Goal: Answer question/provide support: Answer question/provide support

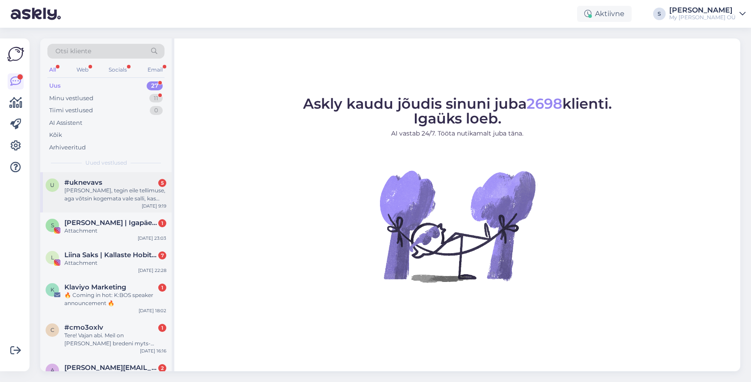
click at [132, 187] on div "[PERSON_NAME], tegin eile tellimuse, aga võtsin kogemata vale salli, kas saan v…" at bounding box center [115, 194] width 102 height 16
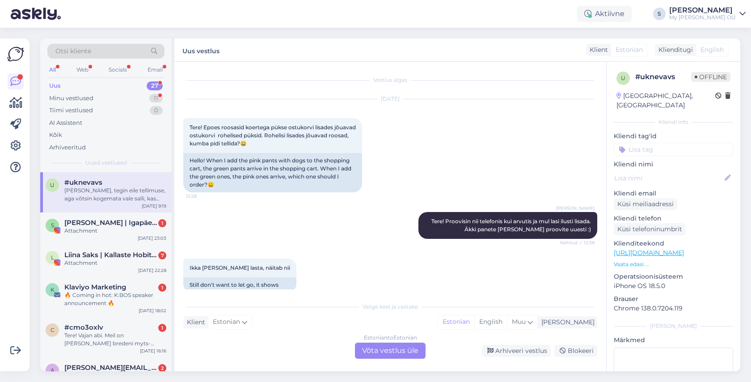
scroll to position [642, 0]
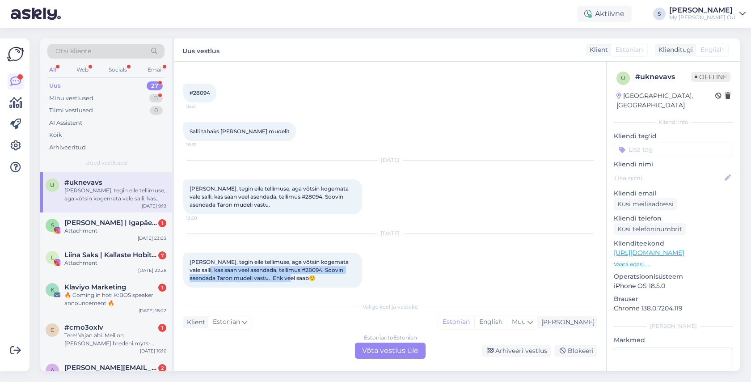
drag, startPoint x: 284, startPoint y: 271, endPoint x: 207, endPoint y: 259, distance: 77.8
click at [197, 258] on div "[PERSON_NAME], tegin eile tellimuse, aga võtsin kogemata vale salli, kas saan v…" at bounding box center [272, 269] width 179 height 35
drag, startPoint x: 301, startPoint y: 275, endPoint x: 290, endPoint y: 272, distance: 10.7
click at [301, 275] on div "[PERSON_NAME], tegin eile tellimuse, aga võtsin kogemata vale salli, kas saan v…" at bounding box center [272, 269] width 179 height 35
drag, startPoint x: 282, startPoint y: 269, endPoint x: 185, endPoint y: 252, distance: 98.9
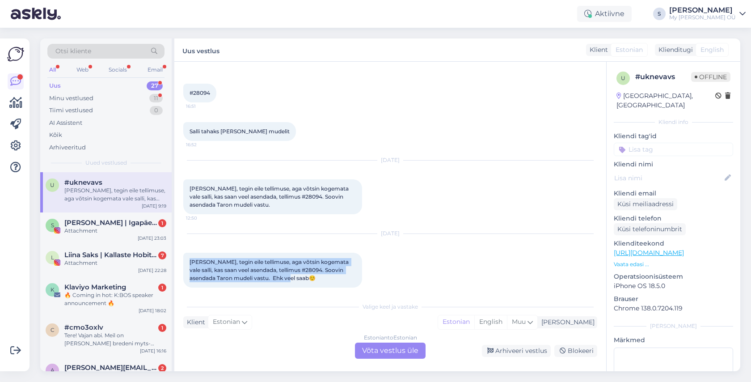
click at [188, 252] on div "[PERSON_NAME], tegin eile tellimuse, aga võtsin kogemata vale salli, kas saan v…" at bounding box center [272, 269] width 179 height 35
copy span "[PERSON_NAME], tegin eile tellimuse, aga võtsin kogemata vale salli, kas saan v…"
click at [265, 268] on span "[PERSON_NAME], tegin eile tellimuse, aga võtsin kogemata vale salli, kas saan v…" at bounding box center [269, 269] width 160 height 23
drag, startPoint x: 207, startPoint y: 270, endPoint x: 269, endPoint y: 261, distance: 62.3
click at [268, 261] on span "[PERSON_NAME], tegin eile tellimuse, aga võtsin kogemata vale salli, kas saan v…" at bounding box center [269, 269] width 160 height 23
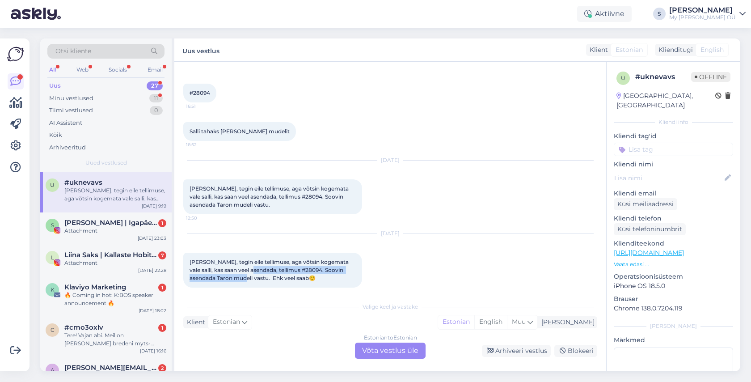
drag, startPoint x: 246, startPoint y: 261, endPoint x: 226, endPoint y: 269, distance: 21.3
click at [225, 269] on span "[PERSON_NAME], tegin eile tellimuse, aga võtsin kogemata vale salli, kas saan v…" at bounding box center [269, 269] width 160 height 23
copy span "tellimus #28094. Soovin asendada Taron mudeli vastu."
click at [394, 354] on div "Estonian to Estonian Võta vestlus üle" at bounding box center [390, 350] width 71 height 16
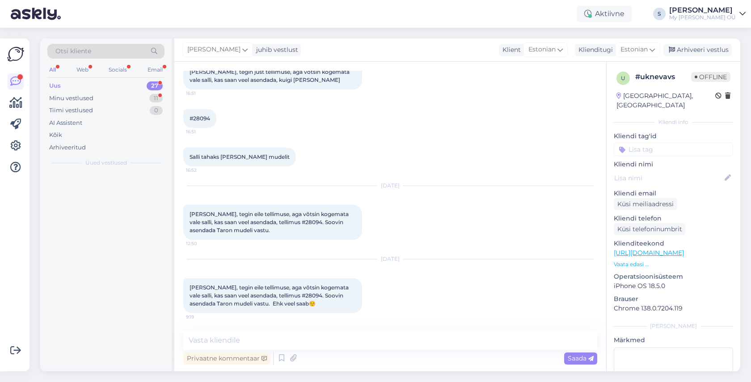
scroll to position [609, 0]
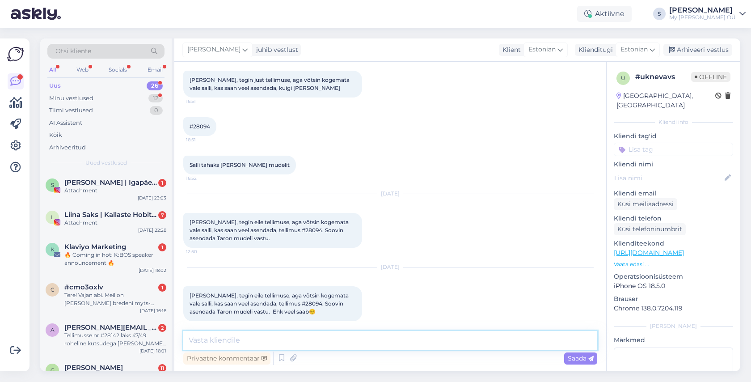
click at [317, 339] on textarea at bounding box center [390, 340] width 414 height 19
type textarea "Tere! Vahetame teie tellimuses toote ära :)"
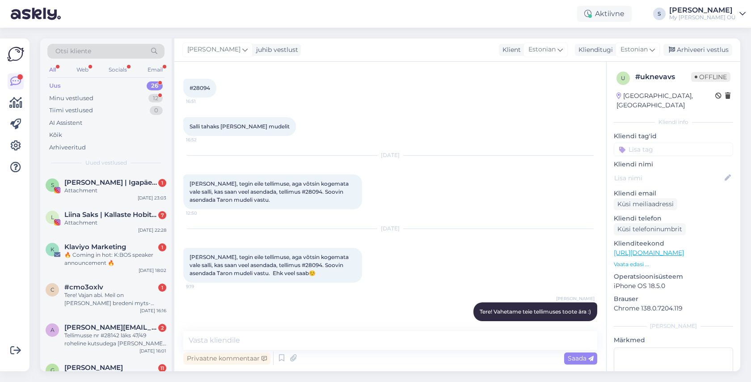
drag, startPoint x: 695, startPoint y: 47, endPoint x: 603, endPoint y: 61, distance: 93.0
click at [694, 47] on div "Arhiveeri vestlus" at bounding box center [697, 50] width 69 height 12
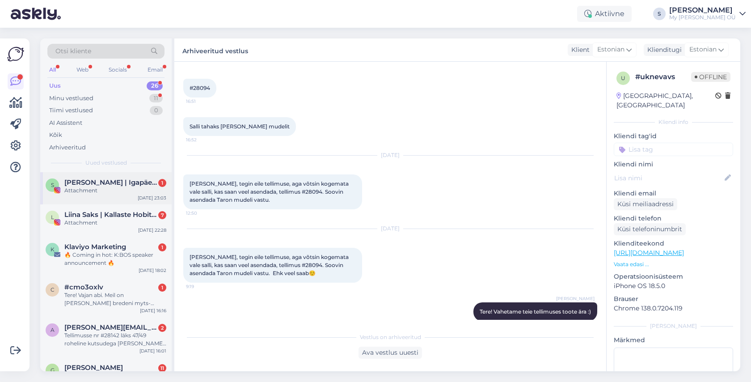
click at [137, 189] on div "Attachment" at bounding box center [115, 190] width 102 height 8
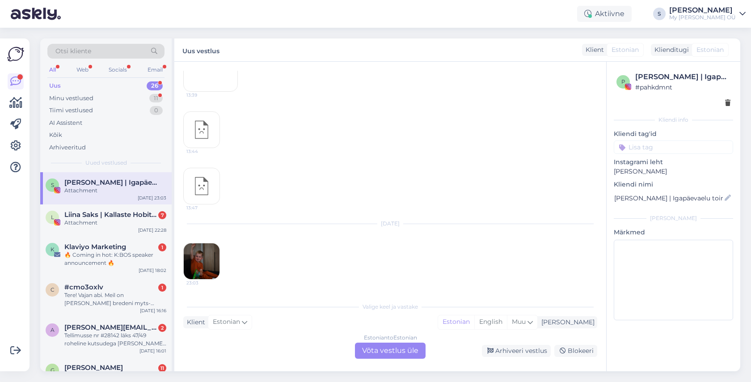
scroll to position [1766, 0]
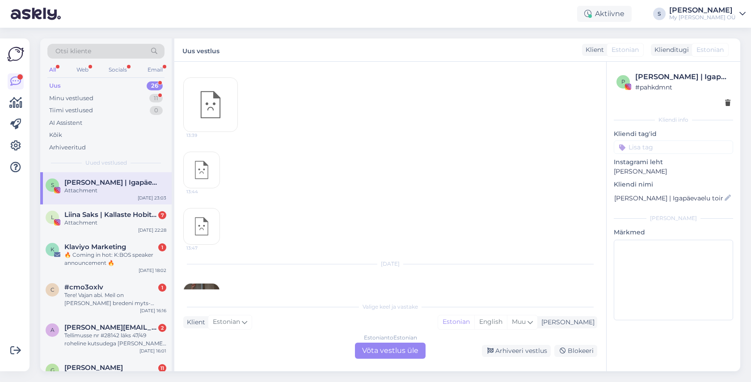
click at [210, 283] on img at bounding box center [202, 301] width 36 height 36
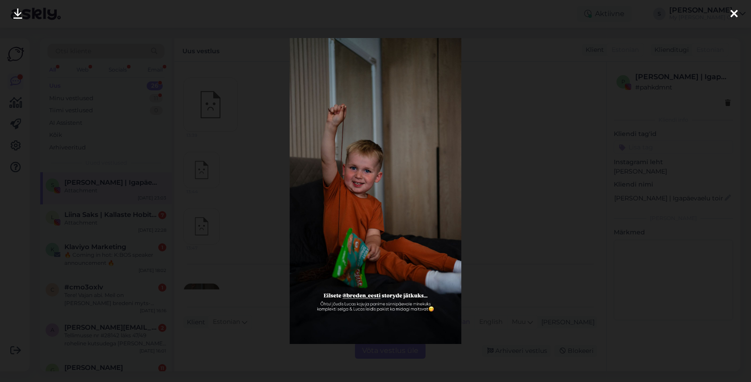
click at [731, 15] on icon at bounding box center [733, 14] width 7 height 12
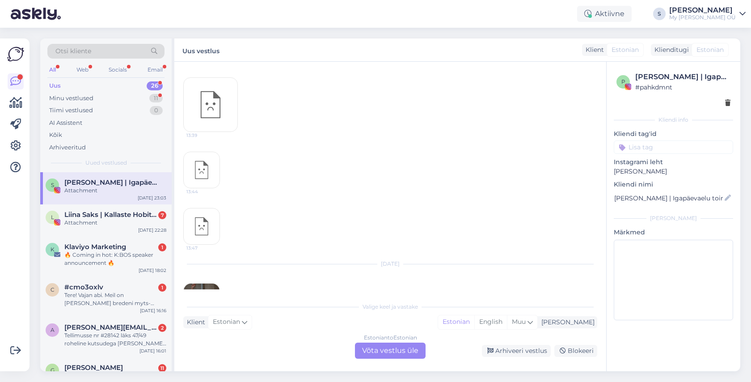
drag, startPoint x: 403, startPoint y: 350, endPoint x: 429, endPoint y: 327, distance: 35.4
click at [403, 350] on div "Estonian to Estonian Võta vestlus üle" at bounding box center [390, 350] width 71 height 16
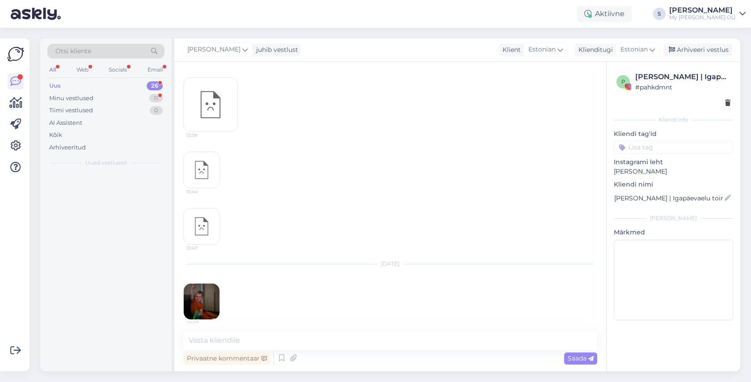
scroll to position [1732, 0]
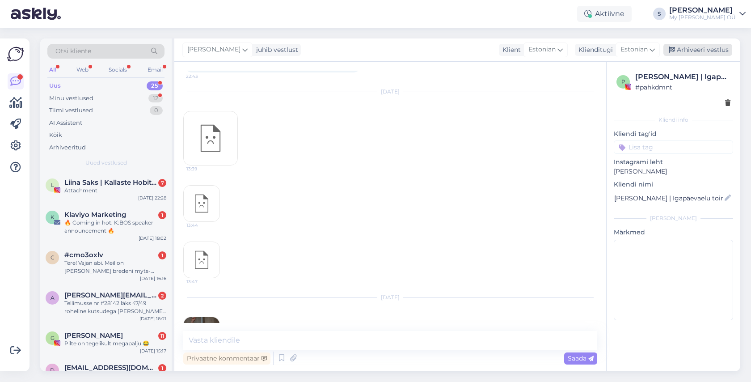
click at [711, 50] on div "Arhiveeri vestlus" at bounding box center [697, 50] width 69 height 12
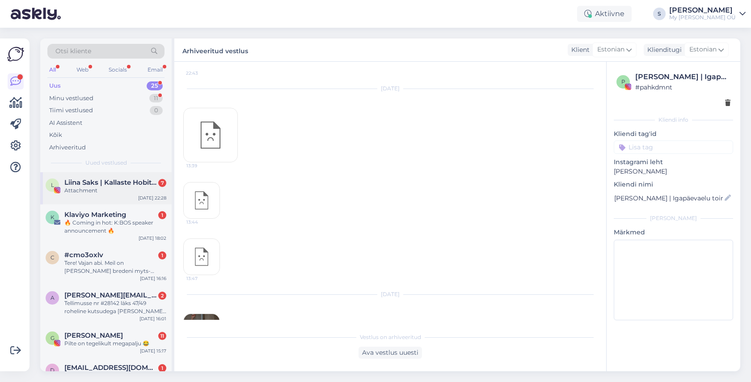
click at [96, 195] on div "L Liina Saks | Kallaste Hobitalu 7 Attachment [DATE] 22:28" at bounding box center [105, 188] width 131 height 32
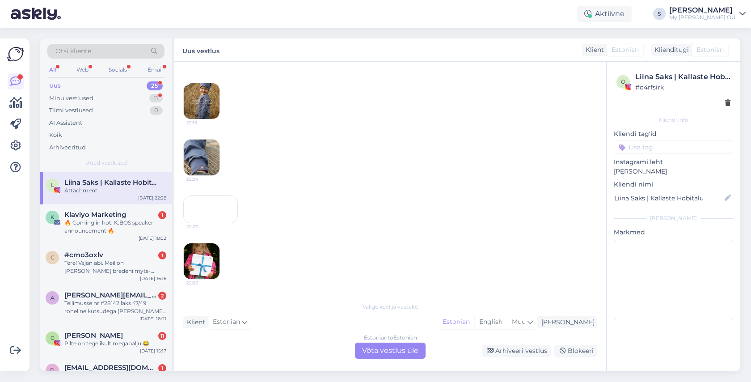
scroll to position [840, 0]
click at [203, 207] on div "22:27" at bounding box center [210, 209] width 55 height 28
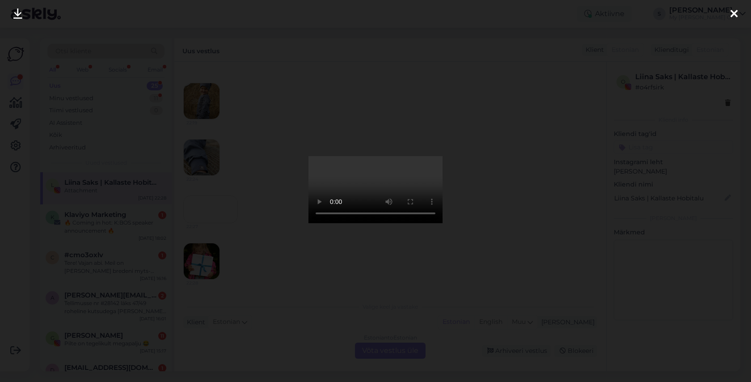
click at [735, 14] on icon at bounding box center [733, 14] width 7 height 12
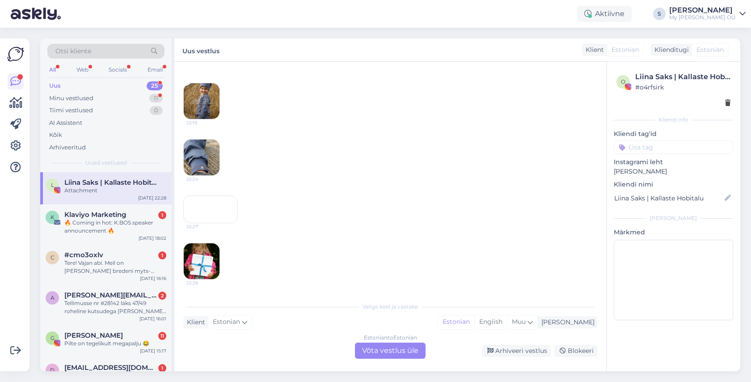
click at [385, 348] on div "Estonian to Estonian Võta vestlus üle" at bounding box center [390, 350] width 71 height 16
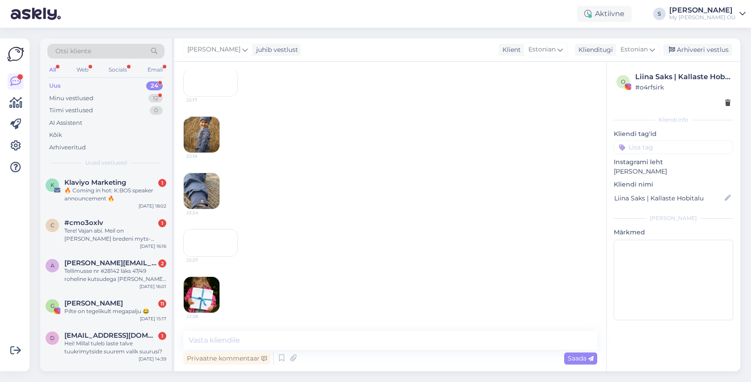
click at [197, 289] on img at bounding box center [202, 295] width 36 height 36
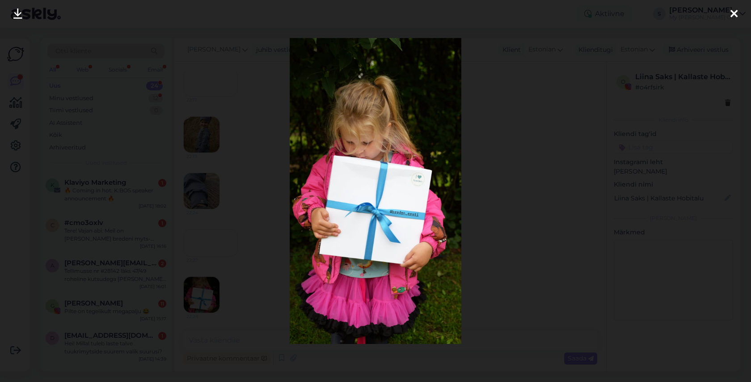
drag, startPoint x: 734, startPoint y: 15, endPoint x: 719, endPoint y: 29, distance: 20.3
click at [734, 15] on icon at bounding box center [733, 14] width 7 height 12
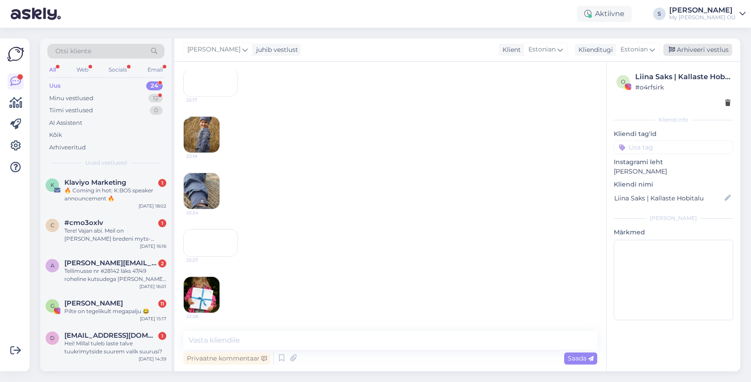
click at [711, 51] on div "Arhiveeri vestlus" at bounding box center [697, 50] width 69 height 12
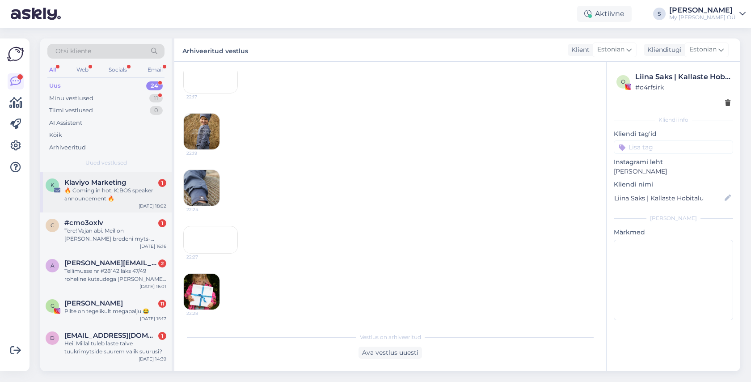
click at [119, 187] on div "🔥 Coming in hot: K:BOS speaker announcement 🔥" at bounding box center [115, 194] width 102 height 16
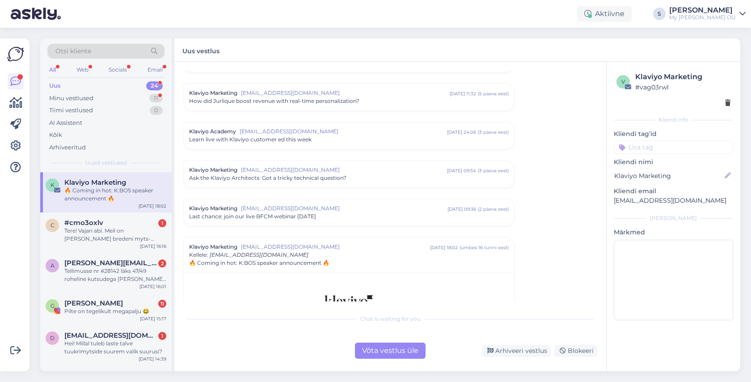
click at [378, 344] on div "Võta vestlus üle" at bounding box center [390, 350] width 71 height 16
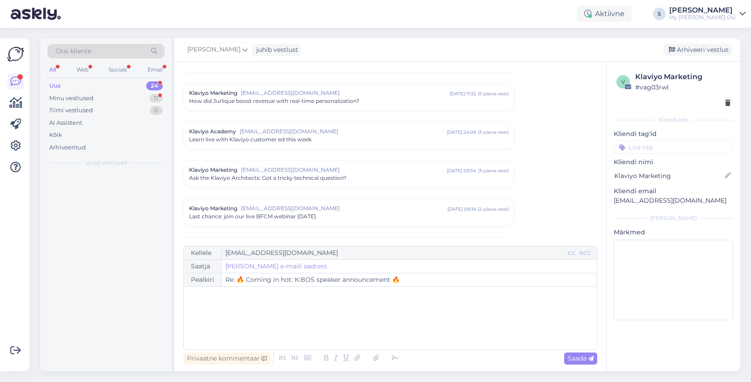
scroll to position [677, 0]
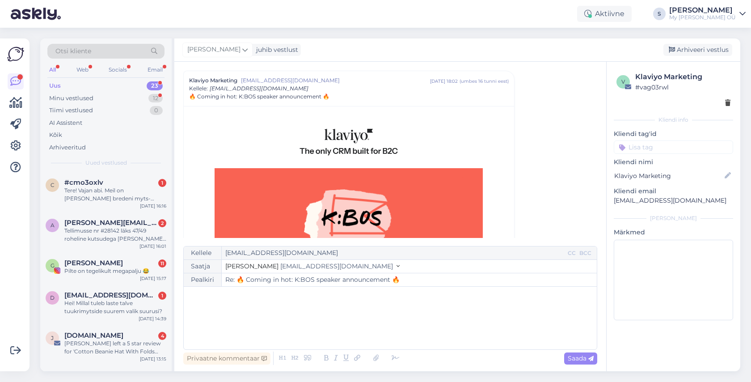
drag, startPoint x: 694, startPoint y: 50, endPoint x: 627, endPoint y: 72, distance: 70.4
click at [694, 50] on div "Arhiveeri vestlus" at bounding box center [697, 50] width 69 height 12
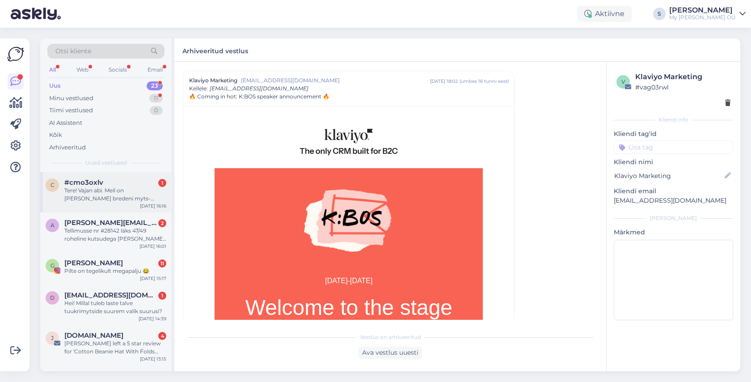
click at [78, 183] on span "#cmo3oxlv" at bounding box center [83, 182] width 39 height 8
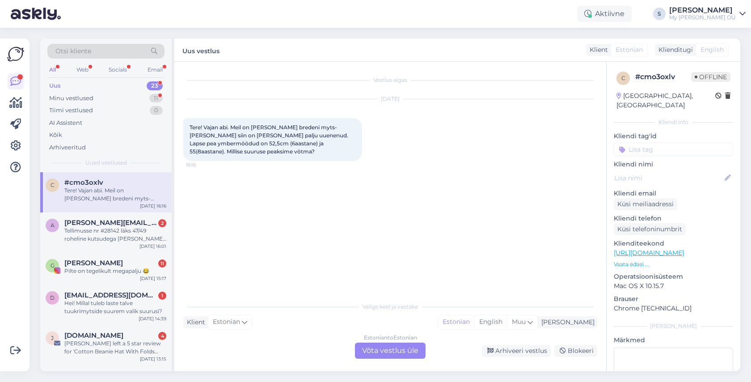
scroll to position [0, 0]
drag, startPoint x: 384, startPoint y: 353, endPoint x: 379, endPoint y: 351, distance: 5.5
click at [384, 352] on div "Estonian to Estonian Võta vestlus üle" at bounding box center [390, 350] width 71 height 16
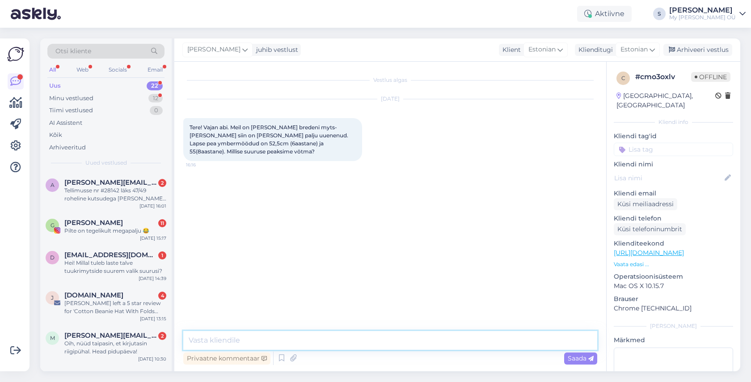
click at [255, 337] on textarea at bounding box center [390, 340] width 414 height 19
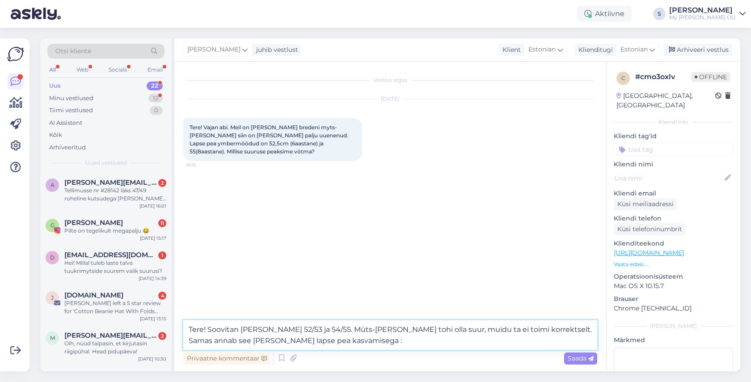
type textarea "Tere! Soovitan [PERSON_NAME] 52/53 ja 54/55. Müts-[PERSON_NAME] tohi olla suur,…"
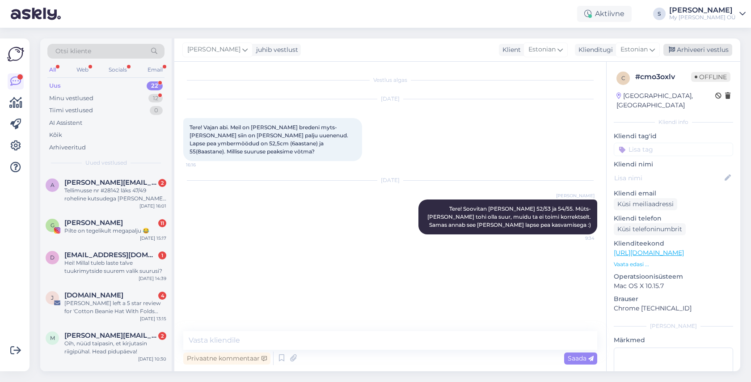
click at [706, 47] on div "Arhiveeri vestlus" at bounding box center [697, 50] width 69 height 12
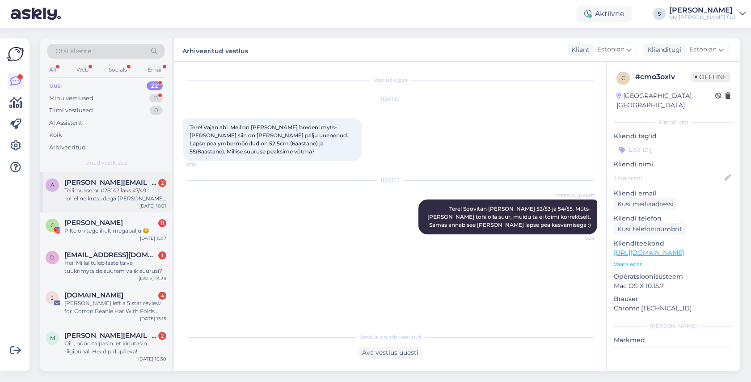
click at [119, 191] on div "Tellimusse nr #28142 läks 47/49 roheline kutsudega [PERSON_NAME], aga vaja olek…" at bounding box center [115, 194] width 102 height 16
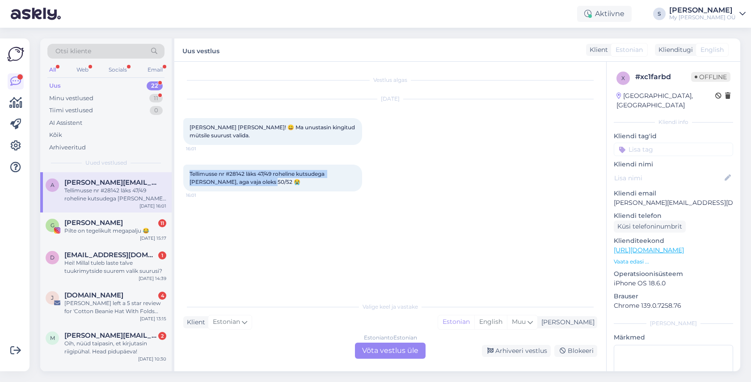
drag, startPoint x: 260, startPoint y: 181, endPoint x: 186, endPoint y: 174, distance: 74.4
click at [186, 174] on div "Tellimusse nr #28142 läks 47/49 roheline kutsudega [PERSON_NAME], aga vaja olek…" at bounding box center [272, 177] width 179 height 27
copy span "Tellimusse nr #28142 läks 47/49 roheline kutsudega [PERSON_NAME], aga vaja olek…"
click at [387, 353] on div "Estonian to Estonian Võta vestlus üle" at bounding box center [390, 350] width 71 height 16
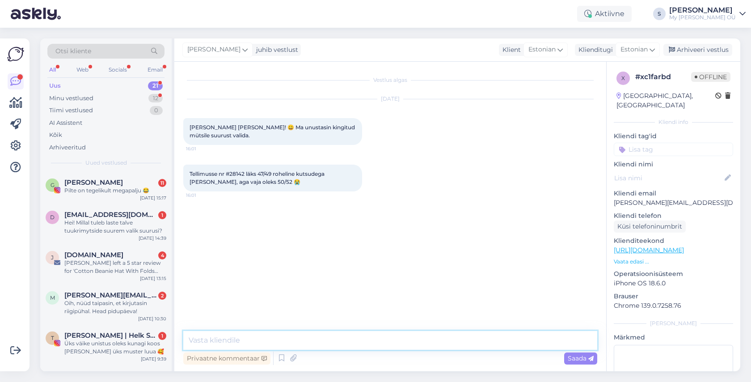
click at [236, 338] on textarea at bounding box center [390, 340] width 414 height 19
type textarea "Tere! Vahetame toote õige suuruse vastu :)"
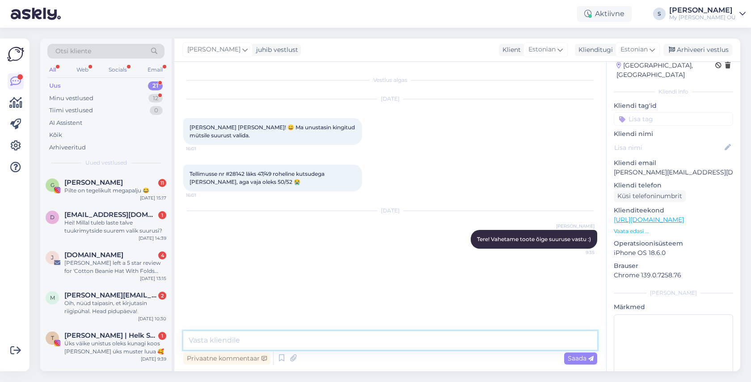
scroll to position [31, 0]
click at [694, 47] on div "Arhiveeri vestlus" at bounding box center [697, 50] width 69 height 12
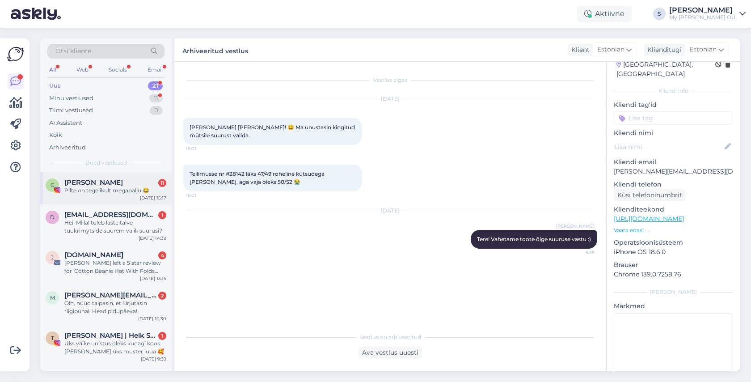
click at [110, 187] on div "Pilte on tegelikult megapalju 😂" at bounding box center [115, 190] width 102 height 8
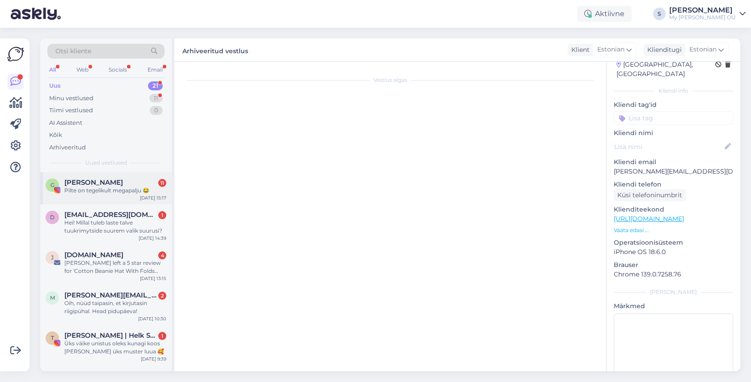
scroll to position [0, 0]
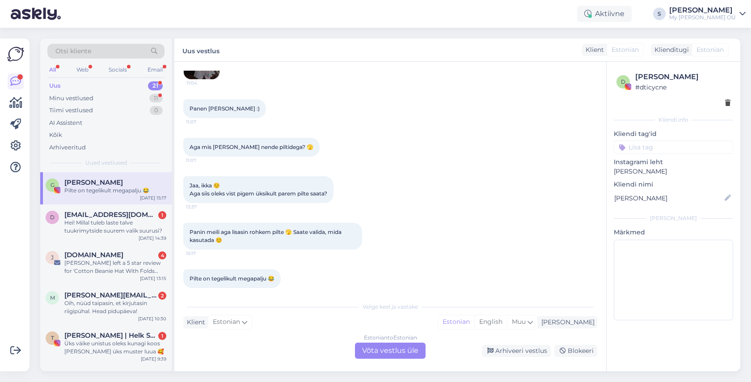
click at [389, 348] on div "Estonian to Estonian Võta vestlus üle" at bounding box center [390, 350] width 71 height 16
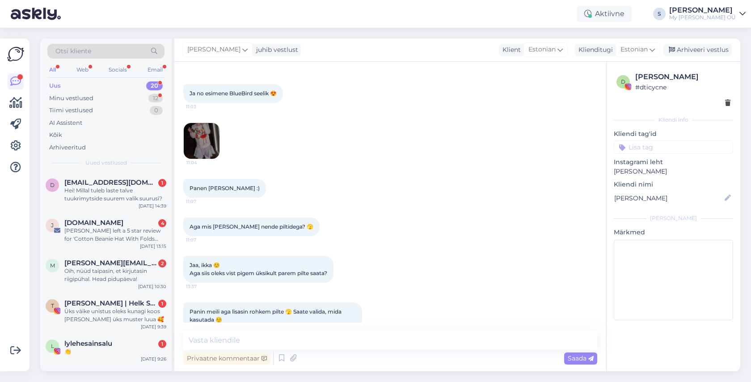
scroll to position [502, 0]
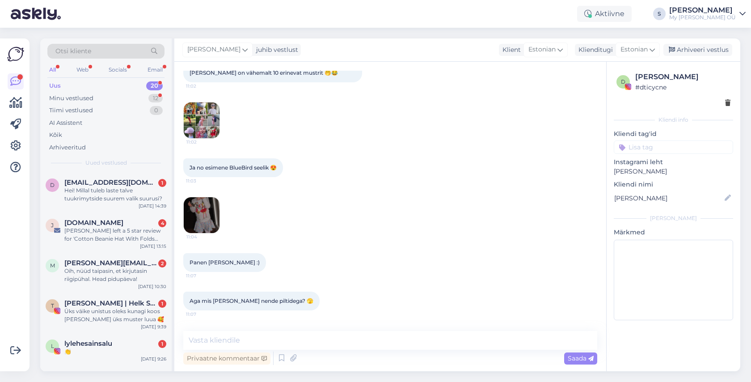
click at [198, 202] on img at bounding box center [202, 215] width 36 height 36
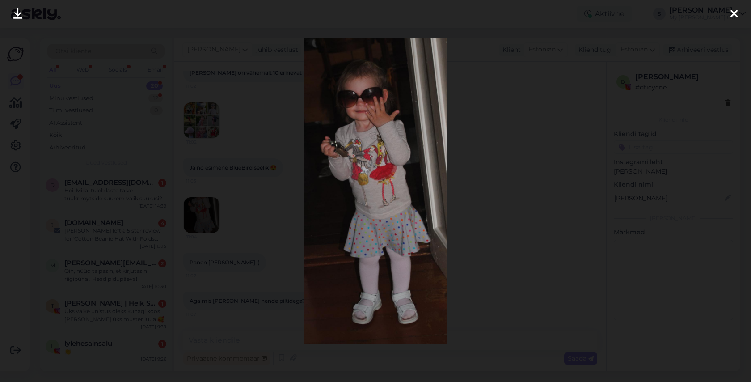
click at [735, 12] on icon at bounding box center [733, 14] width 7 height 12
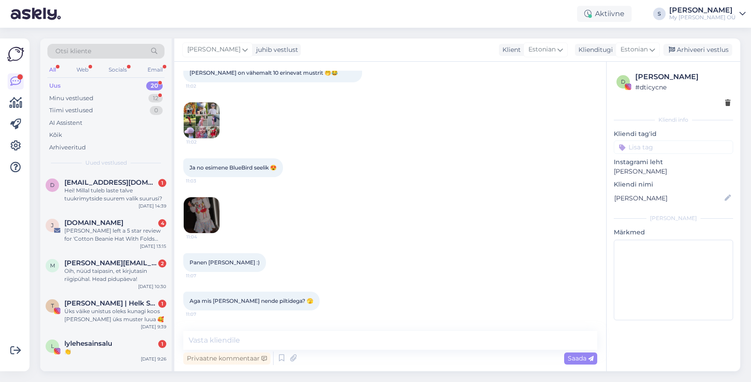
drag, startPoint x: 700, startPoint y: 48, endPoint x: 628, endPoint y: 64, distance: 73.4
click at [698, 48] on div "Arhiveeri vestlus" at bounding box center [697, 50] width 69 height 12
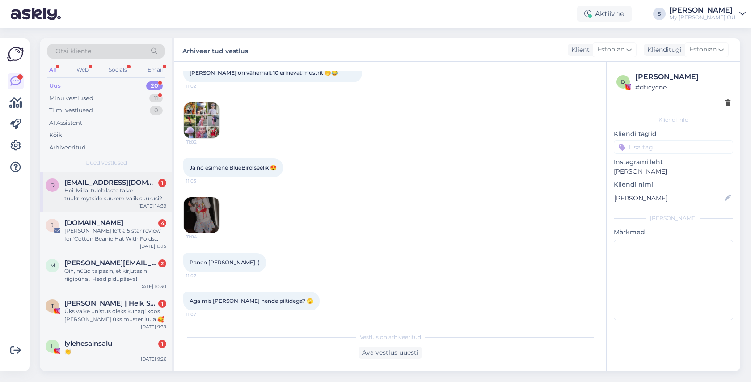
drag, startPoint x: 107, startPoint y: 184, endPoint x: 135, endPoint y: 214, distance: 41.4
click at [107, 184] on span "[EMAIL_ADDRESS][DOMAIN_NAME]" at bounding box center [110, 182] width 93 height 8
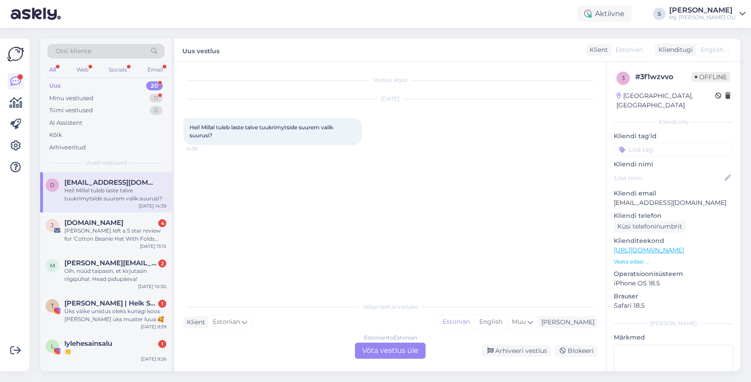
click at [381, 346] on div "Estonian to Estonian Võta vestlus üle" at bounding box center [390, 350] width 71 height 16
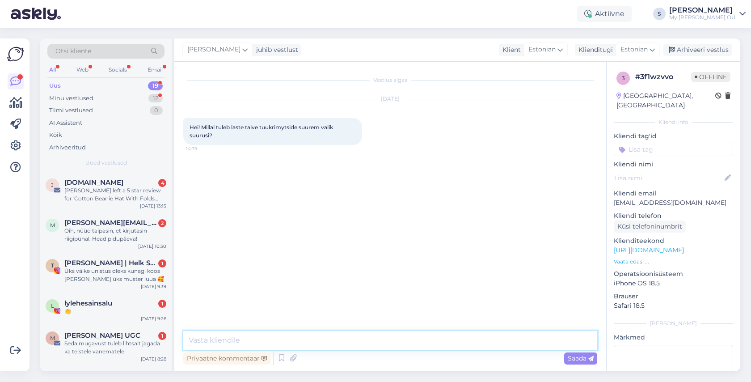
click at [264, 334] on textarea at bounding box center [390, 340] width 414 height 19
type textarea "Tere! Talvetooted (paksem fliis ja paksem meriino) tulevad valikusse septembri …"
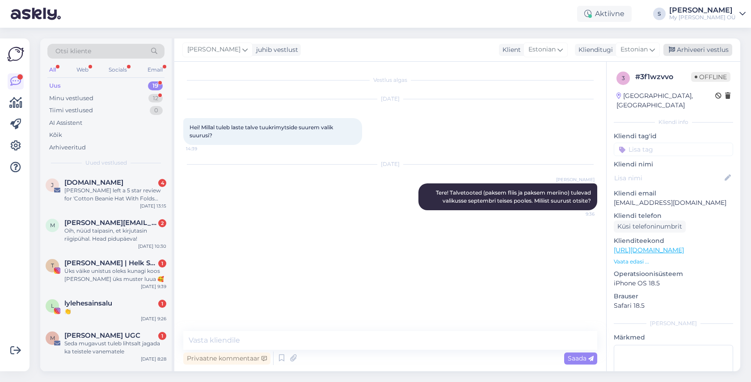
click at [704, 50] on div "Arhiveeri vestlus" at bounding box center [697, 50] width 69 height 12
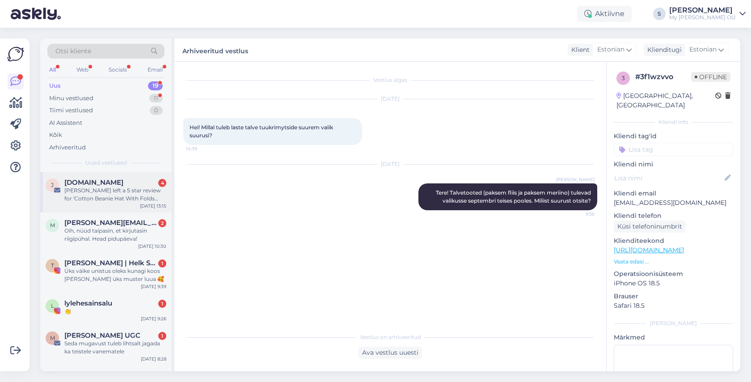
click at [105, 194] on div "[PERSON_NAME] left a 5 star review for 'Cotton Beanie Hat With Folds DARGO'" at bounding box center [115, 194] width 102 height 16
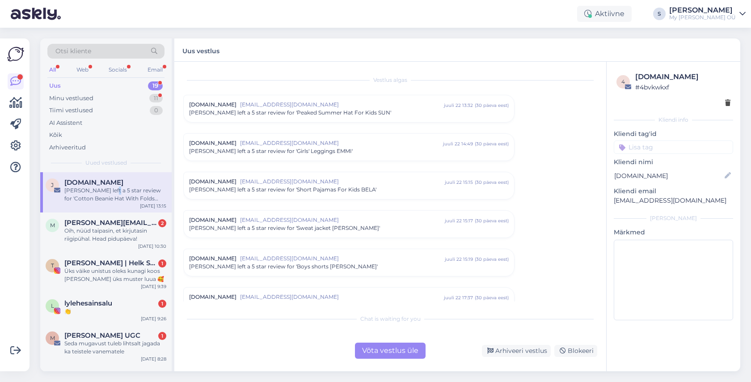
scroll to position [3663, 0]
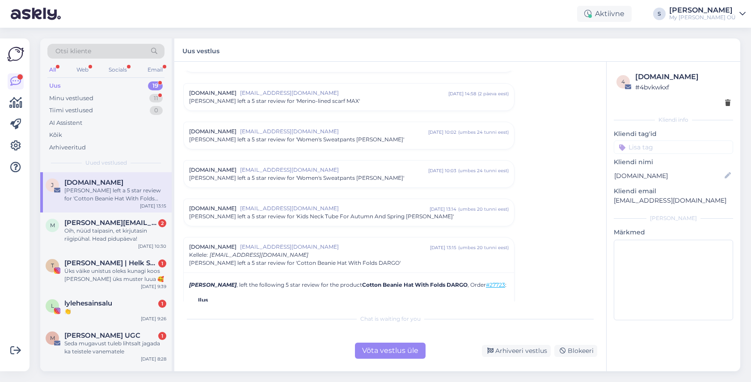
drag, startPoint x: 394, startPoint y: 349, endPoint x: 658, endPoint y: 126, distance: 345.7
click at [396, 348] on div "Võta vestlus üle" at bounding box center [390, 350] width 71 height 16
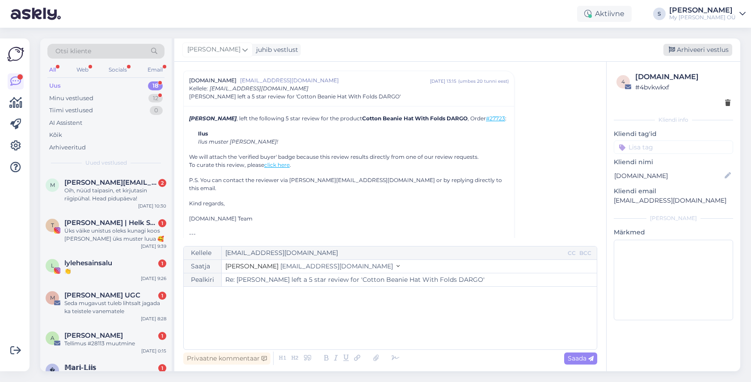
click at [715, 51] on div "Arhiveeri vestlus" at bounding box center [697, 50] width 69 height 12
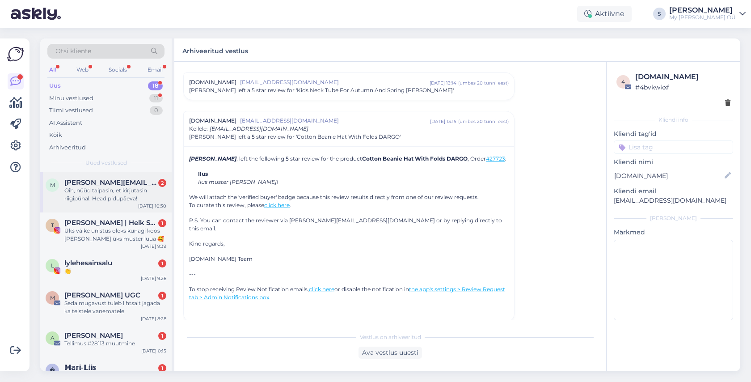
drag, startPoint x: 101, startPoint y: 183, endPoint x: 107, endPoint y: 192, distance: 11.3
click at [101, 183] on span "[PERSON_NAME][EMAIL_ADDRESS][PERSON_NAME][DOMAIN_NAME]" at bounding box center [110, 182] width 93 height 8
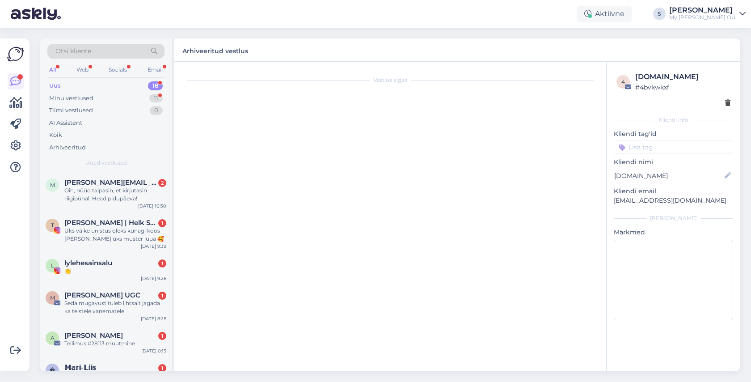
scroll to position [467, 0]
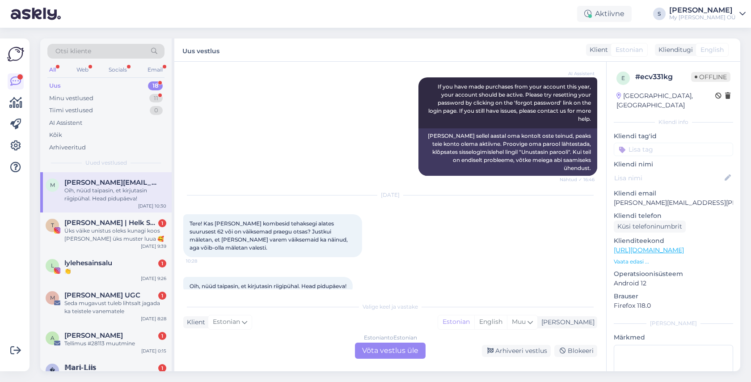
click at [377, 351] on div "Estonian to Estonian Võta vestlus üle" at bounding box center [390, 350] width 71 height 16
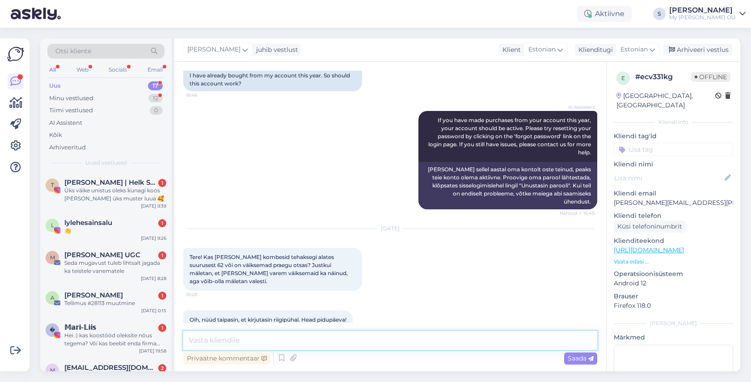
click at [261, 344] on textarea at bounding box center [390, 340] width 414 height 19
type textarea "Tere! Milline muster teid kõnetab? Saan kohe tootmisest uurida..."
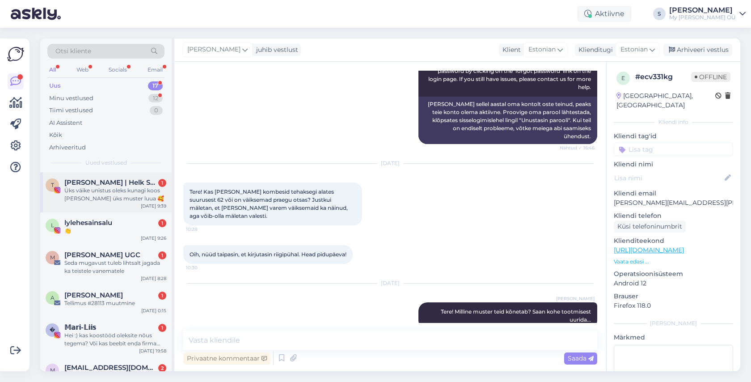
click at [95, 199] on div "Üks väike unistus oleks kunagi koos [PERSON_NAME] üks muster luua 🥰" at bounding box center [115, 194] width 102 height 16
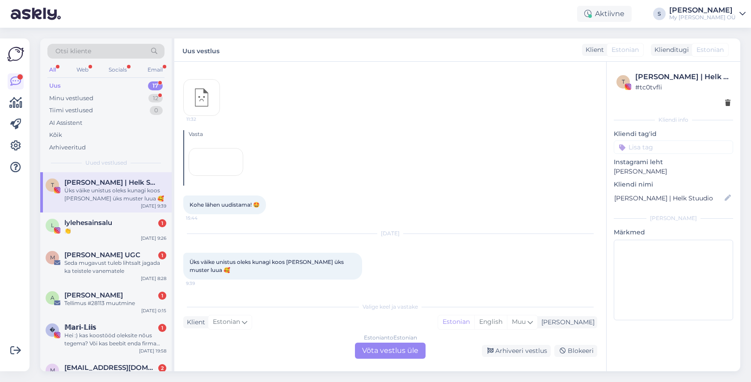
scroll to position [5595, 0]
click at [382, 351] on div "Estonian to Estonian Võta vestlus üle" at bounding box center [390, 350] width 71 height 16
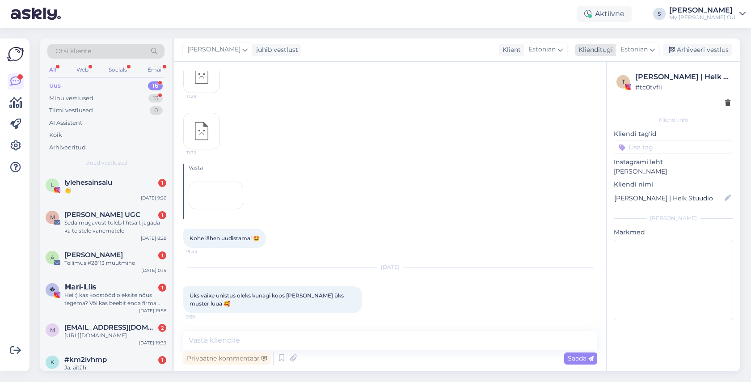
drag, startPoint x: 697, startPoint y: 50, endPoint x: 683, endPoint y: 49, distance: 13.9
click at [697, 50] on div "Arhiveeri vestlus" at bounding box center [697, 50] width 69 height 12
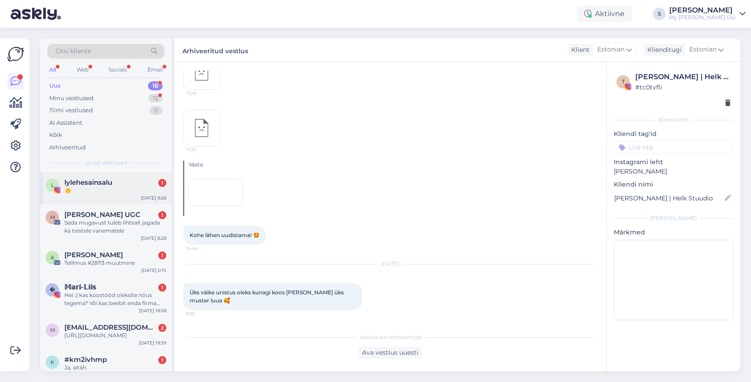
click at [94, 199] on div "l lylehesainsalu 1 👏 [DATE] 9:26" at bounding box center [105, 188] width 131 height 32
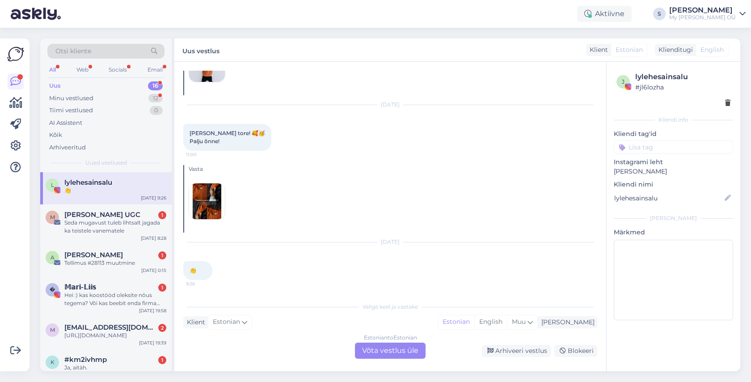
click at [390, 348] on div "Estonian to Estonian Võta vestlus üle" at bounding box center [390, 350] width 71 height 16
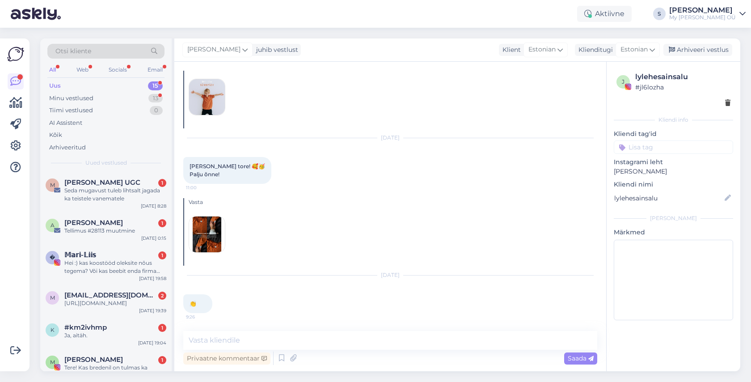
scroll to position [33, 0]
drag, startPoint x: 684, startPoint y: 52, endPoint x: 381, endPoint y: 118, distance: 310.4
click at [681, 52] on div "Arhiveeri vestlus" at bounding box center [697, 50] width 69 height 12
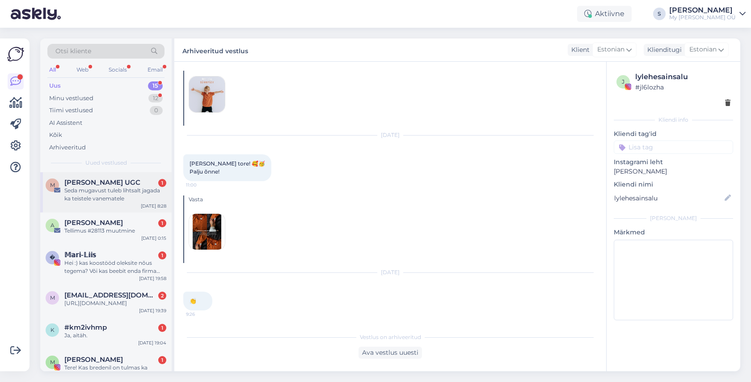
click at [109, 191] on div "Seda mugavust tuleb lihtsalt jagada ka teistele vanematele" at bounding box center [115, 194] width 102 height 16
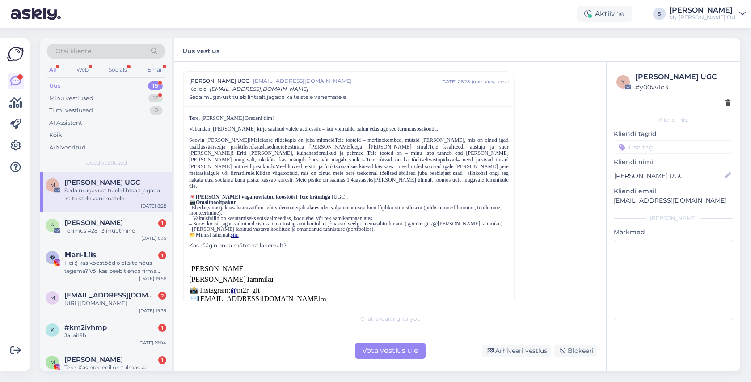
scroll to position [25, 0]
click at [408, 351] on div "Võta vestlus üle" at bounding box center [390, 350] width 71 height 16
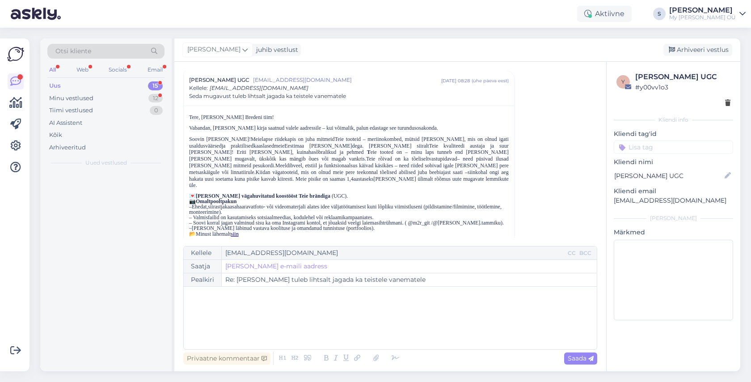
scroll to position [24, 0]
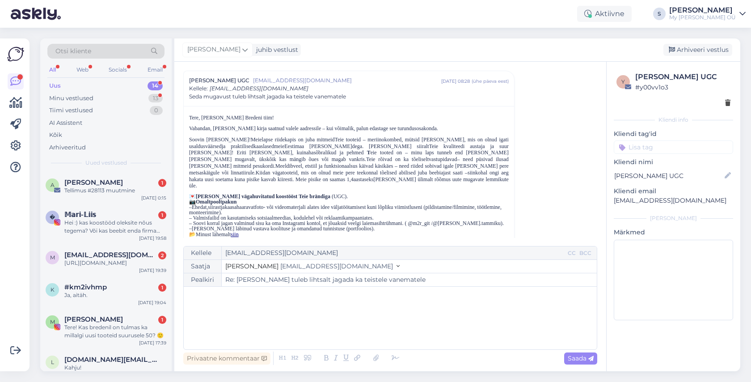
drag, startPoint x: 691, startPoint y: 47, endPoint x: 594, endPoint y: 61, distance: 98.0
click at [691, 47] on div "Arhiveeri vestlus" at bounding box center [697, 50] width 69 height 12
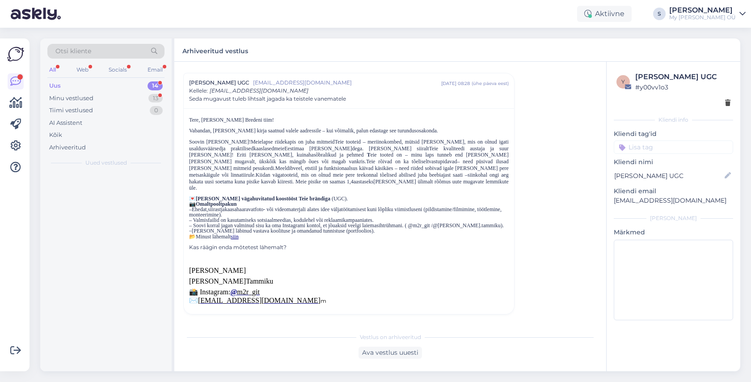
scroll to position [6, 0]
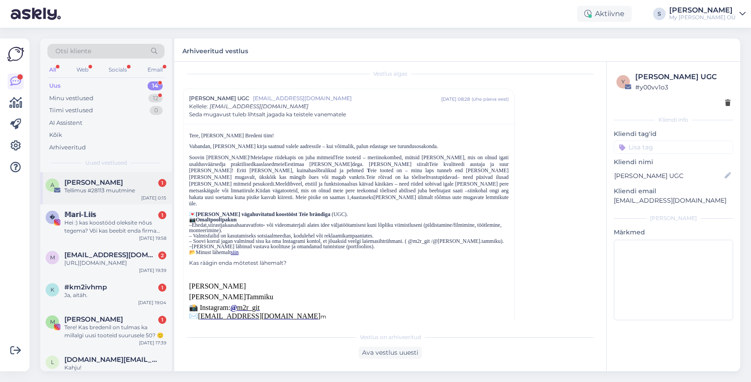
drag, startPoint x: 123, startPoint y: 189, endPoint x: 128, endPoint y: 193, distance: 6.6
click at [122, 189] on div "Tellimus #28113 muutmine" at bounding box center [115, 190] width 102 height 8
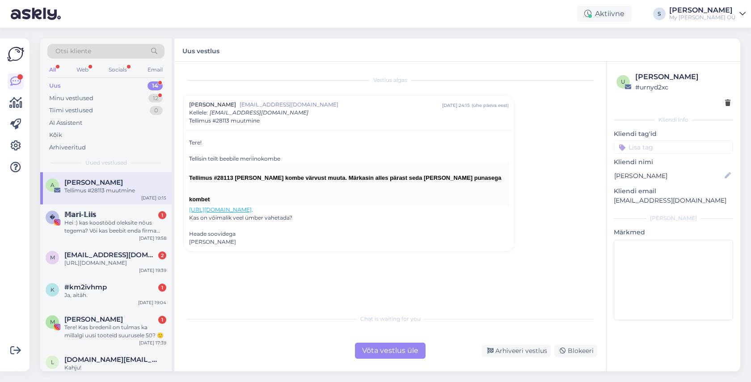
click at [252, 206] on link "[URL][DOMAIN_NAME]" at bounding box center [220, 209] width 63 height 7
click at [379, 354] on div "Võta vestlus üle" at bounding box center [390, 350] width 71 height 16
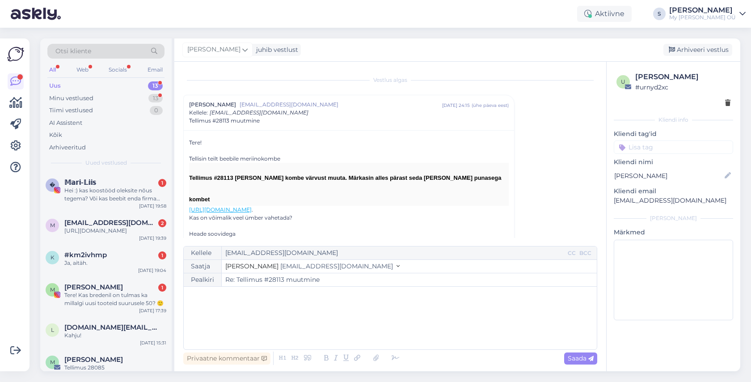
click at [277, 316] on div "﻿" at bounding box center [390, 318] width 404 height 54
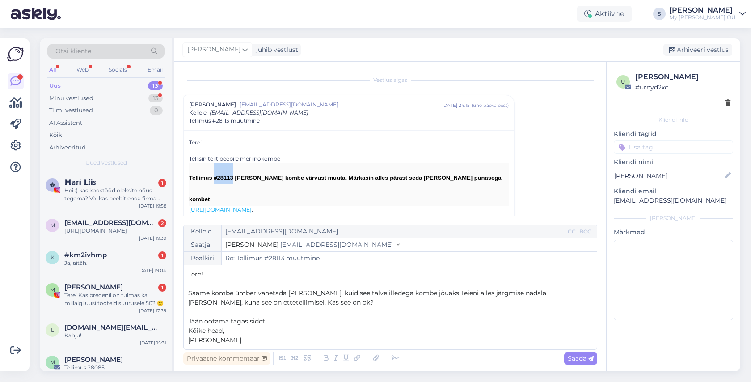
drag, startPoint x: 233, startPoint y: 177, endPoint x: 263, endPoint y: 192, distance: 33.0
click at [213, 177] on font "Tellimus #28113 [PERSON_NAME] kombe värvust muuta. Märkasin alles pärast seda […" at bounding box center [345, 188] width 312 height 28
copy font "#28113"
drag, startPoint x: 575, startPoint y: 358, endPoint x: 567, endPoint y: 355, distance: 7.9
click at [575, 358] on span "Saada" at bounding box center [581, 358] width 26 height 8
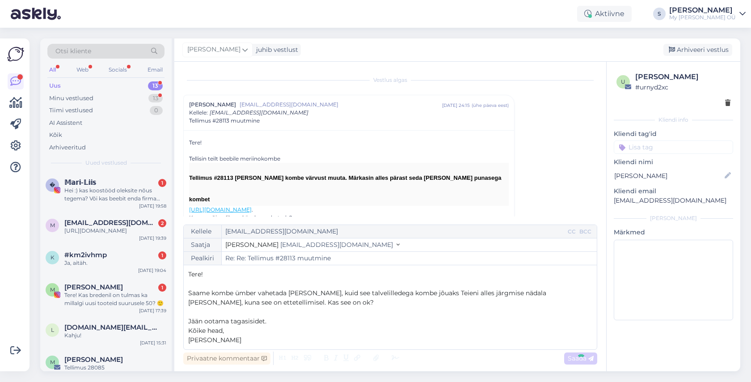
type input "Re: Tellimus #28113 muutmine"
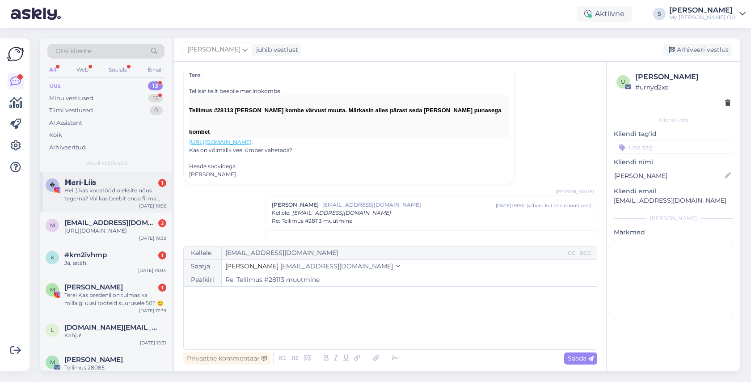
click at [105, 186] on div "Hei :) kas koostööd oleksite nõus tegema? Või kas beebit enda firma asjadele mo…" at bounding box center [115, 194] width 102 height 16
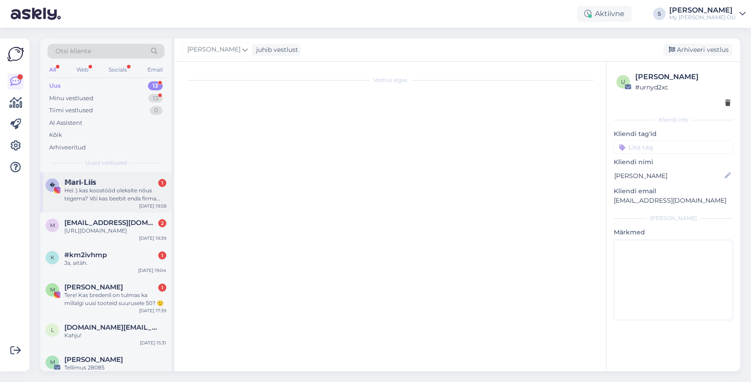
scroll to position [0, 0]
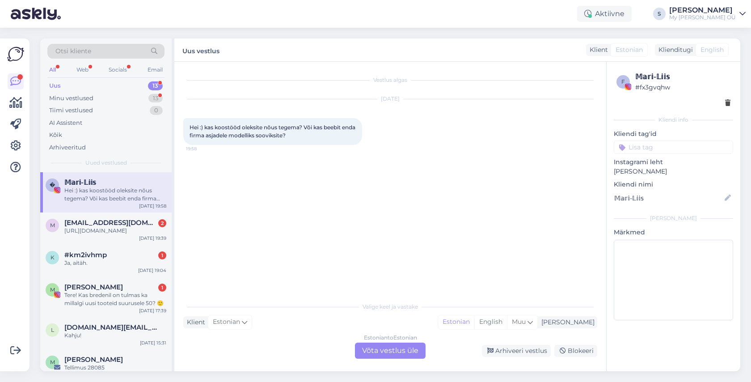
drag, startPoint x: 389, startPoint y: 349, endPoint x: 392, endPoint y: 345, distance: 4.8
click at [390, 348] on div "Estonian to Estonian Võta vestlus üle" at bounding box center [390, 350] width 71 height 16
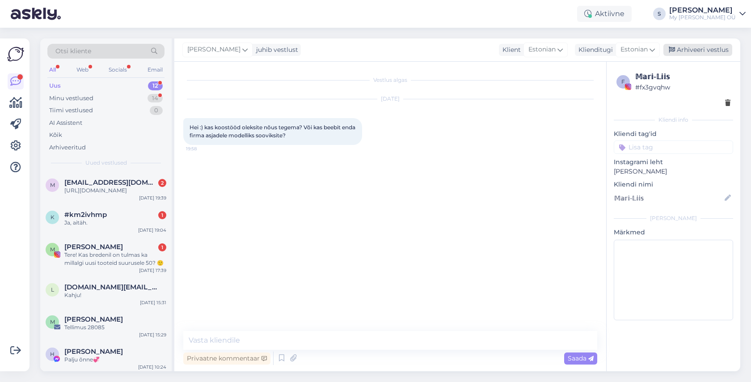
click at [698, 47] on div "Arhiveeri vestlus" at bounding box center [697, 50] width 69 height 12
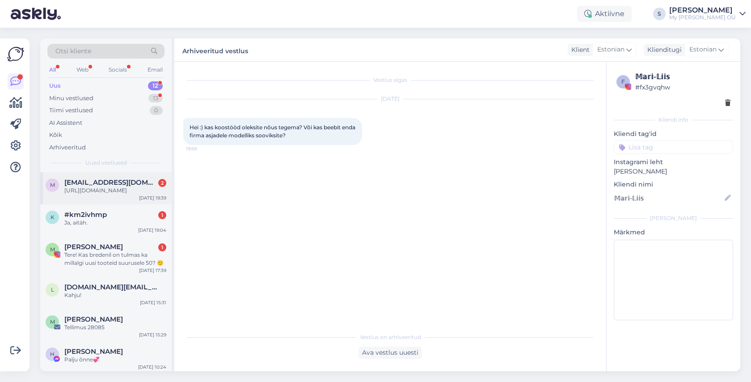
click at [105, 178] on span "[EMAIL_ADDRESS][DOMAIN_NAME]" at bounding box center [110, 182] width 93 height 8
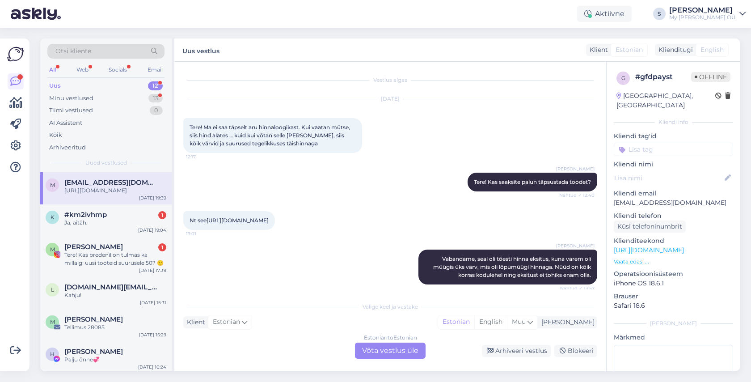
scroll to position [98, 0]
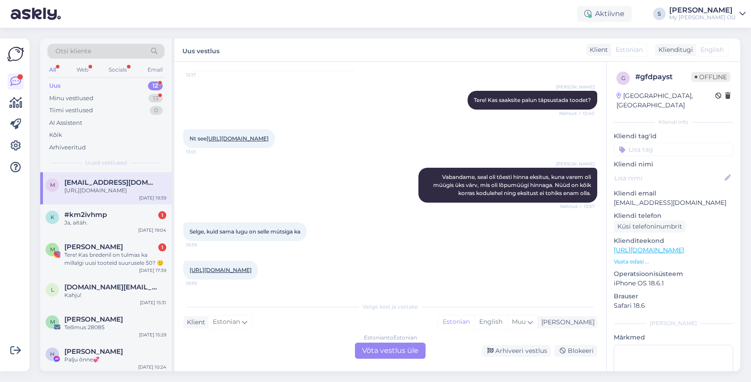
click at [252, 270] on link "[URL][DOMAIN_NAME]" at bounding box center [220, 269] width 62 height 7
click at [125, 194] on div "[URL][DOMAIN_NAME]" at bounding box center [115, 190] width 102 height 8
click at [389, 350] on div "Estonian to Estonian Võta vestlus üle" at bounding box center [390, 350] width 71 height 16
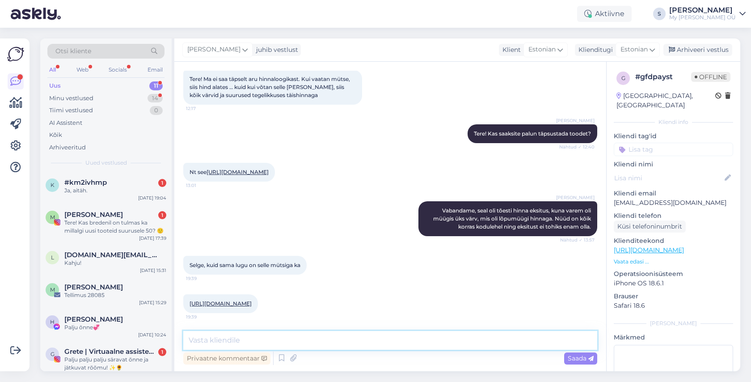
click at [257, 340] on textarea at bounding box center [390, 340] width 414 height 19
click at [251, 340] on textarea "Tere! Kollane toon on seal alla hinnatud, seetõttu [PERSON_NAME] hinnakuvamine …" at bounding box center [390, 340] width 414 height 19
type textarea "Tere! Kollane toon (Inca Gold) on seal alla hinnatud, seetõttu [PERSON_NAME] hi…"
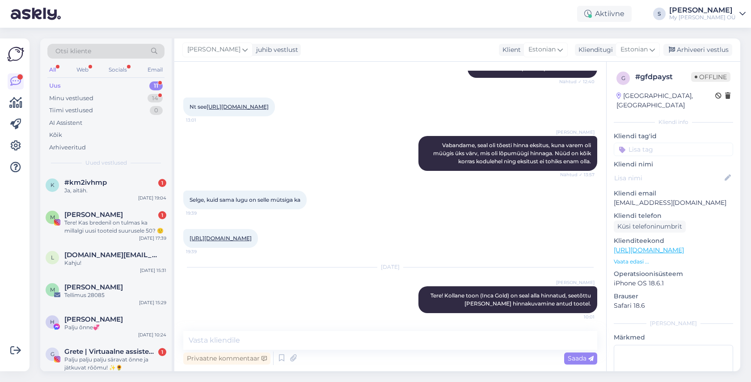
drag, startPoint x: 697, startPoint y: 52, endPoint x: 604, endPoint y: 90, distance: 100.7
click at [697, 52] on div "Arhiveeri vestlus" at bounding box center [697, 50] width 69 height 12
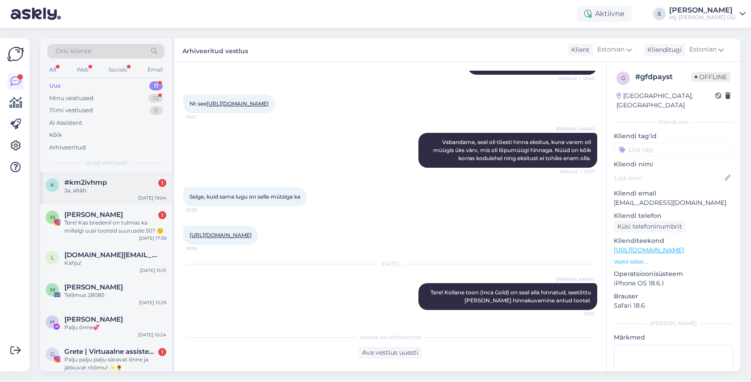
click at [91, 185] on span "#km2ivhmp" at bounding box center [85, 182] width 42 height 8
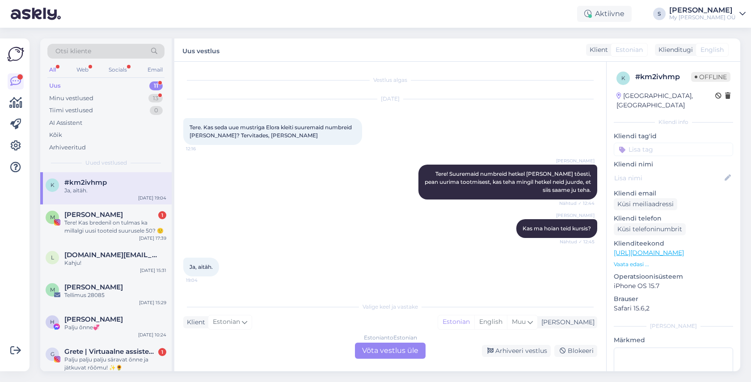
scroll to position [0, 0]
click at [398, 346] on div "Estonian to Estonian Võta vestlus üle" at bounding box center [390, 350] width 71 height 16
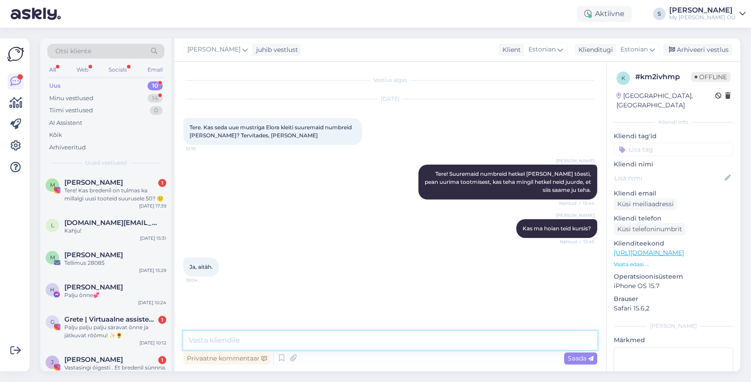
click at [376, 338] on textarea at bounding box center [390, 340] width 414 height 19
type textarea "[PERSON_NAME] andke sellisel juhul ka oma email :)"
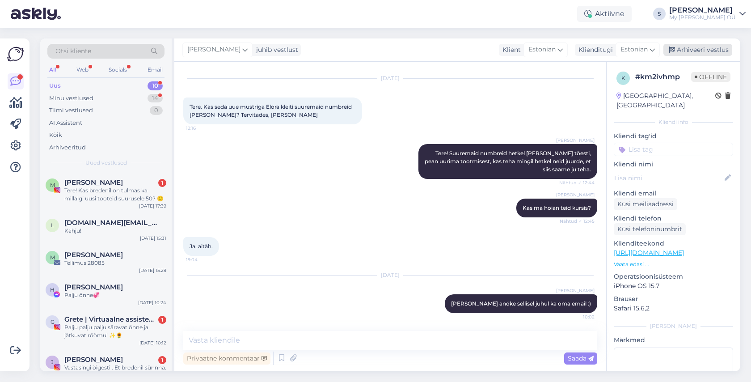
drag, startPoint x: 698, startPoint y: 46, endPoint x: 673, endPoint y: 50, distance: 25.3
click at [698, 46] on div "Arhiveeri vestlus" at bounding box center [697, 50] width 69 height 12
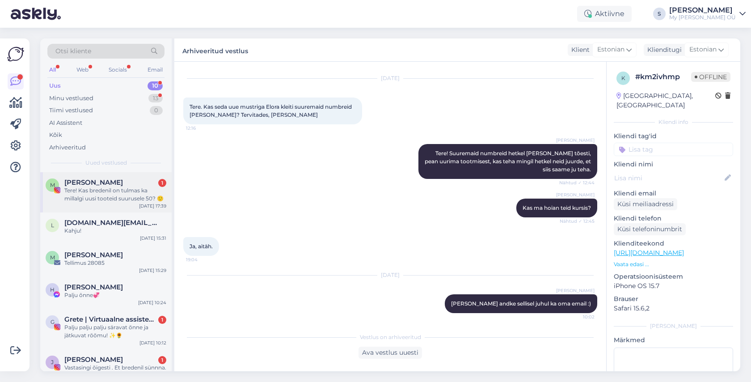
click at [96, 189] on div "Tere! Kas bredenil on tulmas ka millalgi uusi tooteid suurusele 50? 🙂" at bounding box center [115, 194] width 102 height 16
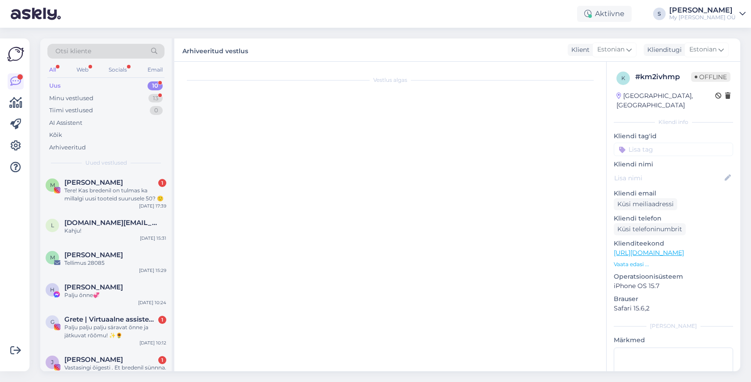
scroll to position [0, 0]
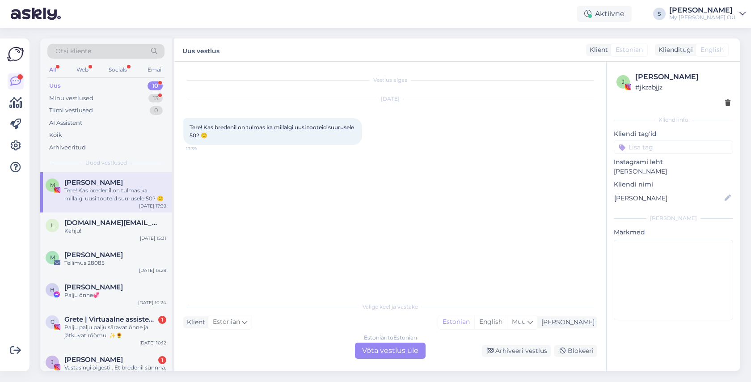
drag, startPoint x: 374, startPoint y: 347, endPoint x: 355, endPoint y: 345, distance: 19.3
click at [374, 348] on div "Estonian to Estonian Võta vestlus üle" at bounding box center [390, 350] width 71 height 16
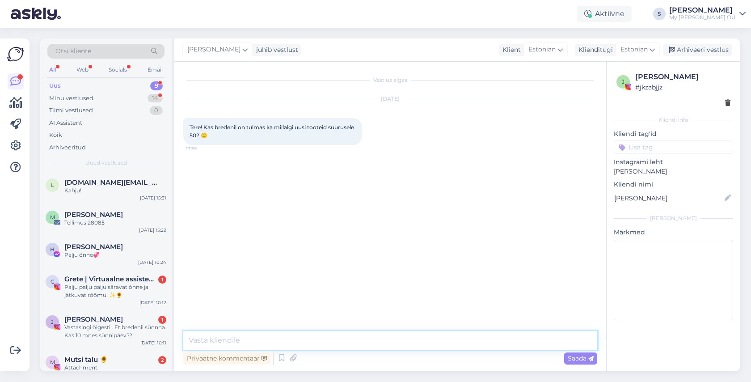
click at [256, 332] on textarea at bounding box center [390, 340] width 414 height 19
type textarea "Tere! [PERSON_NAME] on varsti taas valikusse tulemas. Millised tooteid teid täp…"
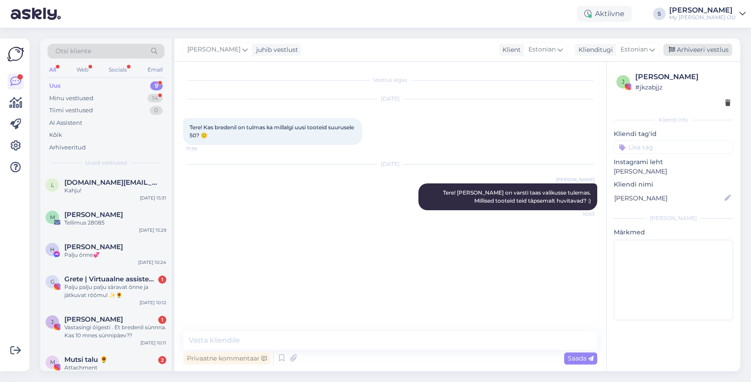
click at [697, 47] on div "Arhiveeri vestlus" at bounding box center [697, 50] width 69 height 12
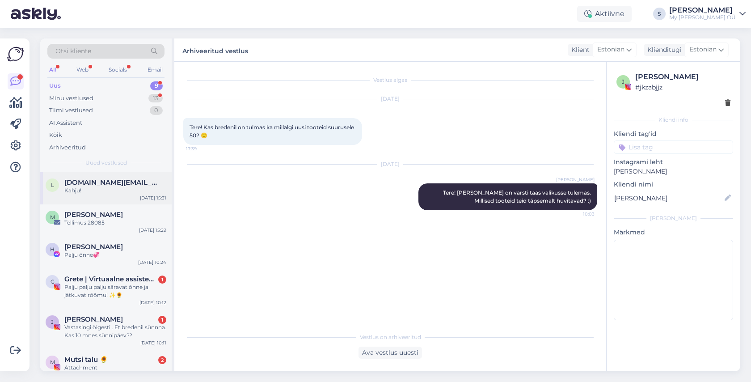
click at [126, 183] on span "[DOMAIN_NAME][EMAIL_ADDRESS][DOMAIN_NAME]" at bounding box center [110, 182] width 93 height 8
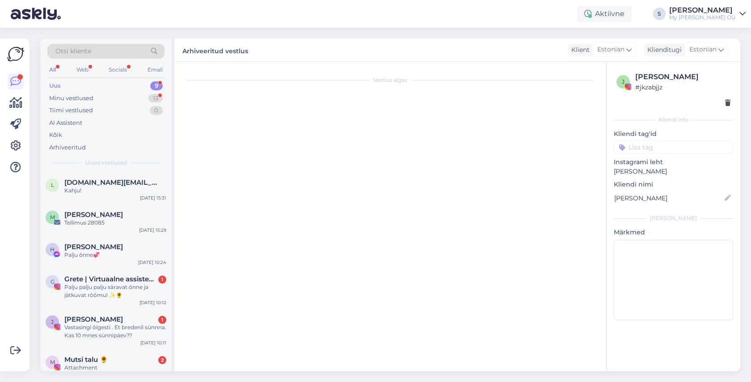
scroll to position [1791, 0]
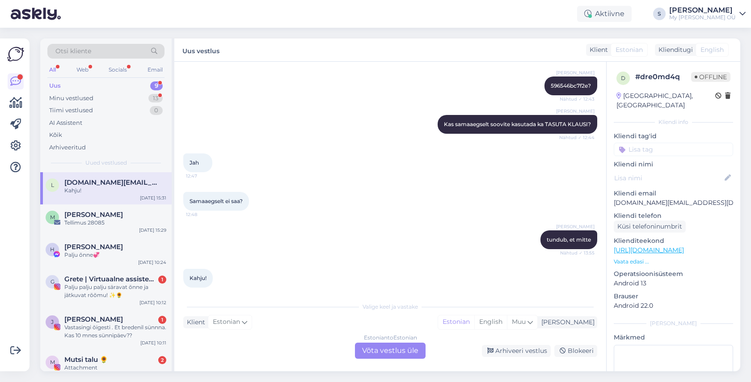
click at [399, 350] on div "Estonian to Estonian Võta vestlus üle" at bounding box center [390, 350] width 71 height 16
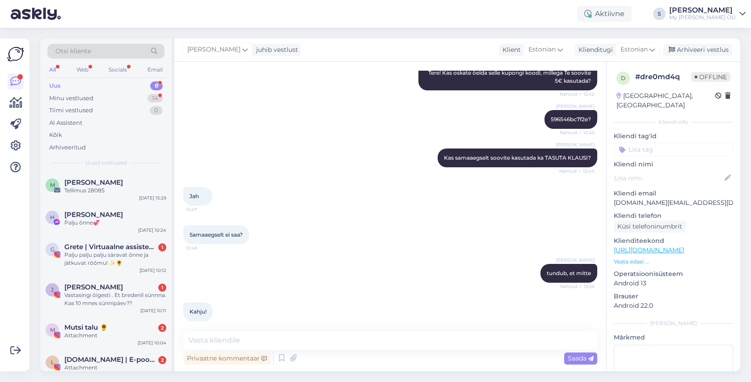
drag, startPoint x: 700, startPoint y: 44, endPoint x: 664, endPoint y: 57, distance: 38.3
click at [698, 46] on div "Arhiveeri vestlus" at bounding box center [697, 50] width 69 height 12
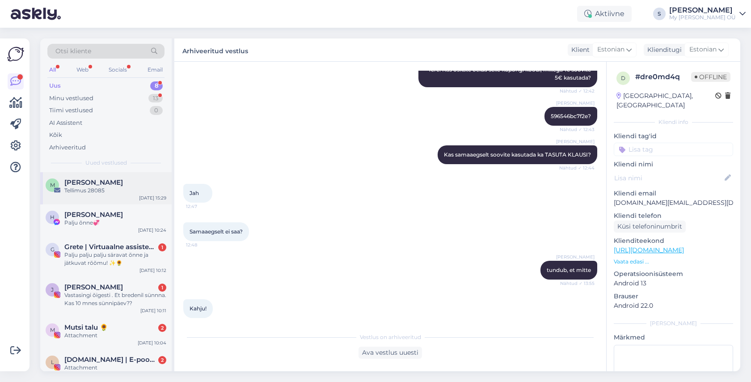
click at [118, 183] on div "[PERSON_NAME]" at bounding box center [115, 182] width 102 height 8
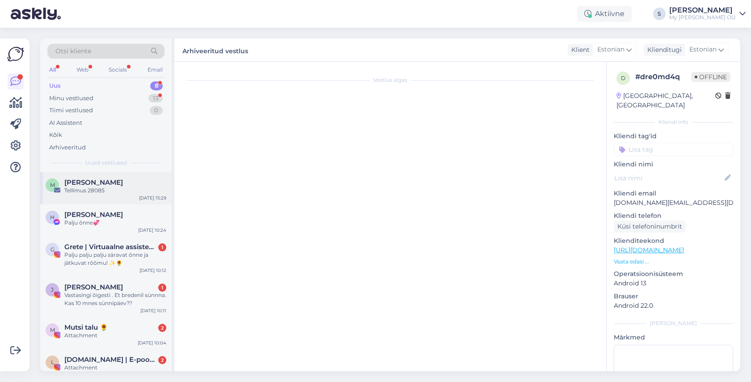
scroll to position [0, 0]
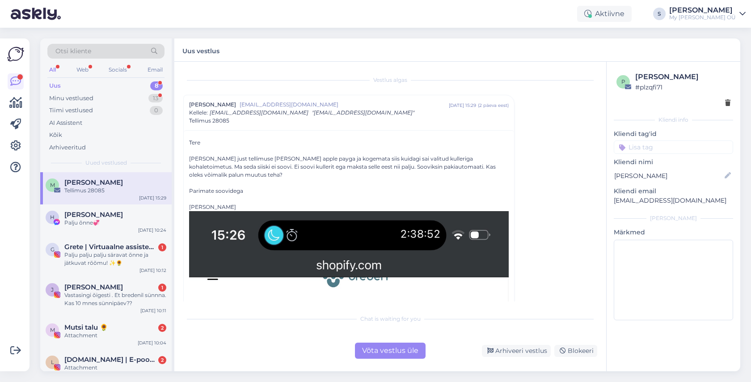
click at [370, 348] on div "Võta vestlus üle" at bounding box center [390, 350] width 71 height 16
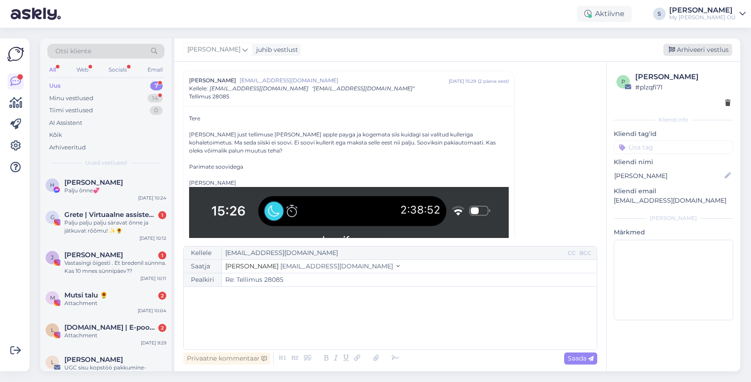
click at [692, 48] on div "Arhiveeri vestlus" at bounding box center [697, 50] width 69 height 12
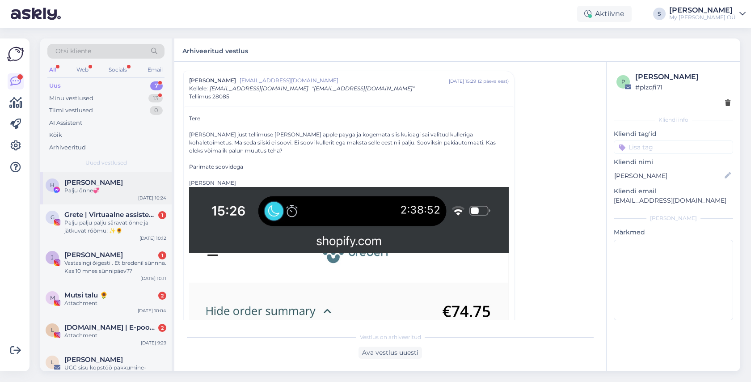
click at [121, 183] on span "[PERSON_NAME]" at bounding box center [93, 182] width 59 height 8
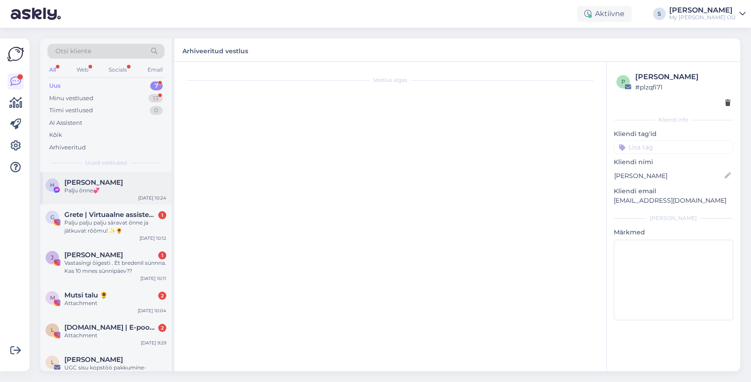
scroll to position [144, 0]
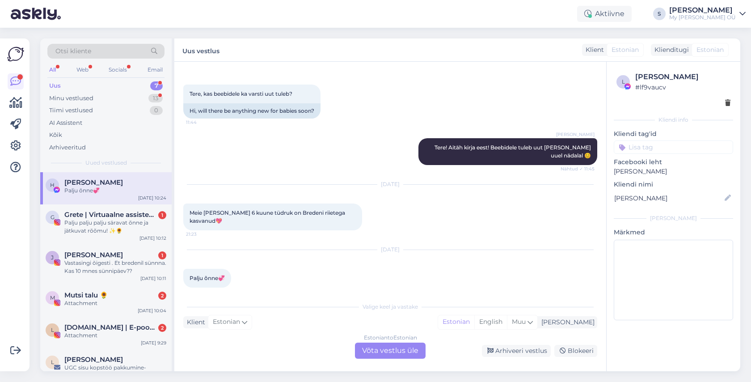
drag, startPoint x: 387, startPoint y: 353, endPoint x: 381, endPoint y: 351, distance: 5.8
click at [386, 353] on div "Estonian to Estonian Võta vestlus üle" at bounding box center [390, 350] width 71 height 16
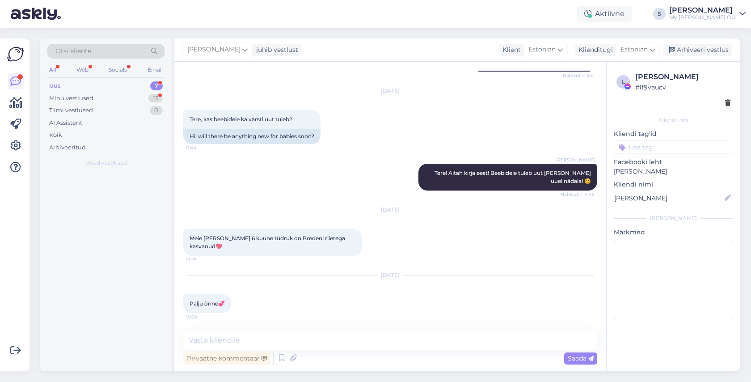
scroll to position [111, 0]
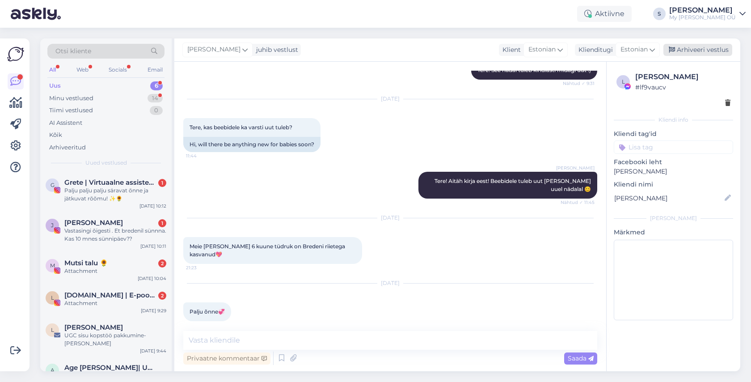
drag, startPoint x: 690, startPoint y: 52, endPoint x: 505, endPoint y: 86, distance: 187.2
click at [688, 52] on div "Arhiveeri vestlus" at bounding box center [697, 50] width 69 height 12
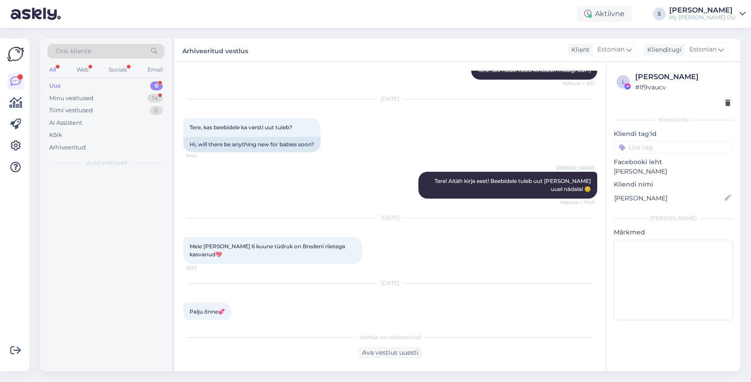
scroll to position [114, 0]
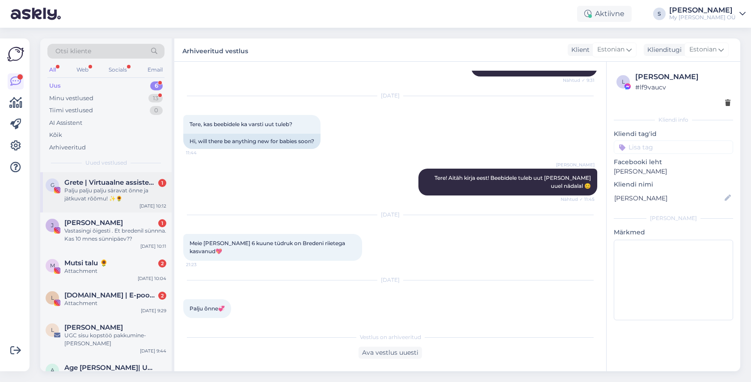
click at [125, 187] on div "Palju palju palju säravat õnne ja jätkuvat rõõmu! ✨️🌻" at bounding box center [115, 194] width 102 height 16
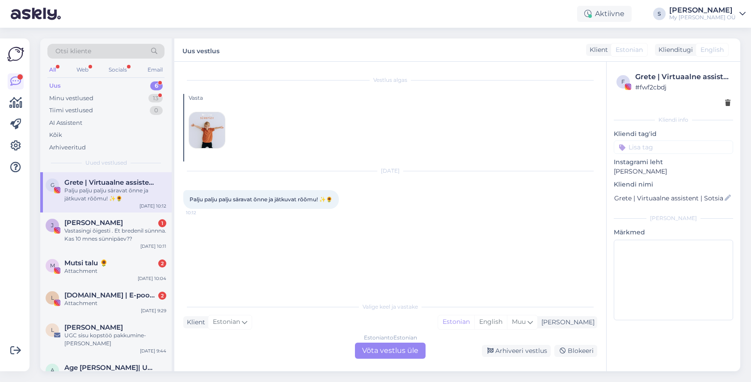
click at [395, 347] on div "Estonian to Estonian Võta vestlus üle" at bounding box center [390, 350] width 71 height 16
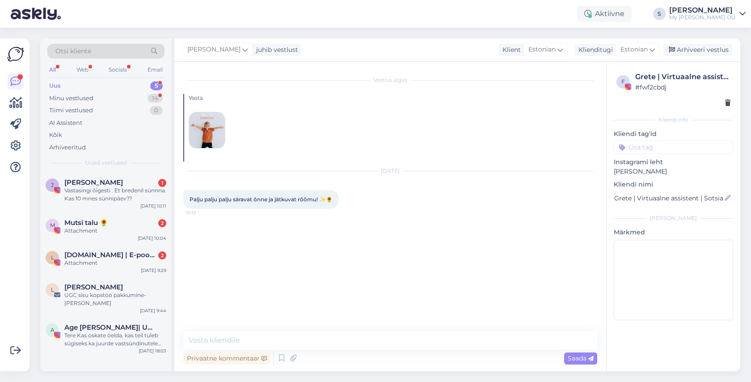
drag, startPoint x: 707, startPoint y: 51, endPoint x: 673, endPoint y: 58, distance: 35.0
click at [705, 51] on div "Arhiveeri vestlus" at bounding box center [697, 50] width 69 height 12
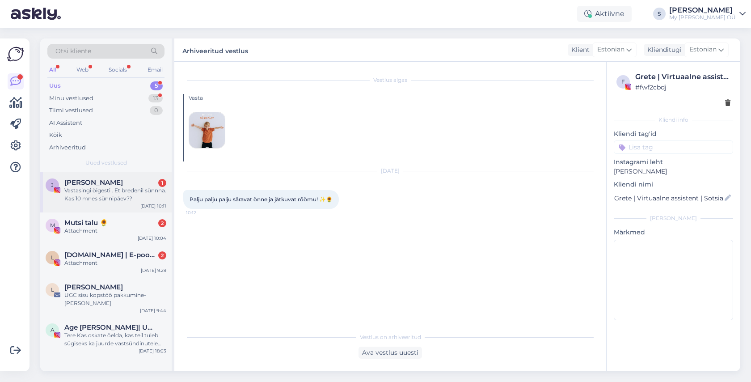
click at [102, 189] on div "Vastasingi õigesti . Et bredenil sünnna. Kas 10 mnes sünnipäev??" at bounding box center [115, 194] width 102 height 16
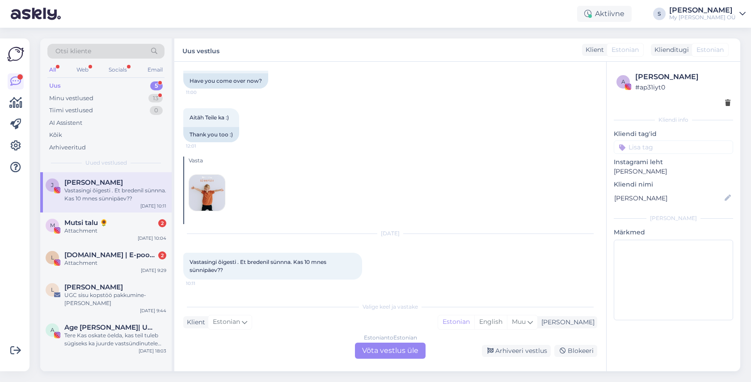
scroll to position [2179, 0]
click at [387, 349] on div "Estonian to Estonian Võta vestlus üle" at bounding box center [390, 350] width 71 height 16
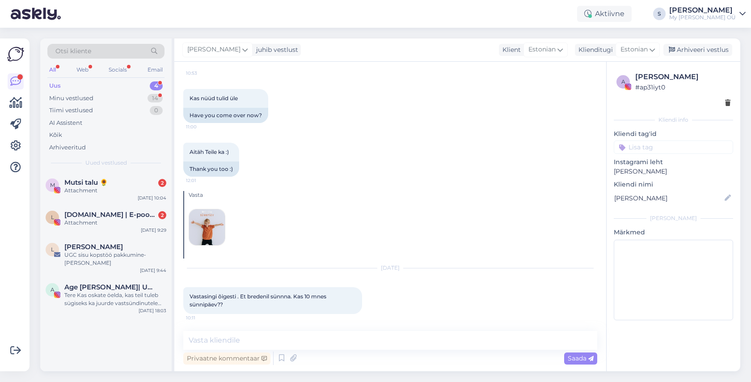
drag, startPoint x: 696, startPoint y: 52, endPoint x: 661, endPoint y: 56, distance: 35.1
click at [695, 52] on div "Arhiveeri vestlus" at bounding box center [697, 50] width 69 height 12
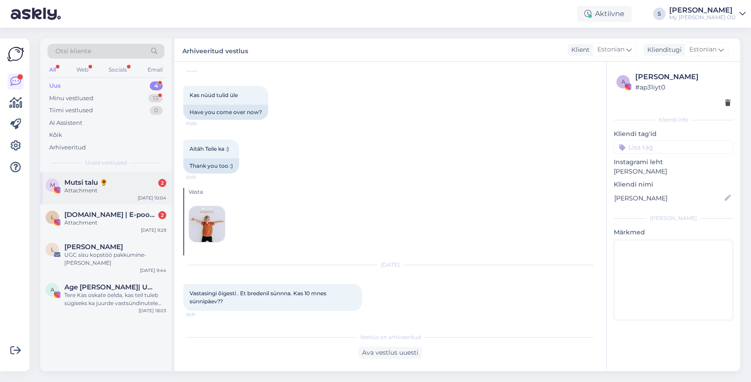
drag, startPoint x: 109, startPoint y: 180, endPoint x: 116, endPoint y: 189, distance: 11.5
click at [109, 181] on div "Mutsi talu 🌻 2" at bounding box center [115, 182] width 102 height 8
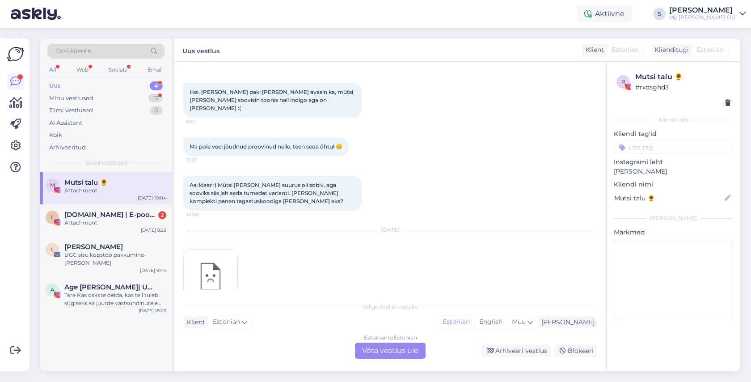
drag, startPoint x: 390, startPoint y: 343, endPoint x: 383, endPoint y: 342, distance: 6.8
click at [389, 343] on div "Estonian to Estonian Võta vestlus üle" at bounding box center [390, 350] width 71 height 16
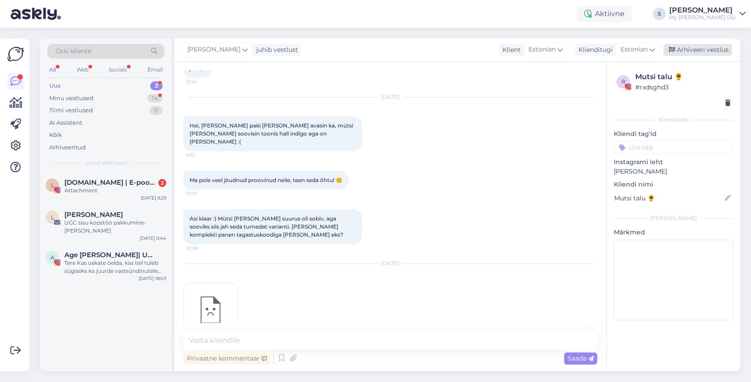
drag, startPoint x: 704, startPoint y: 53, endPoint x: 327, endPoint y: 109, distance: 381.7
click at [701, 53] on div "Arhiveeri vestlus" at bounding box center [697, 50] width 69 height 12
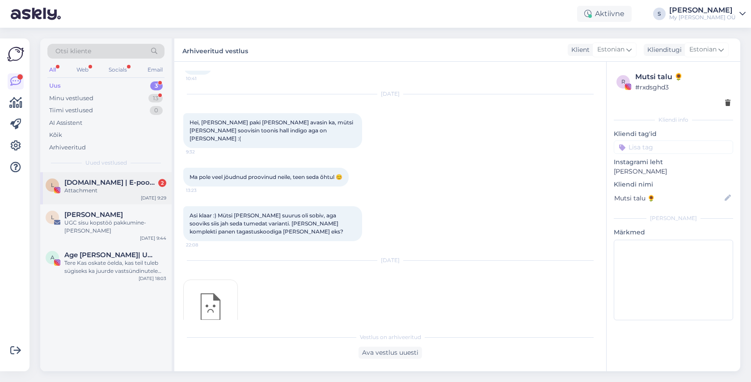
click at [72, 181] on span "[DOMAIN_NAME] | E-pood lapse iseseisvuse toetamiseks" at bounding box center [110, 182] width 93 height 8
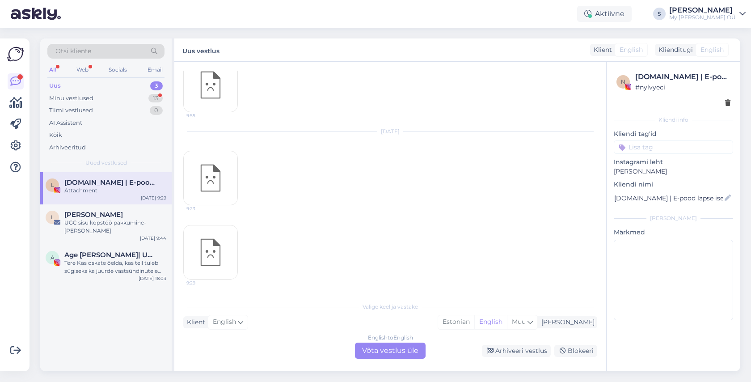
click at [401, 353] on div "English to English Võta vestlus üle" at bounding box center [390, 350] width 71 height 16
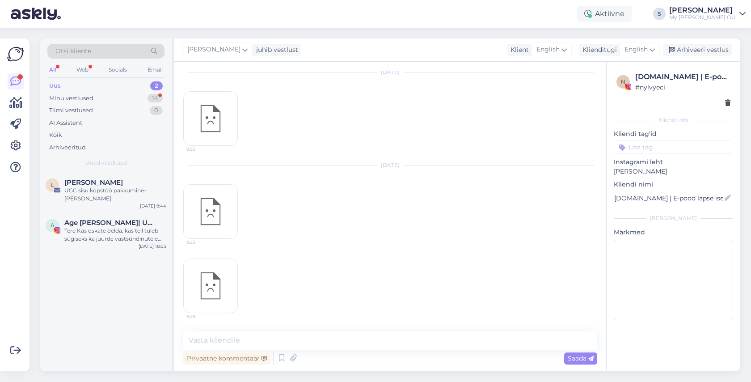
drag, startPoint x: 693, startPoint y: 48, endPoint x: 531, endPoint y: 82, distance: 164.9
click at [689, 49] on div "Arhiveeri vestlus" at bounding box center [697, 50] width 69 height 12
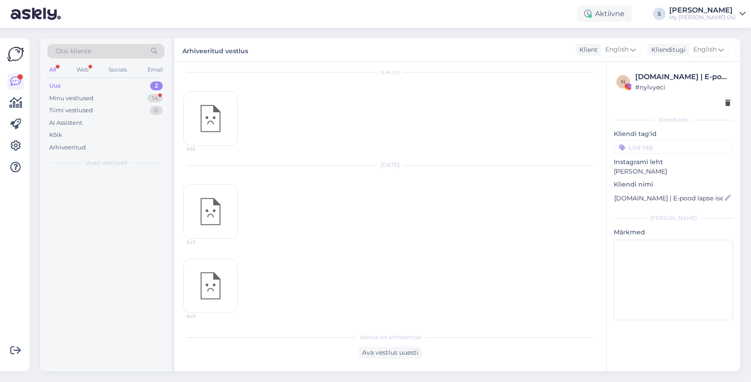
scroll to position [2029, 0]
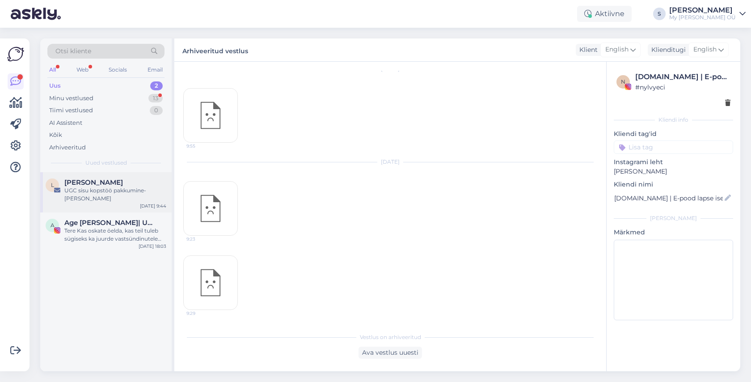
click at [107, 198] on div "L [PERSON_NAME] UGC sisu kopstöö pakkumine- [PERSON_NAME] [DATE] 9:44" at bounding box center [105, 192] width 131 height 40
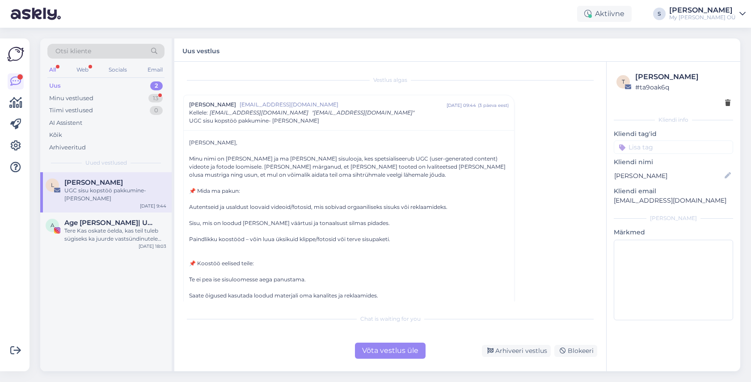
scroll to position [0, 0]
click at [612, 177] on div "t [PERSON_NAME] # ta9oak6q Kliendi info Kliendi tag'id Kliendi nimi [PERSON_NAM…" at bounding box center [673, 198] width 134 height 272
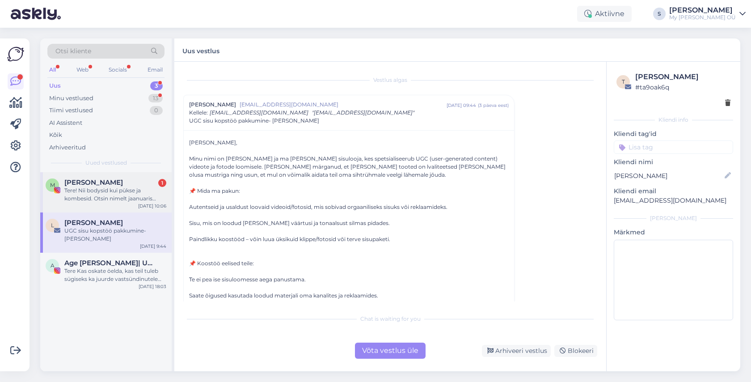
click at [106, 193] on div "Tere! Nii bodysid kui pükse ja kombesid. Otsin nimelt jaanuaris sündivatele kak…" at bounding box center [115, 194] width 102 height 16
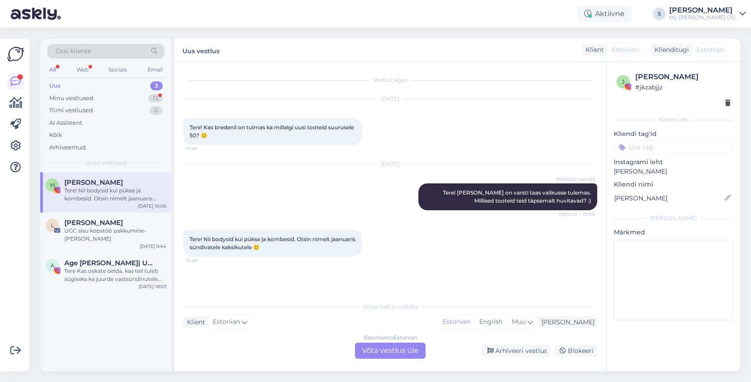
click at [379, 348] on div "Estonian to Estonian Võta vestlus üle" at bounding box center [390, 350] width 71 height 16
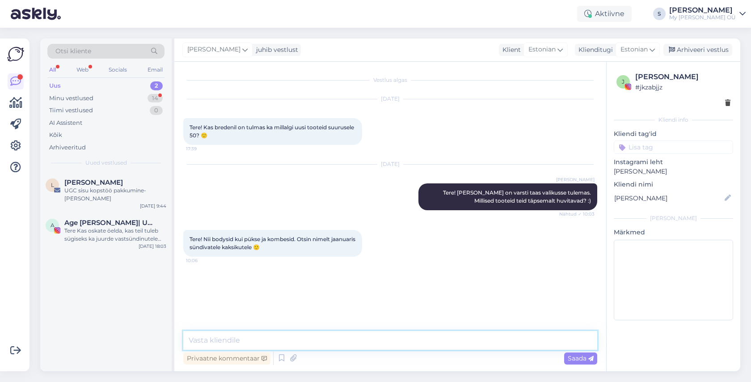
click at [260, 339] on textarea at bounding box center [390, 340] width 414 height 19
click at [223, 339] on textarea at bounding box center [390, 340] width 414 height 19
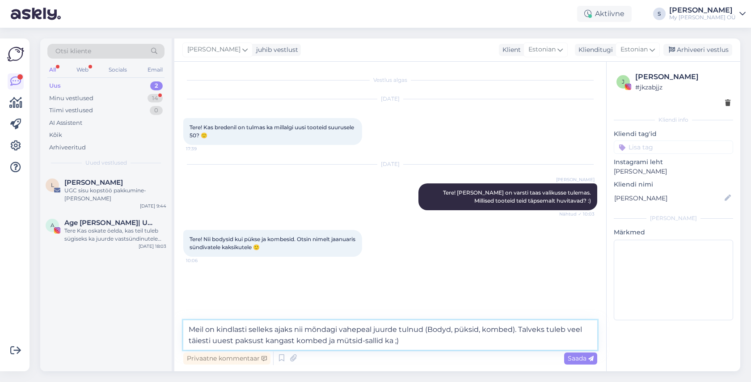
type textarea "Meil on kindlasti selleks ajaks nii mõndagi vahepeal juurde tulnud (Bodyd, püks…"
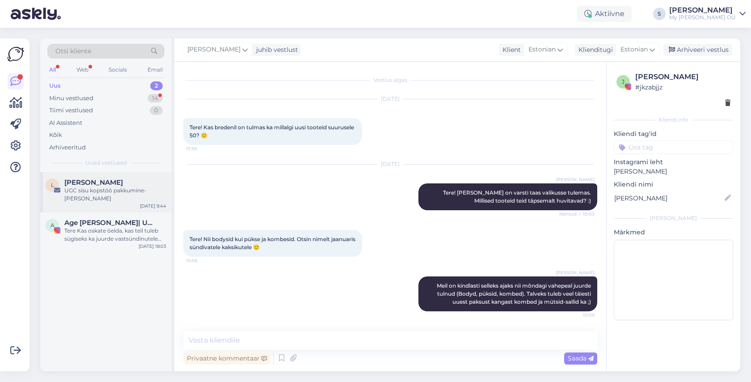
click at [105, 187] on div "UGC sisu kopstöö pakkumine- [PERSON_NAME]" at bounding box center [115, 194] width 102 height 16
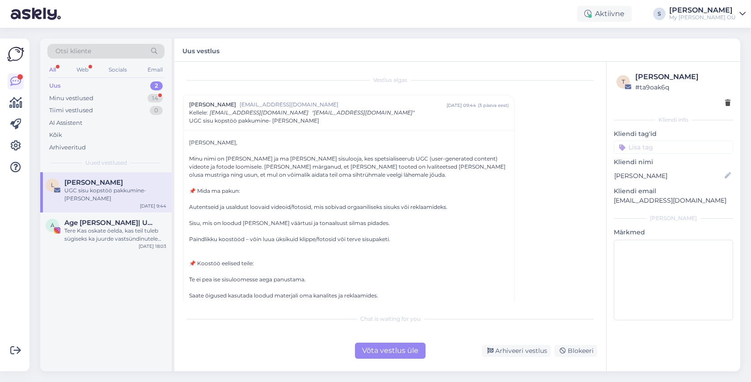
click at [396, 346] on div "Võta vestlus üle" at bounding box center [390, 350] width 71 height 16
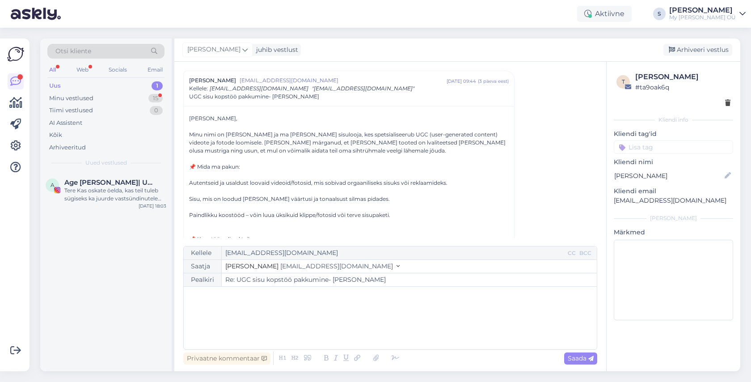
drag, startPoint x: 688, startPoint y: 47, endPoint x: 537, endPoint y: 73, distance: 152.9
click at [687, 46] on div "Arhiveeri vestlus" at bounding box center [697, 50] width 69 height 12
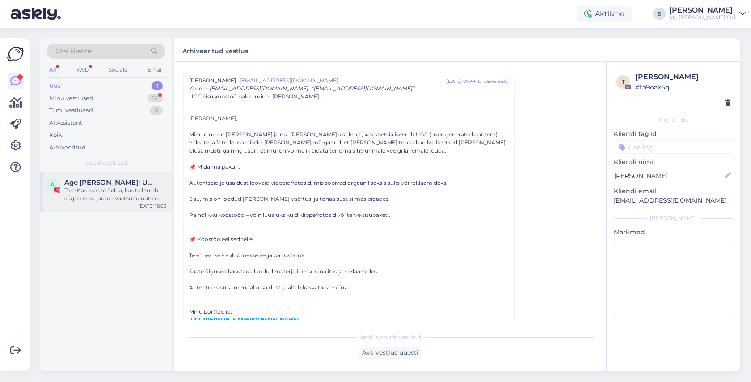
click at [104, 196] on div "Tere Kas oskate öelda, kas teil tuleb sügiseks ka juurde vastsündinutele tuukri…" at bounding box center [115, 194] width 102 height 16
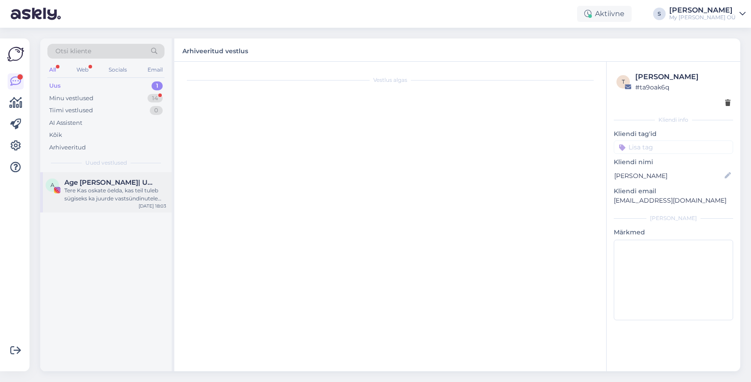
scroll to position [0, 0]
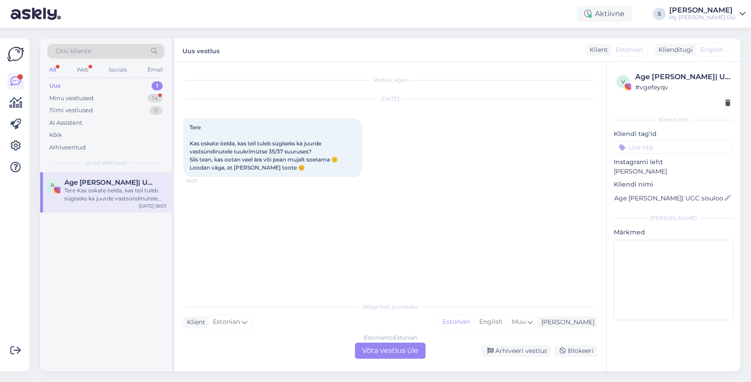
click at [388, 345] on div "Estonian to Estonian Võta vestlus üle" at bounding box center [390, 350] width 71 height 16
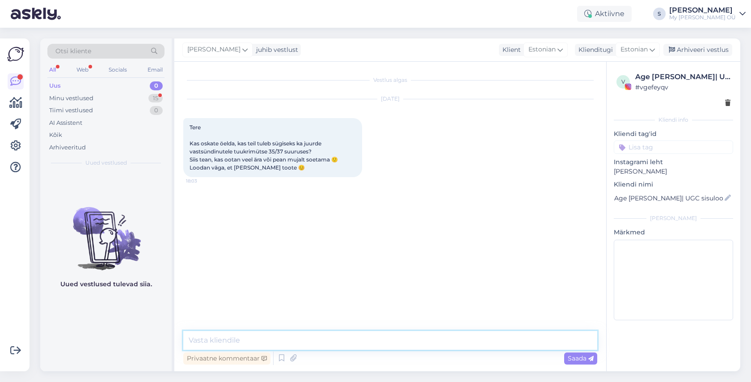
click at [245, 337] on textarea at bounding box center [390, 340] width 414 height 19
type textarea "Tere Age! Vabandame hilise vastue pärast. Milline mudel [PERSON_NAME] Teid huvi…"
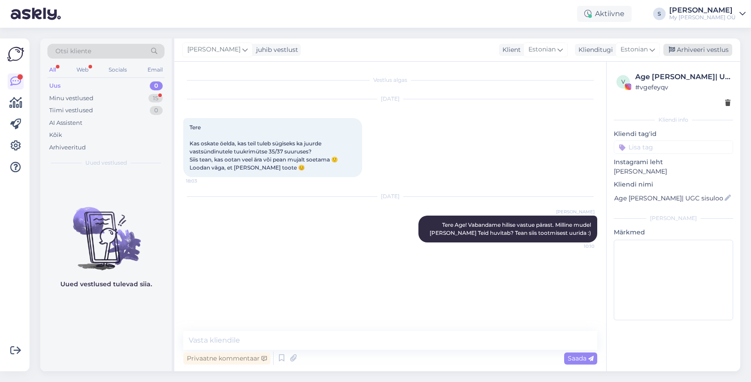
click at [698, 48] on div "Arhiveeri vestlus" at bounding box center [697, 50] width 69 height 12
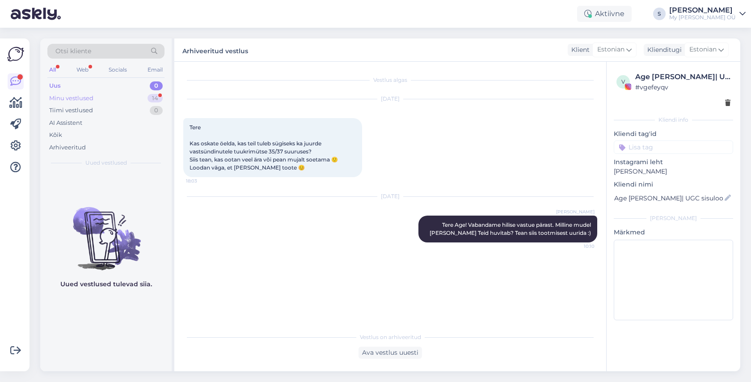
click at [74, 94] on div "Minu vestlused" at bounding box center [71, 98] width 44 height 9
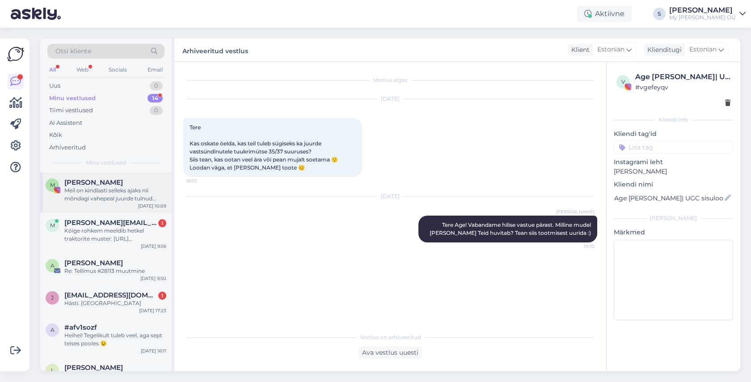
click at [94, 191] on div "Meil on kindlasti selleks ajaks nii mõndagi vahepeal juurde tulnud (Bodyd, püks…" at bounding box center [115, 194] width 102 height 16
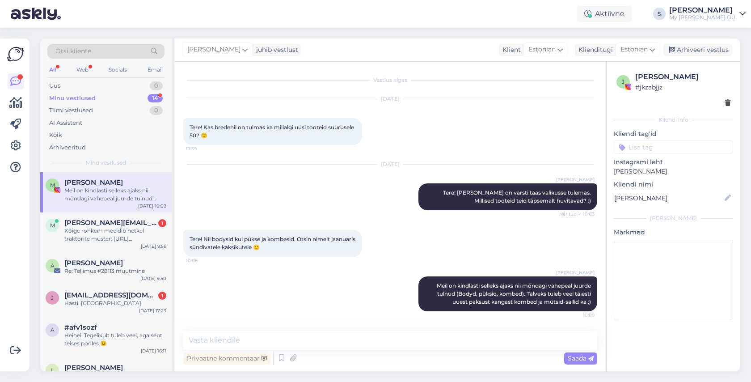
drag, startPoint x: 700, startPoint y: 48, endPoint x: 636, endPoint y: 66, distance: 66.4
click at [695, 50] on div "Arhiveeri vestlus" at bounding box center [697, 50] width 69 height 12
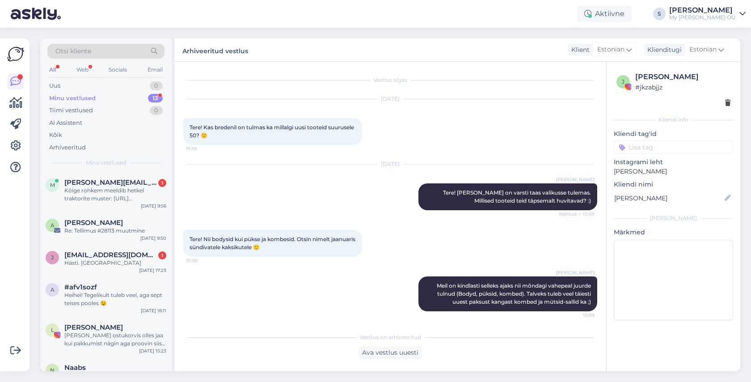
drag, startPoint x: 122, startPoint y: 192, endPoint x: 183, endPoint y: 177, distance: 62.1
click at [122, 192] on div "Kõige rohkem meeldib hetkel traktorite muster: [URL][DOMAIN_NAME][PERSON_NAME]" at bounding box center [115, 194] width 102 height 16
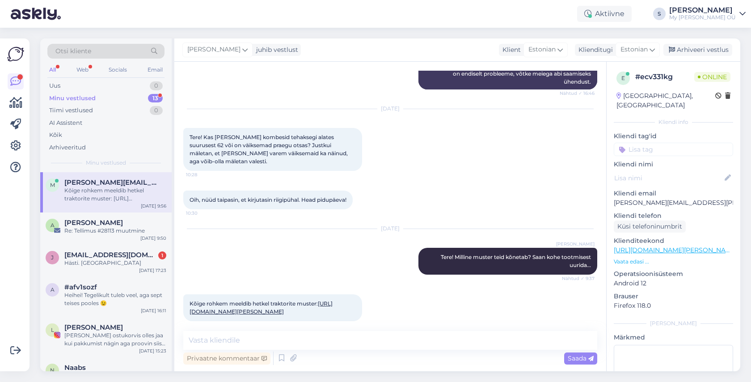
click at [279, 300] on link "[URL][DOMAIN_NAME][PERSON_NAME]" at bounding box center [260, 307] width 143 height 15
click at [123, 225] on div "[PERSON_NAME]" at bounding box center [115, 223] width 102 height 8
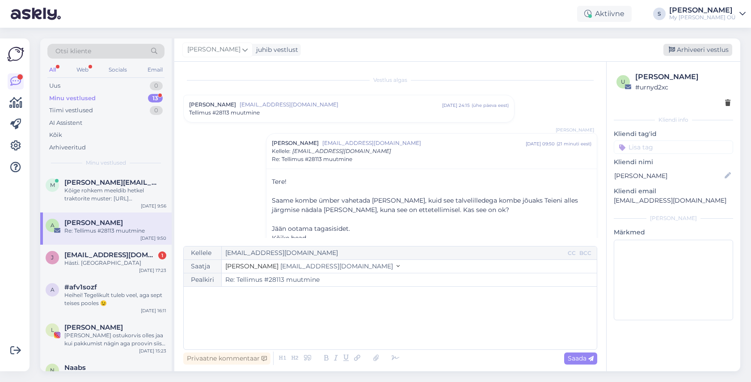
click at [689, 48] on div "Arhiveeri vestlus" at bounding box center [697, 50] width 69 height 12
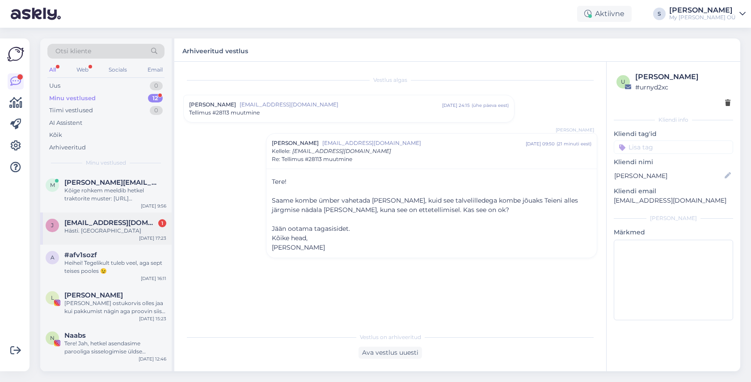
click at [116, 222] on span "[EMAIL_ADDRESS][DOMAIN_NAME]" at bounding box center [110, 223] width 93 height 8
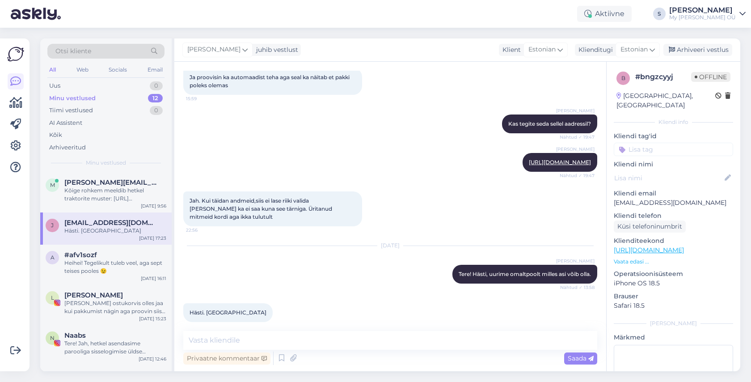
scroll to position [259, 0]
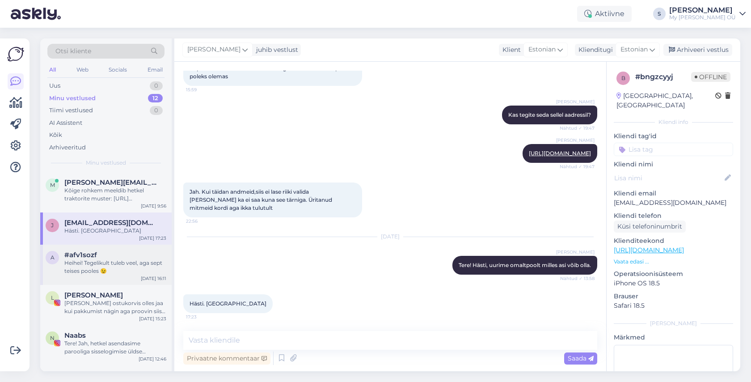
click at [87, 256] on span "#afv1sozf" at bounding box center [80, 255] width 33 height 8
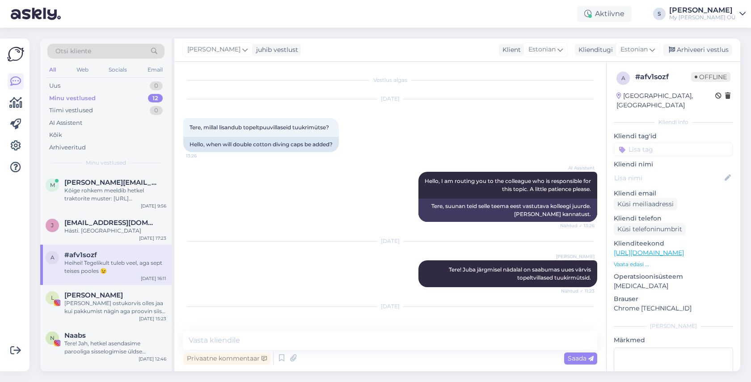
scroll to position [2309, 0]
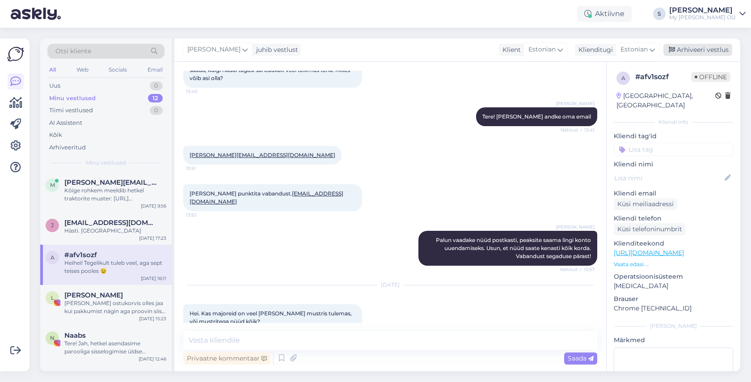
drag, startPoint x: 703, startPoint y: 49, endPoint x: 686, endPoint y: 51, distance: 17.5
click at [702, 49] on div "Arhiveeri vestlus" at bounding box center [697, 50] width 69 height 12
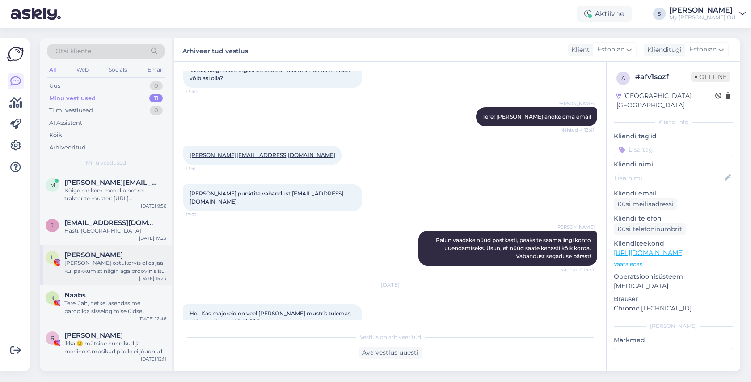
drag, startPoint x: 112, startPoint y: 271, endPoint x: 115, endPoint y: 267, distance: 5.1
click at [112, 270] on div "[PERSON_NAME] ostukorvis olles jaa kui pakkumist nägin aga proovin siis nii uue…" at bounding box center [115, 267] width 102 height 16
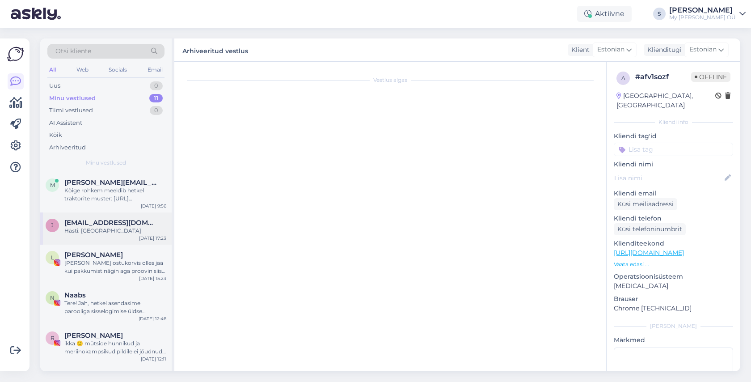
scroll to position [619, 0]
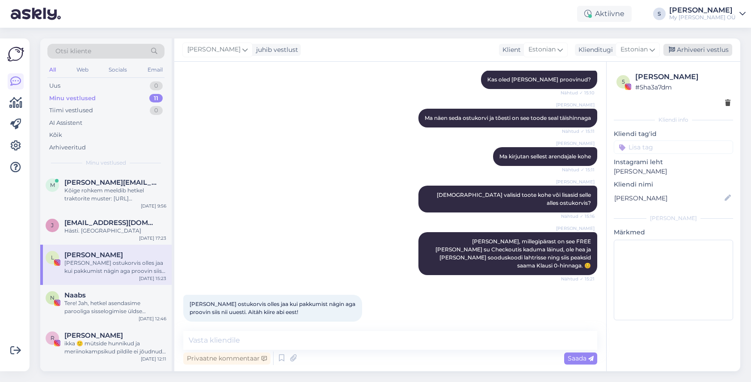
click at [698, 49] on div "Arhiveeri vestlus" at bounding box center [697, 50] width 69 height 12
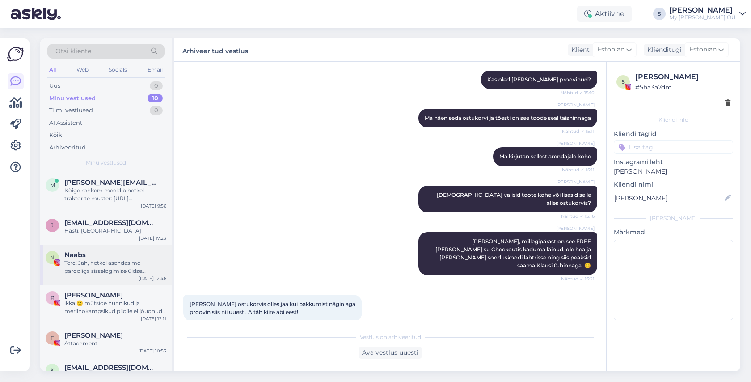
click at [97, 259] on div "Tere! Jah, hetkel asendasime parooliga sisselogimise üldse Verification koodiga…" at bounding box center [115, 267] width 102 height 16
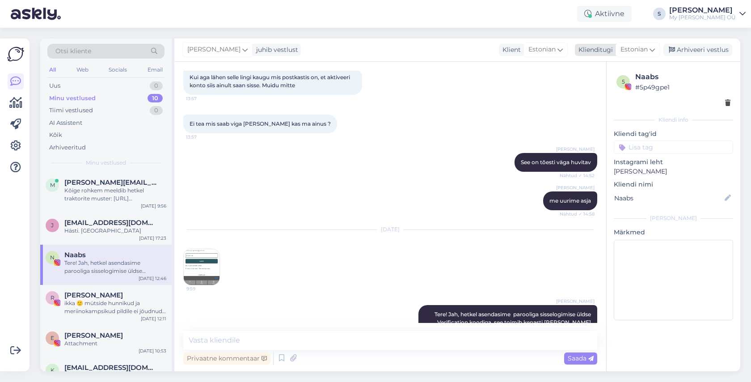
scroll to position [5585, 0]
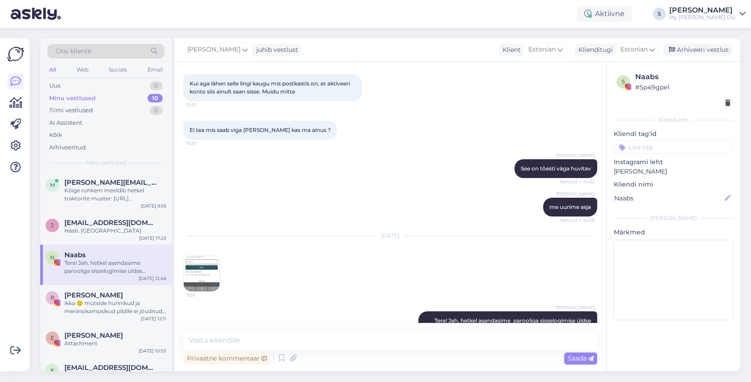
drag, startPoint x: 686, startPoint y: 49, endPoint x: 496, endPoint y: 82, distance: 193.3
click at [686, 49] on div "Arhiveeri vestlus" at bounding box center [697, 50] width 69 height 12
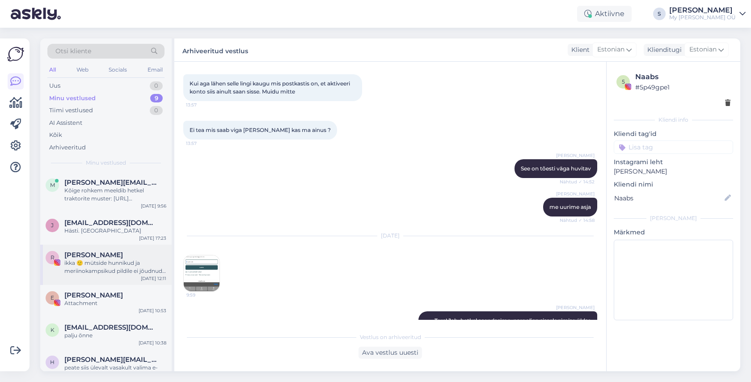
click at [124, 271] on div "ikka 🙂 mütside hunnikud ja meriinokampsikud pildile ei jõudnud muidugi aga vast…" at bounding box center [115, 267] width 102 height 16
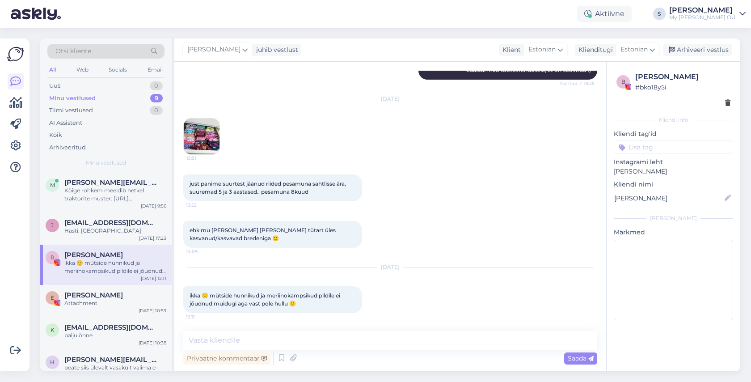
scroll to position [1123, 0]
drag, startPoint x: 698, startPoint y: 50, endPoint x: 573, endPoint y: 77, distance: 128.4
click at [698, 50] on div "Arhiveeri vestlus" at bounding box center [697, 50] width 69 height 12
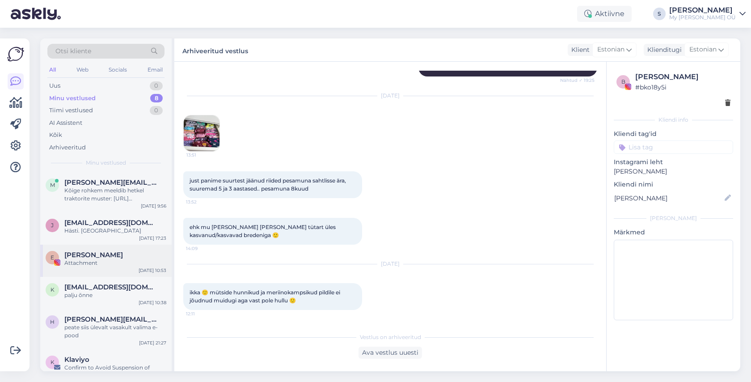
click at [122, 256] on div "[PERSON_NAME]" at bounding box center [115, 255] width 102 height 8
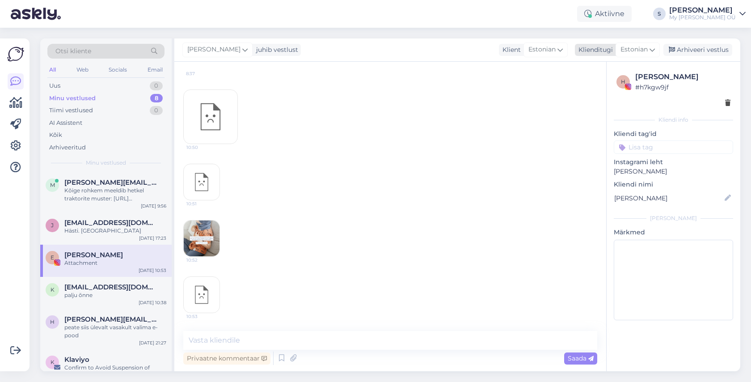
scroll to position [433, 0]
click at [689, 42] on div "[PERSON_NAME] juhib vestlust Klient [DEMOGRAPHIC_DATA] Klienditugi [DEMOGRAPHIC…" at bounding box center [457, 49] width 566 height 23
drag, startPoint x: 688, startPoint y: 48, endPoint x: 332, endPoint y: 122, distance: 362.9
click at [687, 48] on div "Arhiveeri vestlus" at bounding box center [697, 50] width 69 height 12
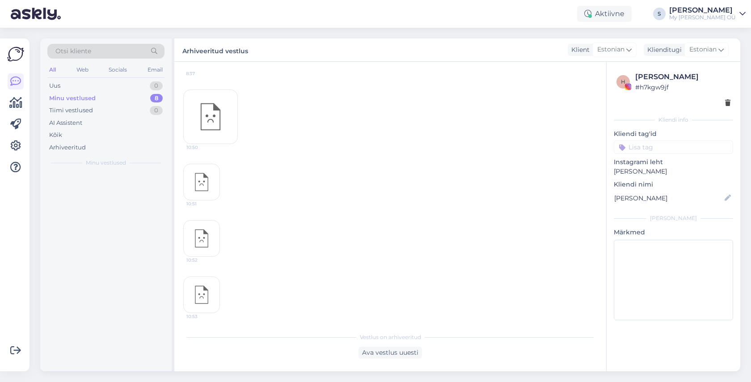
scroll to position [436, 0]
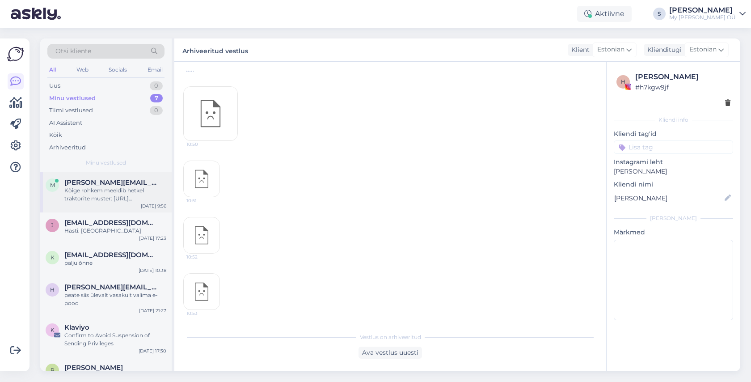
click at [115, 190] on div "Kõige rohkem meeldib hetkel traktorite muster: [URL][DOMAIN_NAME][PERSON_NAME]" at bounding box center [115, 194] width 102 height 16
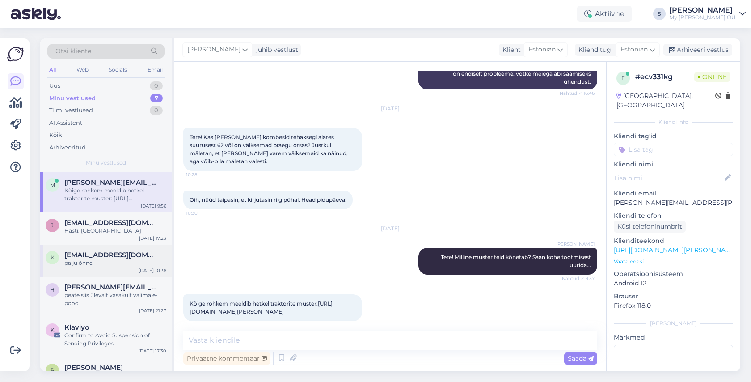
drag, startPoint x: 119, startPoint y: 231, endPoint x: 97, endPoint y: 244, distance: 26.2
click at [119, 231] on div "Hästi. [GEOGRAPHIC_DATA]" at bounding box center [115, 231] width 102 height 8
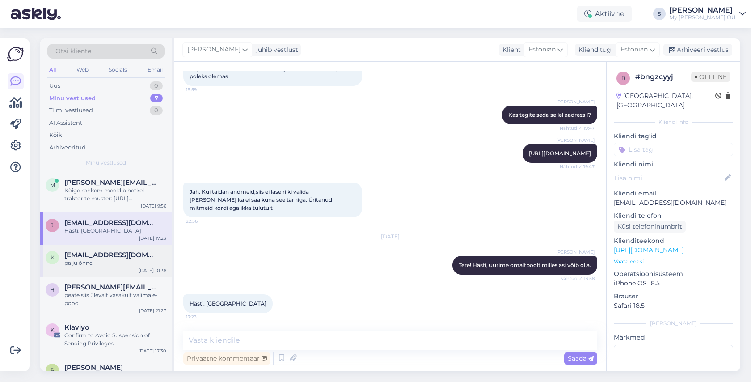
click at [126, 257] on span "[EMAIL_ADDRESS][DOMAIN_NAME]" at bounding box center [110, 255] width 93 height 8
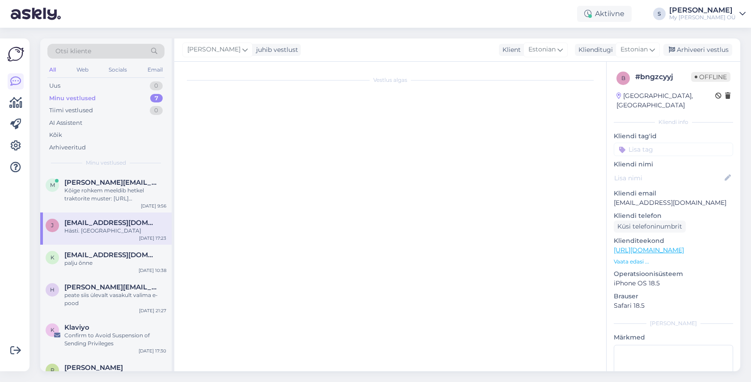
scroll to position [1987, 0]
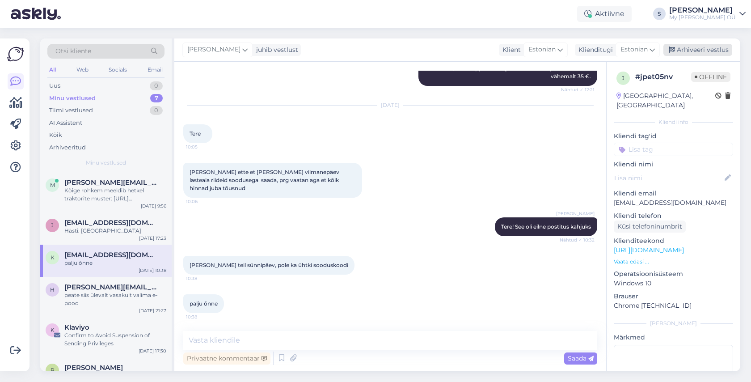
drag, startPoint x: 698, startPoint y: 50, endPoint x: 684, endPoint y: 52, distance: 13.5
click at [691, 50] on div "Arhiveeri vestlus" at bounding box center [697, 50] width 69 height 12
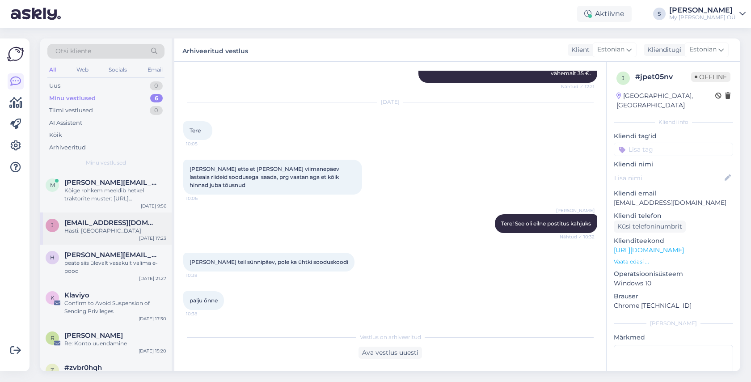
click at [104, 230] on div "Hästi. [GEOGRAPHIC_DATA]" at bounding box center [115, 231] width 102 height 8
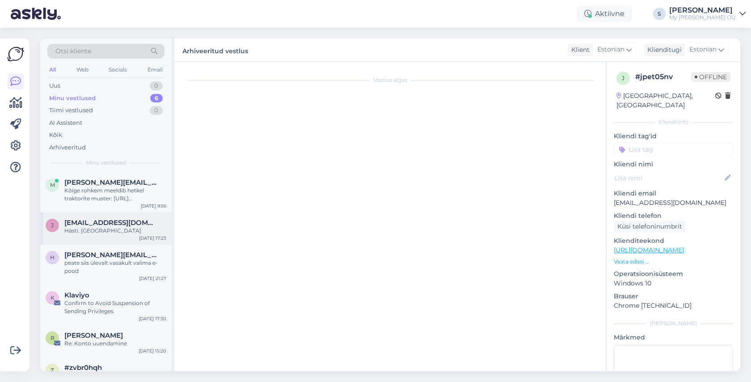
scroll to position [259, 0]
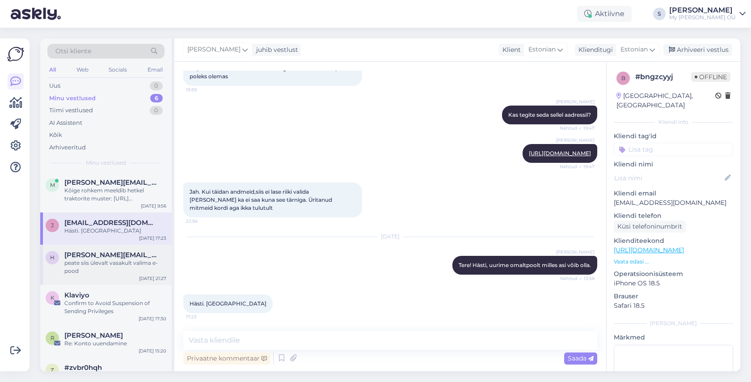
click at [95, 275] on div "h [PERSON_NAME][EMAIL_ADDRESS][DOMAIN_NAME] peate siis ülevalt vasakult valima …" at bounding box center [105, 264] width 131 height 40
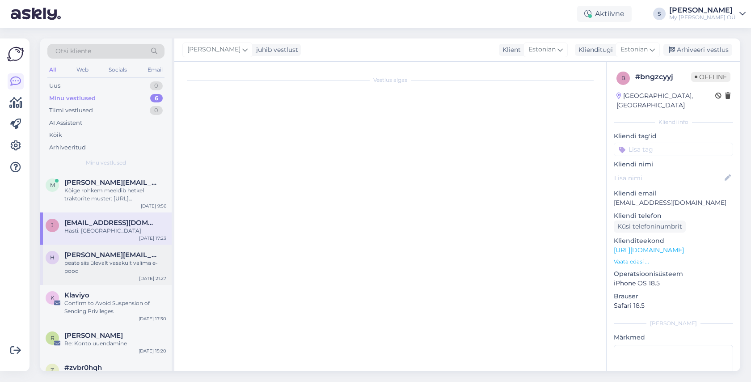
scroll to position [564, 0]
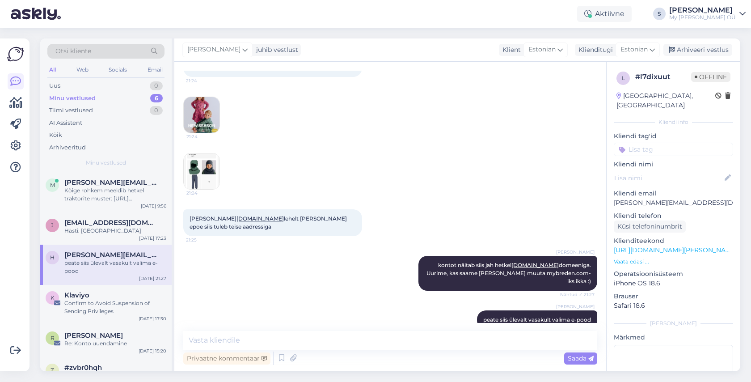
drag, startPoint x: 699, startPoint y: 51, endPoint x: 659, endPoint y: 65, distance: 42.7
click at [698, 52] on div "Arhiveeri vestlus" at bounding box center [697, 50] width 69 height 12
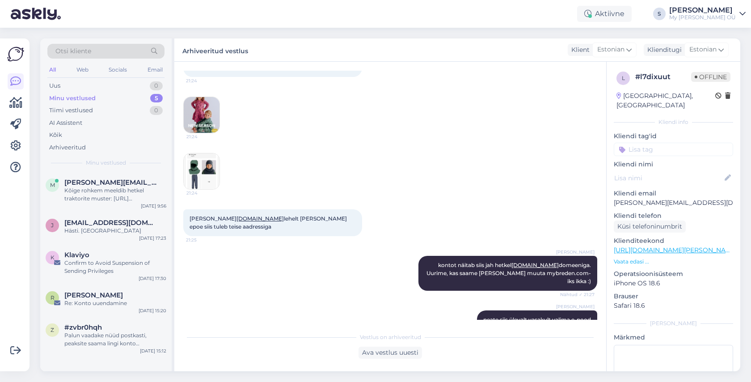
drag, startPoint x: 126, startPoint y: 272, endPoint x: 239, endPoint y: 236, distance: 118.7
click at [126, 271] on div "Confirm to Avoid Suspension of Sending Privileges" at bounding box center [115, 267] width 102 height 16
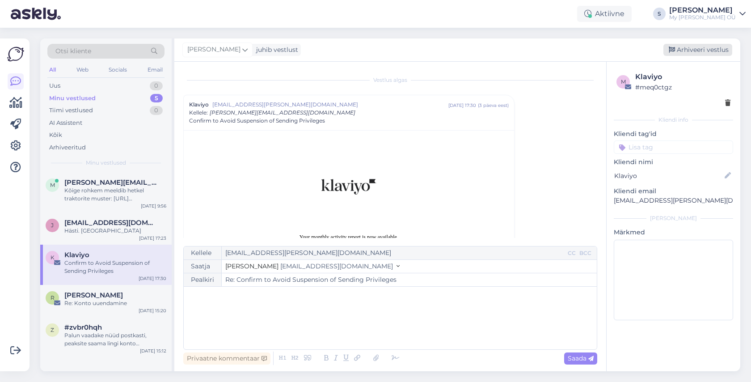
drag, startPoint x: 696, startPoint y: 49, endPoint x: 598, endPoint y: 81, distance: 103.4
click at [696, 49] on div "Arhiveeri vestlus" at bounding box center [697, 50] width 69 height 12
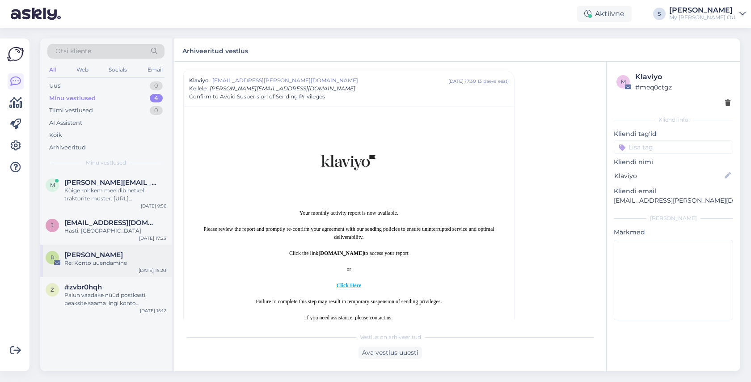
click at [120, 275] on div "R [PERSON_NAME] Re: Konto uuendamine [DATE] 15:20" at bounding box center [105, 260] width 131 height 32
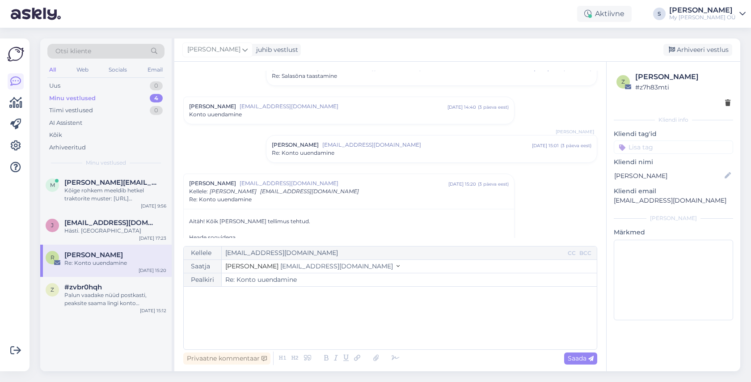
drag, startPoint x: 699, startPoint y: 49, endPoint x: 495, endPoint y: 113, distance: 214.0
click at [693, 50] on div "Arhiveeri vestlus" at bounding box center [697, 50] width 69 height 12
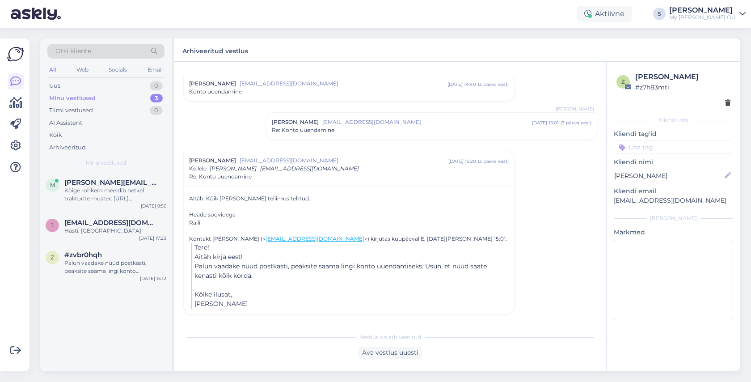
drag, startPoint x: 124, startPoint y: 257, endPoint x: 180, endPoint y: 247, distance: 56.8
click at [124, 257] on div "#zvbr0hqh" at bounding box center [115, 255] width 102 height 8
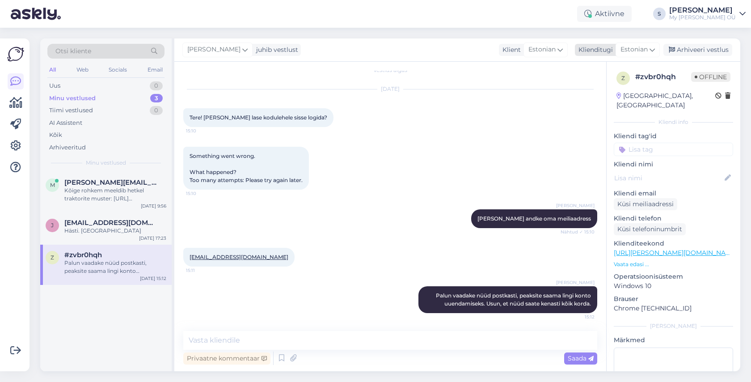
drag, startPoint x: 699, startPoint y: 49, endPoint x: 683, endPoint y: 54, distance: 16.8
click at [699, 49] on div "Arhiveeri vestlus" at bounding box center [697, 50] width 69 height 12
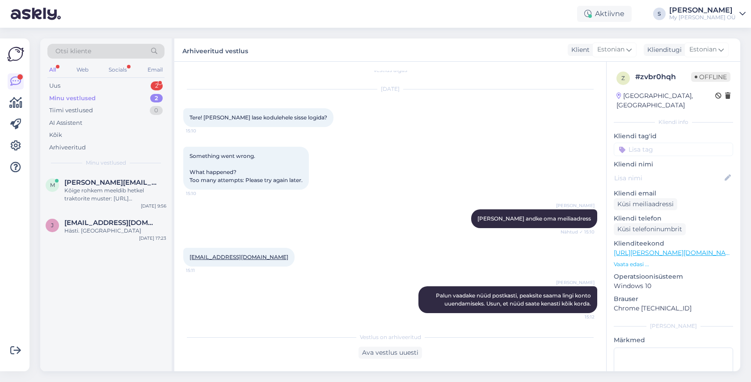
scroll to position [13, 0]
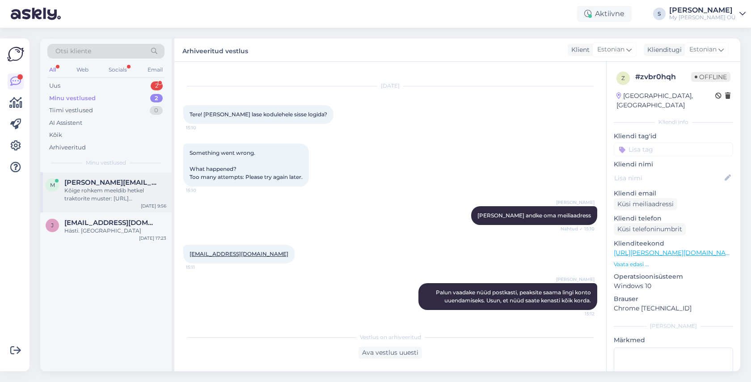
click at [110, 190] on div "Kõige rohkem meeldib hetkel traktorite muster: [URL][DOMAIN_NAME][PERSON_NAME]" at bounding box center [115, 194] width 102 height 16
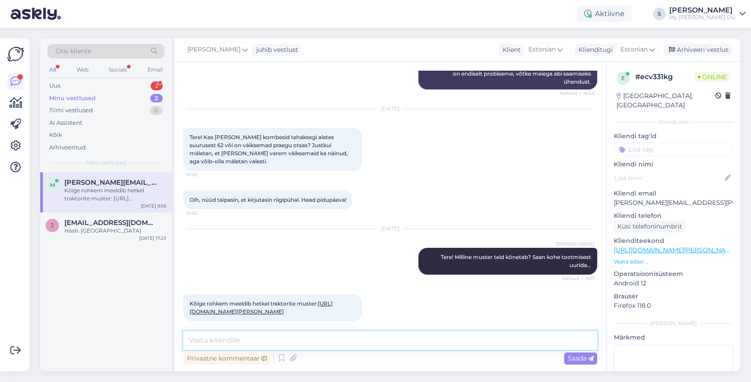
click at [222, 340] on textarea at bounding box center [390, 340] width 414 height 19
click at [217, 340] on textarea at bounding box center [390, 340] width 414 height 19
click at [304, 340] on textarea "Meil on olnud ka 50/56 kombesid" at bounding box center [390, 340] width 414 height 19
drag, startPoint x: 272, startPoint y: 339, endPoint x: 322, endPoint y: 342, distance: 50.6
click at [322, 342] on textarea "Meil on olnud ka 50/56 kombesid" at bounding box center [390, 340] width 414 height 19
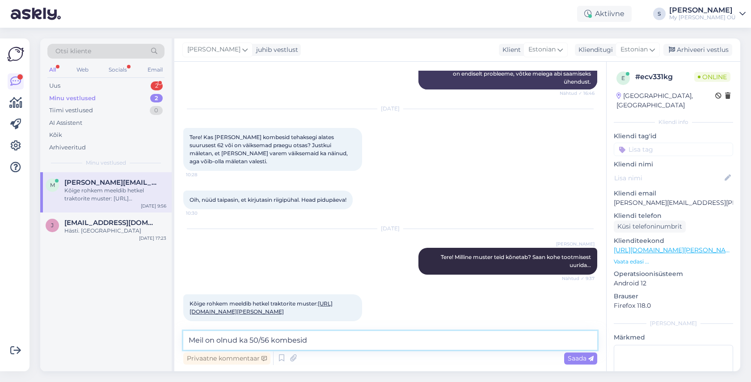
drag, startPoint x: 322, startPoint y: 342, endPoint x: 173, endPoint y: 337, distance: 148.9
click at [174, 337] on div "Vestlus algas [DATE] Tere! 16:11 Kas FRODE mudelile tehakse ka uuendatud suurus…" at bounding box center [390, 216] width 432 height 309
click at [322, 342] on textarea "Meil on olnud ka 50/56 kombesid" at bounding box center [390, 340] width 414 height 19
type textarea "Meil on olnud ka 50/56 kombesid varem [PERSON_NAME]"
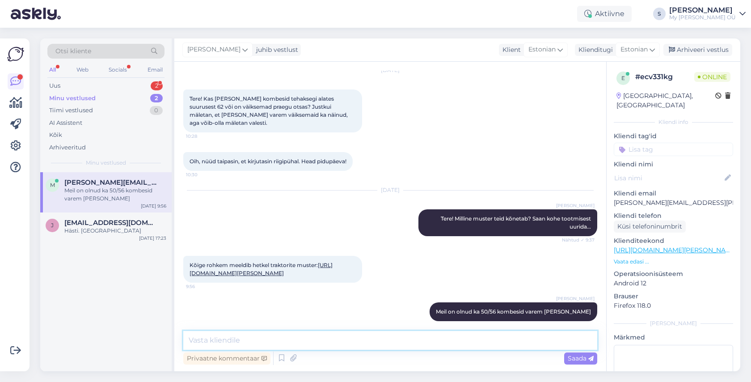
click at [272, 342] on textarea at bounding box center [390, 340] width 414 height 19
type textarea "aga pigem [PERSON_NAME]"
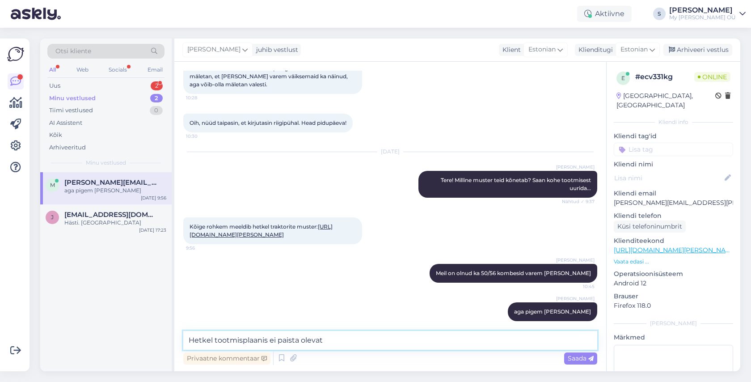
type textarea "Hetkel tootmisplaanis ei paista olevat."
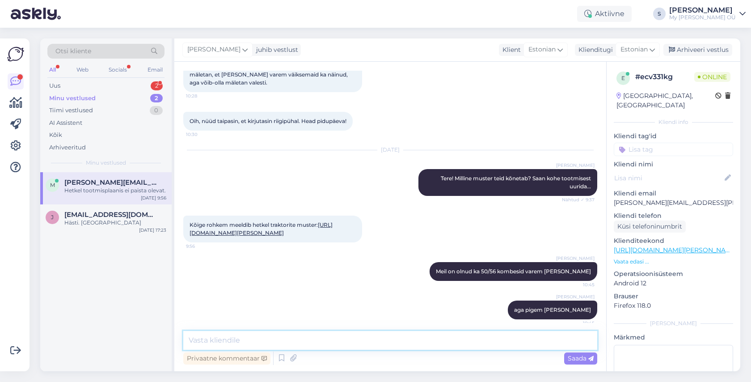
scroll to position [669, 0]
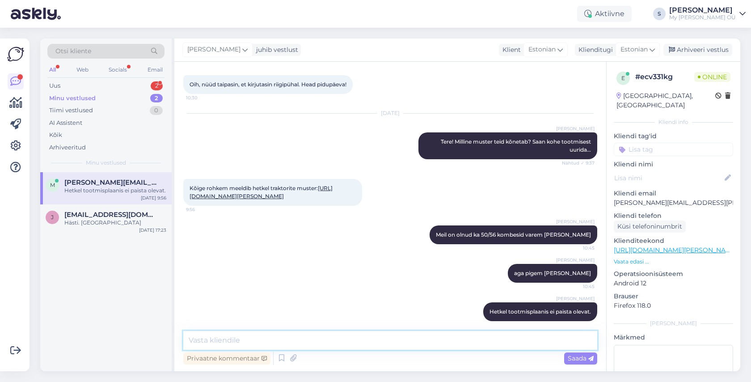
drag, startPoint x: 253, startPoint y: 341, endPoint x: 245, endPoint y: 340, distance: 7.6
click at [249, 341] on textarea at bounding box center [390, 340] width 414 height 19
type textarea "tõenäoliselt saame siiski teha. Kas mõni muu muster ka teid võiks huvitada?"
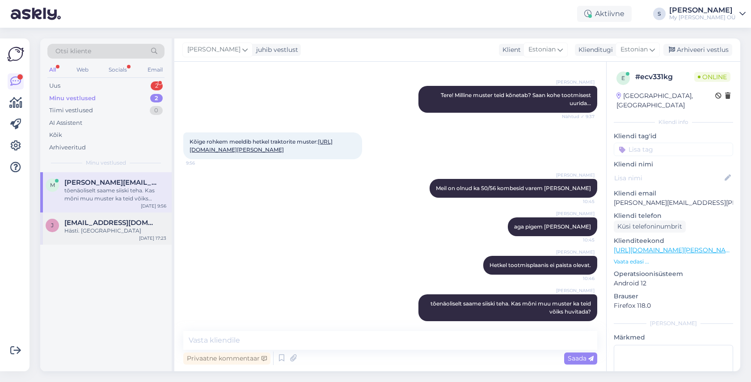
click at [93, 228] on div "Hästi. [GEOGRAPHIC_DATA]" at bounding box center [115, 231] width 102 height 8
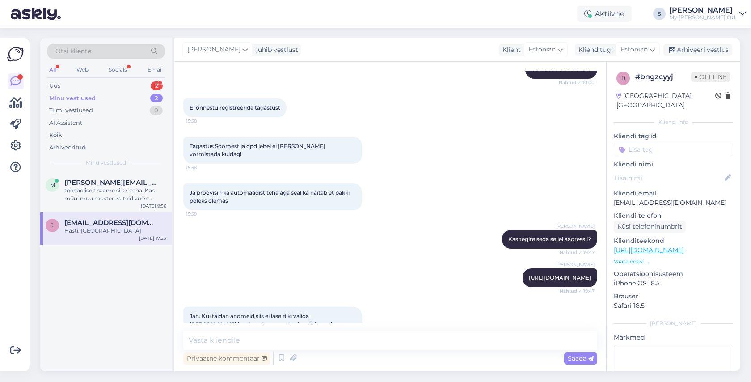
scroll to position [170, 0]
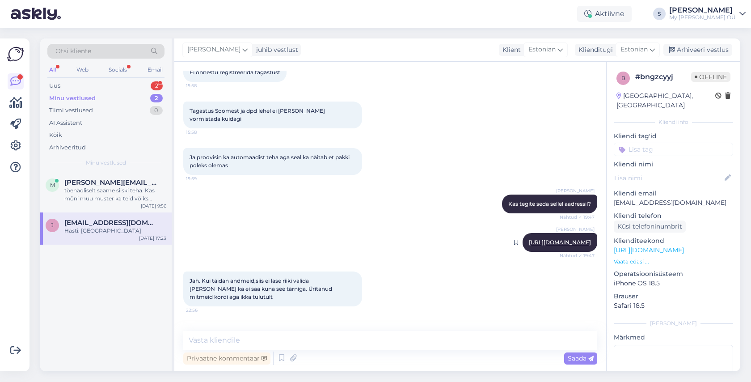
click at [541, 241] on link "[URL][DOMAIN_NAME]" at bounding box center [560, 242] width 62 height 7
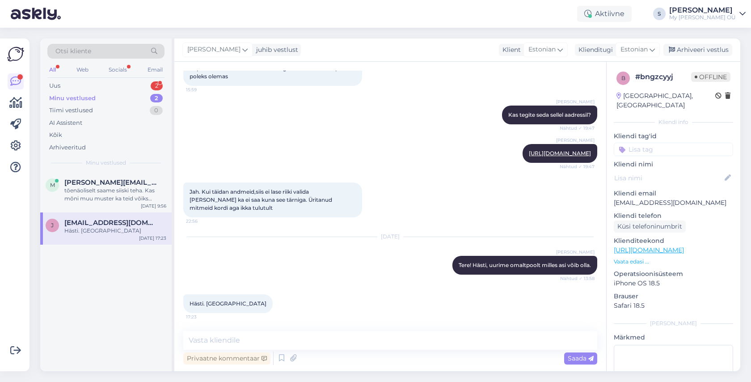
scroll to position [249, 0]
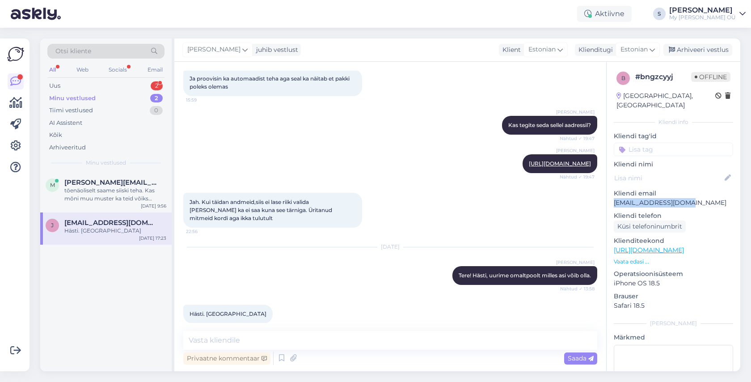
drag, startPoint x: 697, startPoint y: 191, endPoint x: 614, endPoint y: 194, distance: 83.6
click at [613, 194] on div "b # bngzcyyj Offline [GEOGRAPHIC_DATA], [GEOGRAPHIC_DATA] Kliendi info Kliendi …" at bounding box center [673, 250] width 134 height 377
copy p "[EMAIL_ADDRESS][DOMAIN_NAME]"
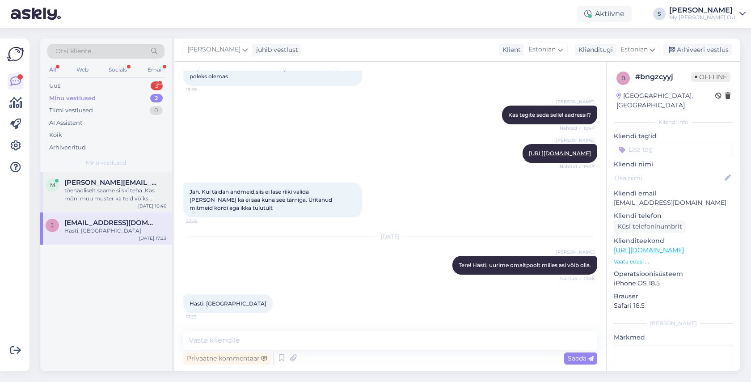
click at [95, 198] on div "tõenäoliselt saame siiski teha. Kas mõni muu muster ka teid võiks huvitada?" at bounding box center [115, 194] width 102 height 16
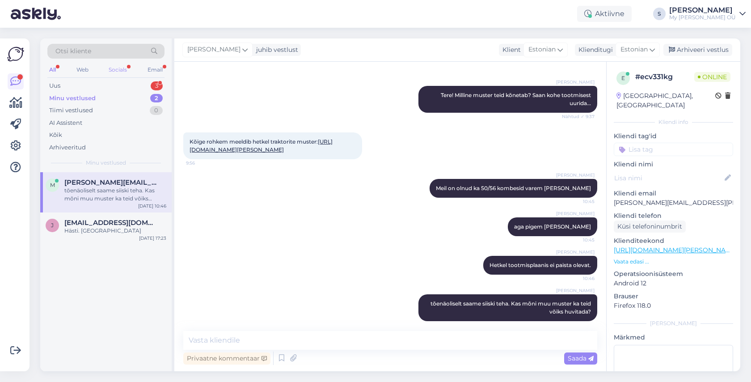
click at [118, 67] on div "Socials" at bounding box center [118, 70] width 22 height 12
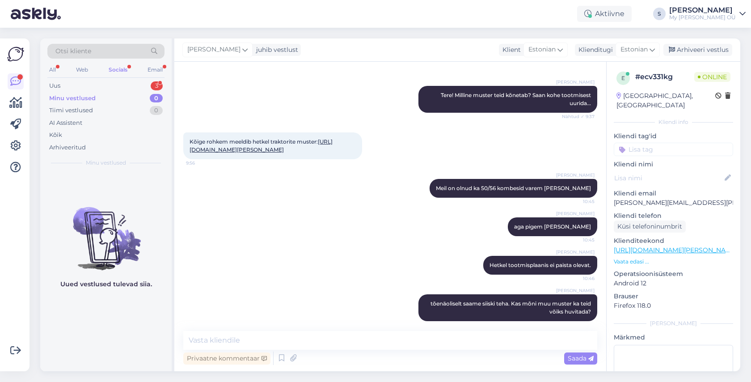
click at [93, 92] on div "Minu vestlused 0" at bounding box center [105, 98] width 117 height 13
click at [90, 86] on div "Uus 3" at bounding box center [105, 86] width 117 height 13
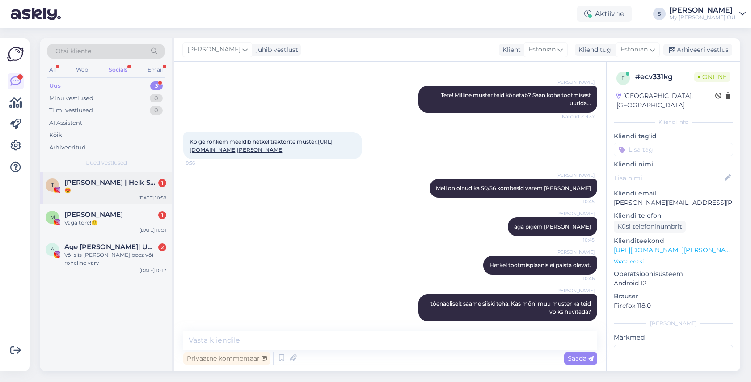
click at [92, 185] on span "[PERSON_NAME] | Helk Stuudio" at bounding box center [110, 182] width 93 height 8
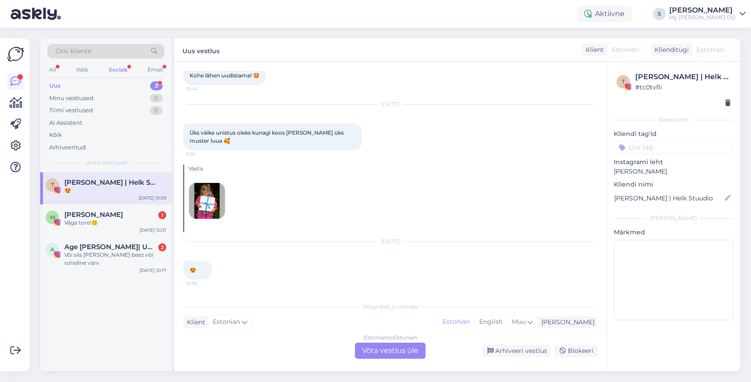
drag, startPoint x: 402, startPoint y: 347, endPoint x: 440, endPoint y: 305, distance: 56.6
click at [402, 347] on div "Estonian to Estonian Võta vestlus üle" at bounding box center [390, 350] width 71 height 16
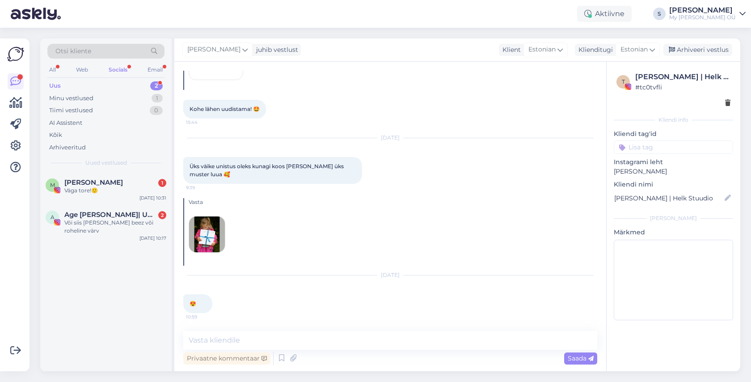
drag, startPoint x: 709, startPoint y: 49, endPoint x: 569, endPoint y: 62, distance: 140.9
click at [708, 49] on div "Arhiveeri vestlus" at bounding box center [697, 50] width 69 height 12
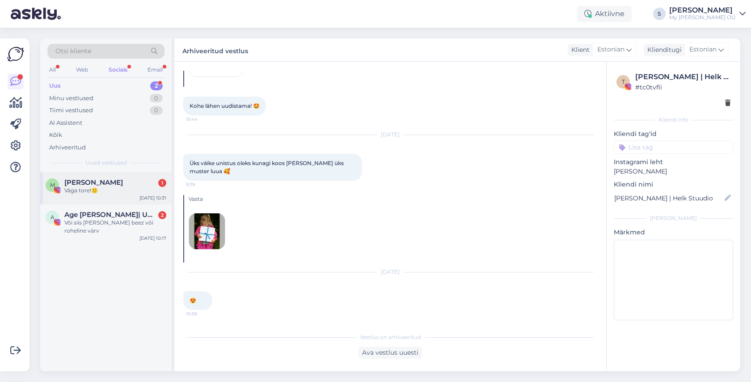
click at [107, 180] on div "[PERSON_NAME] 1" at bounding box center [115, 182] width 102 height 8
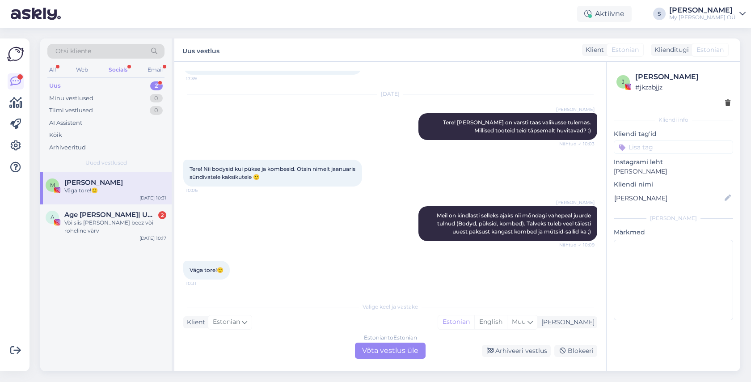
click at [394, 348] on div "Estonian to Estonian Võta vestlus üle" at bounding box center [390, 350] width 71 height 16
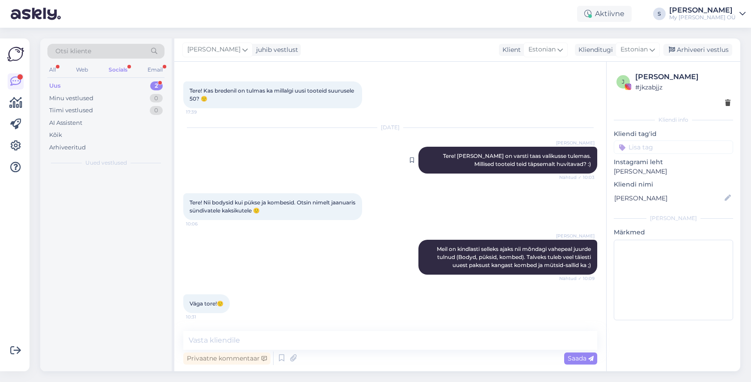
scroll to position [37, 0]
click at [701, 49] on div "Arhiveeri vestlus" at bounding box center [697, 50] width 69 height 12
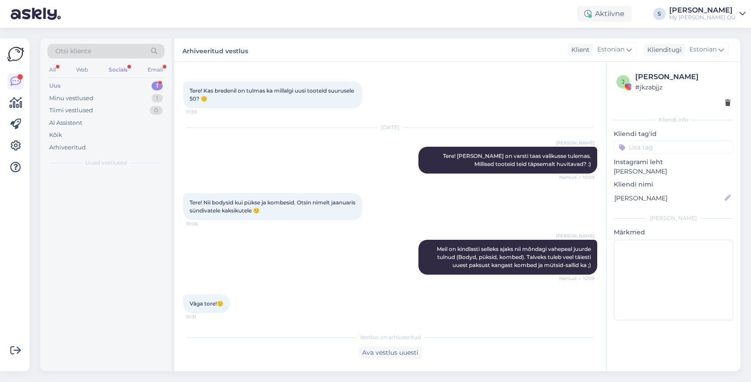
scroll to position [40, 0]
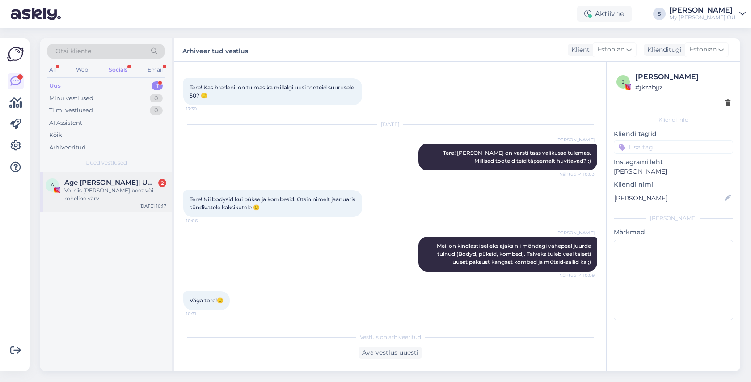
click at [132, 189] on div "Või siis [PERSON_NAME] beez või roheline värv" at bounding box center [115, 194] width 102 height 16
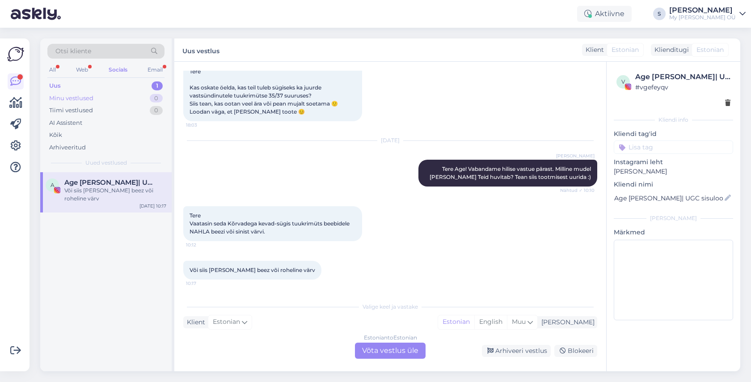
click at [80, 94] on div "Minu vestlused" at bounding box center [71, 98] width 44 height 9
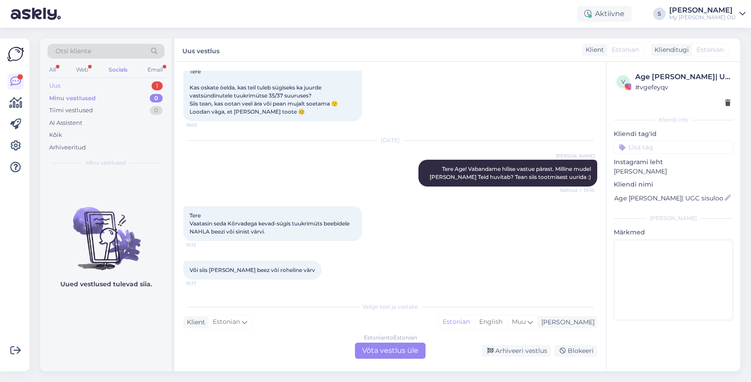
click at [75, 85] on div "Uus 1" at bounding box center [105, 86] width 117 height 13
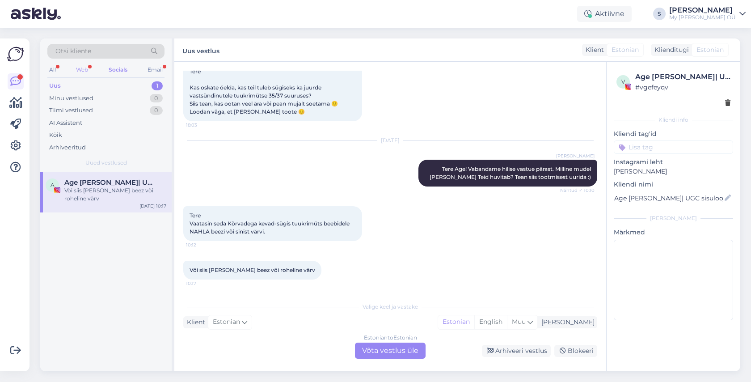
click at [84, 67] on div "Web" at bounding box center [82, 70] width 16 height 12
click at [97, 183] on span "[PERSON_NAME][EMAIL_ADDRESS][DOMAIN_NAME]" at bounding box center [110, 182] width 93 height 8
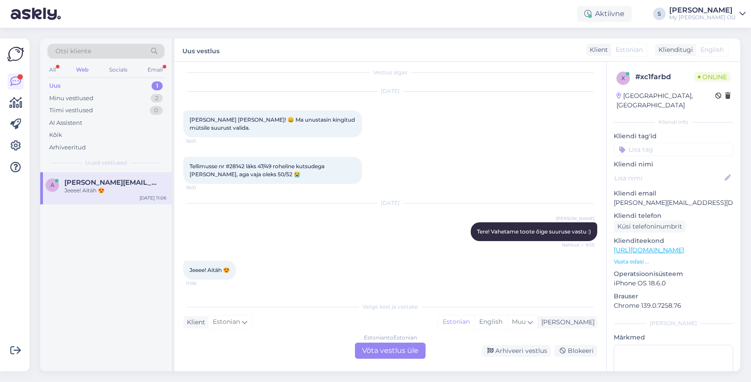
click at [386, 345] on div "Estonian to Estonian Võta vestlus üle" at bounding box center [390, 350] width 71 height 16
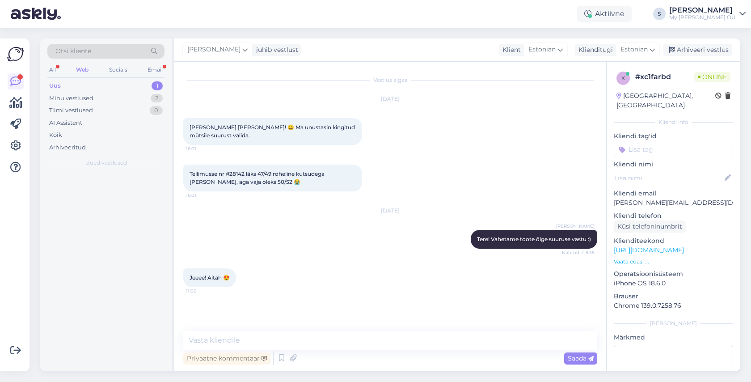
scroll to position [0, 0]
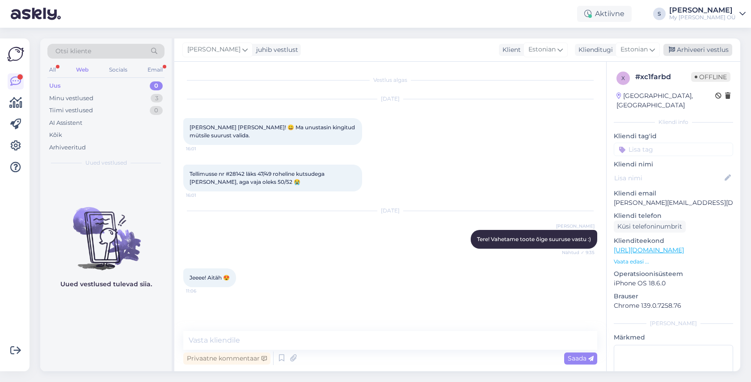
click at [707, 50] on div "Arhiveeri vestlus" at bounding box center [697, 50] width 69 height 12
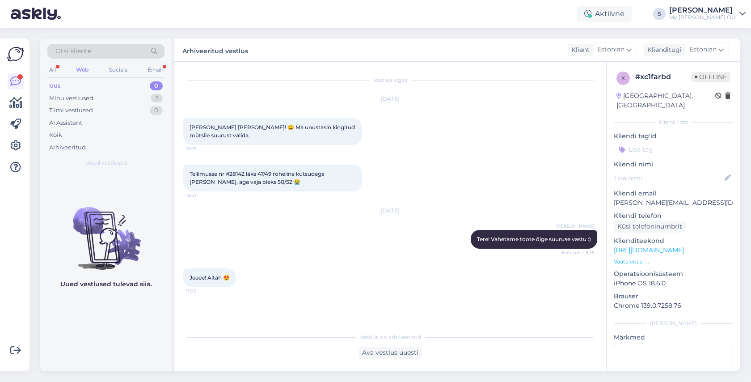
click at [85, 69] on div "Web" at bounding box center [82, 70] width 16 height 12
drag, startPoint x: 120, startPoint y: 70, endPoint x: 102, endPoint y: 93, distance: 29.2
click at [120, 70] on div "Socials" at bounding box center [118, 70] width 22 height 12
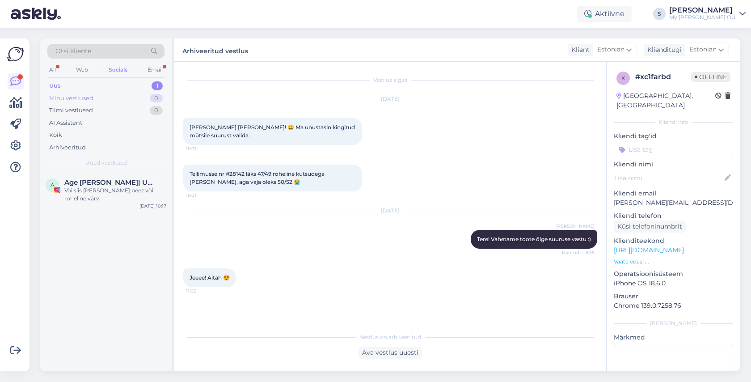
click at [66, 94] on div "Minu vestlused" at bounding box center [71, 98] width 44 height 9
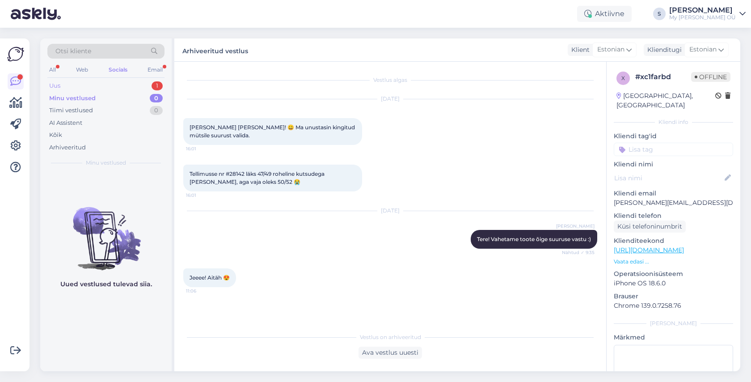
click at [67, 85] on div "Uus 1" at bounding box center [105, 86] width 117 height 13
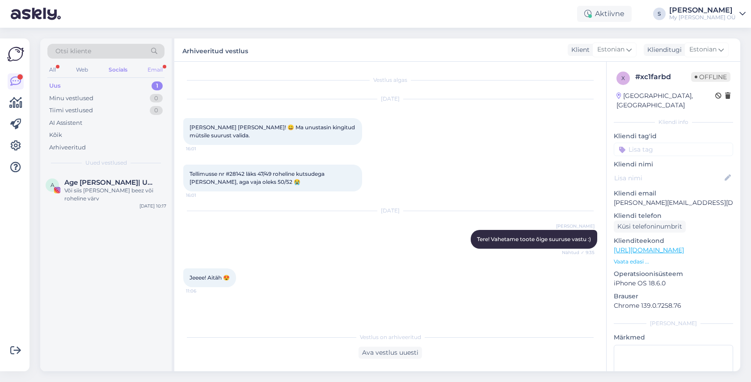
click at [159, 68] on div "Email" at bounding box center [155, 70] width 19 height 12
drag, startPoint x: 123, startPoint y: 68, endPoint x: 113, endPoint y: 70, distance: 10.4
click at [123, 69] on div "Socials" at bounding box center [118, 70] width 22 height 12
click at [84, 69] on div "Web" at bounding box center [82, 70] width 16 height 12
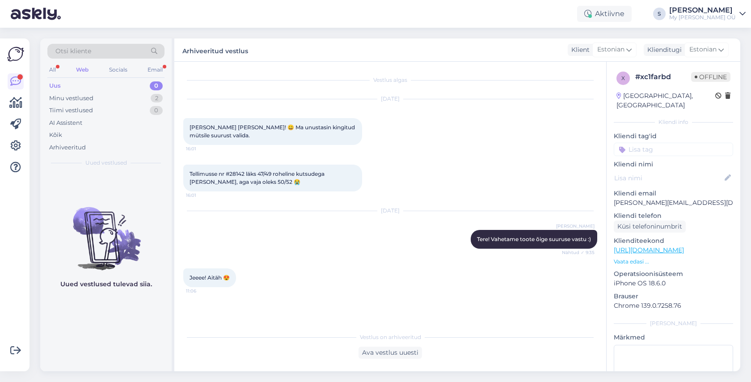
click at [79, 50] on span "Otsi kliente" at bounding box center [73, 50] width 36 height 9
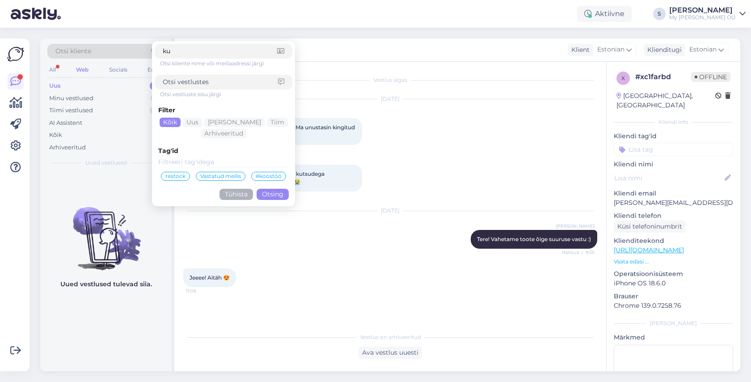
type input "k"
type input "[PERSON_NAME]"
click button "Otsing" at bounding box center [273, 194] width 32 height 11
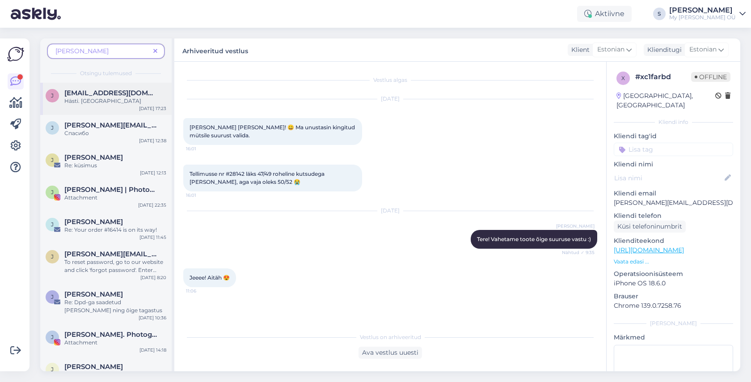
click at [108, 99] on div "Hästi. [GEOGRAPHIC_DATA]" at bounding box center [115, 101] width 102 height 8
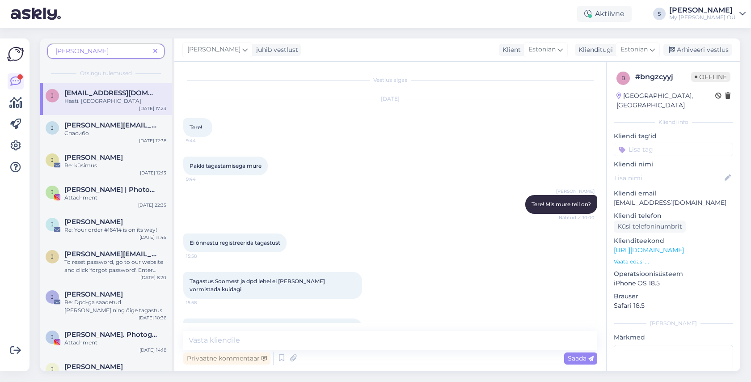
scroll to position [259, 0]
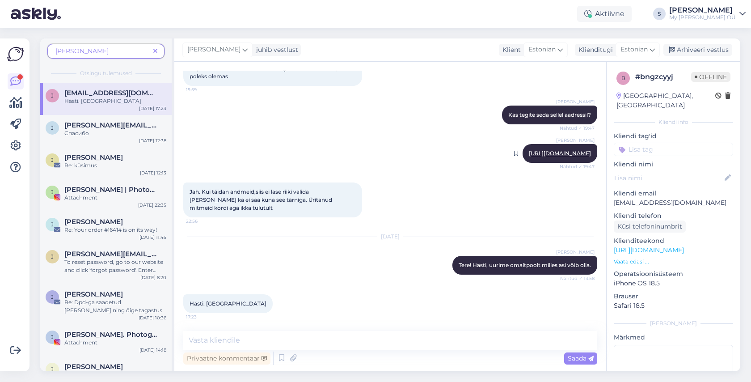
drag, startPoint x: 472, startPoint y: 152, endPoint x: 593, endPoint y: 158, distance: 120.3
click at [593, 158] on div "Stella [URL][DOMAIN_NAME] Nähtud ✓ 19:47" at bounding box center [559, 153] width 75 height 19
copy link "[URL][DOMAIN_NAME]"
drag, startPoint x: 15, startPoint y: 80, endPoint x: 70, endPoint y: 64, distance: 57.3
click at [15, 80] on icon at bounding box center [15, 81] width 11 height 11
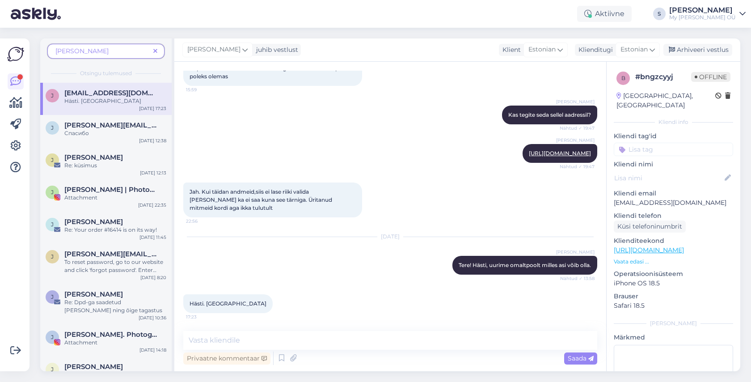
click at [156, 50] on icon at bounding box center [155, 51] width 4 height 6
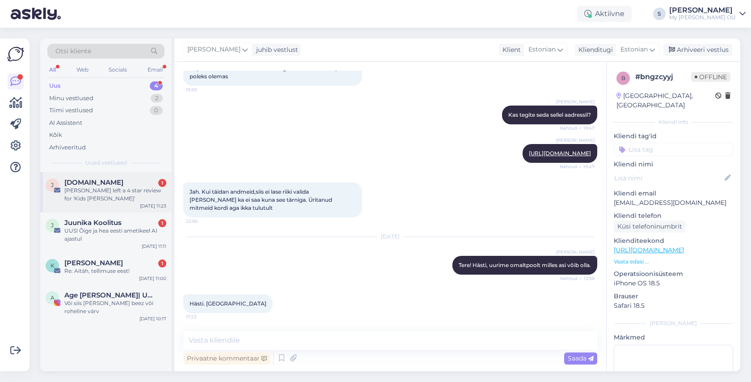
click at [95, 196] on div "[PERSON_NAME] left a 4 star review for 'Kids [PERSON_NAME]'" at bounding box center [115, 194] width 102 height 16
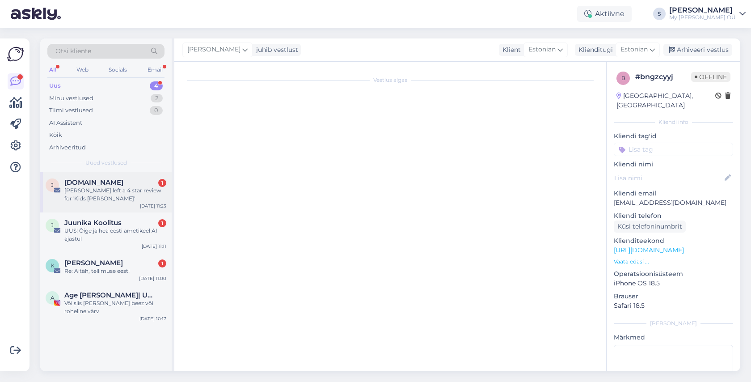
scroll to position [0, 0]
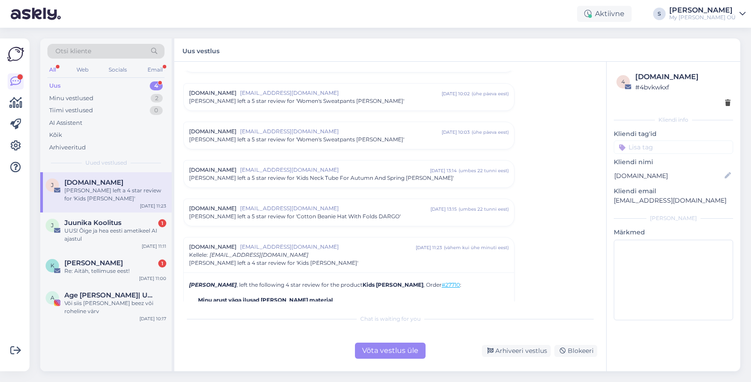
drag, startPoint x: 380, startPoint y: 354, endPoint x: 369, endPoint y: 351, distance: 11.5
click at [380, 353] on div "Võta vestlus üle" at bounding box center [390, 350] width 71 height 16
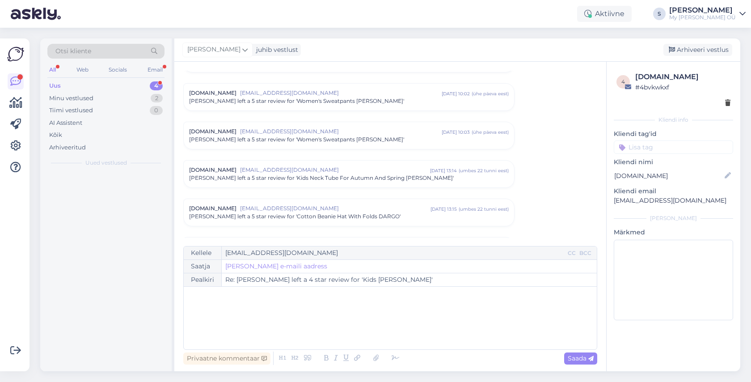
scroll to position [3829, 0]
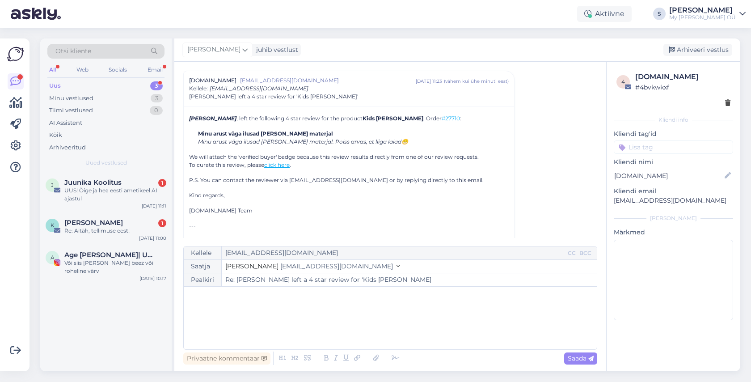
click at [692, 43] on div "[PERSON_NAME] juhib vestlust Arhiveeri vestlus" at bounding box center [457, 49] width 566 height 23
drag, startPoint x: 691, startPoint y: 48, endPoint x: 572, endPoint y: 71, distance: 120.6
click at [690, 48] on div "Arhiveeri vestlus" at bounding box center [697, 50] width 69 height 12
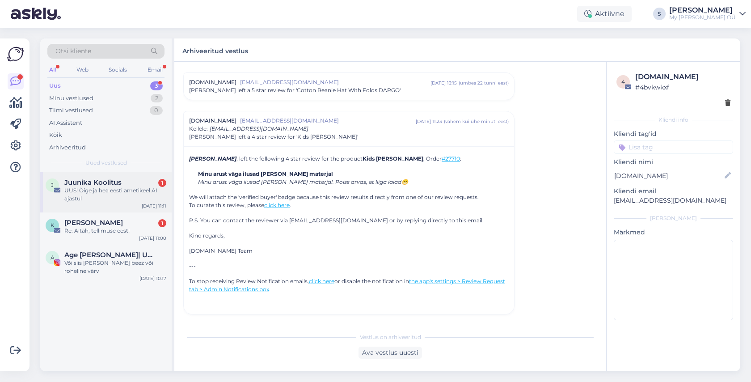
click at [117, 186] on div "UUS! Õige ja hea eesti ametikeel AI ajastul" at bounding box center [115, 194] width 102 height 16
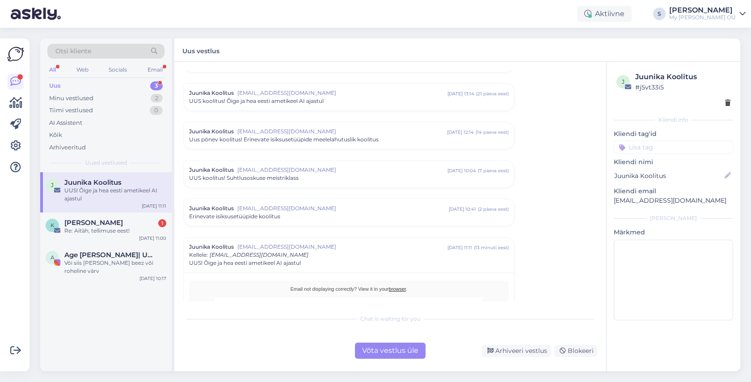
click at [381, 352] on div "Võta vestlus üle" at bounding box center [390, 350] width 71 height 16
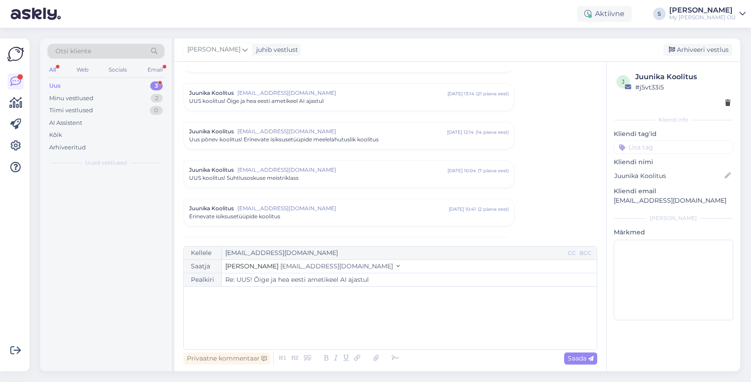
scroll to position [485, 0]
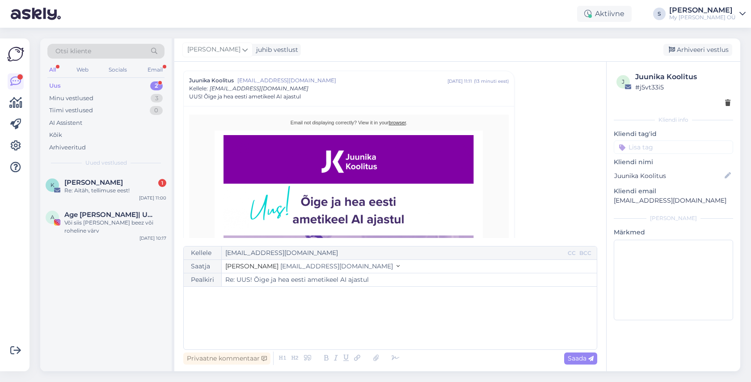
drag, startPoint x: 685, startPoint y: 48, endPoint x: 626, endPoint y: 56, distance: 59.9
click at [685, 48] on div "Arhiveeri vestlus" at bounding box center [697, 50] width 69 height 12
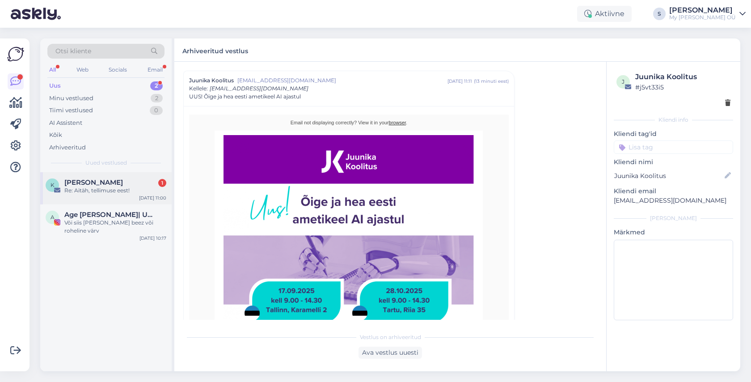
click at [90, 185] on span "[PERSON_NAME]" at bounding box center [93, 182] width 59 height 8
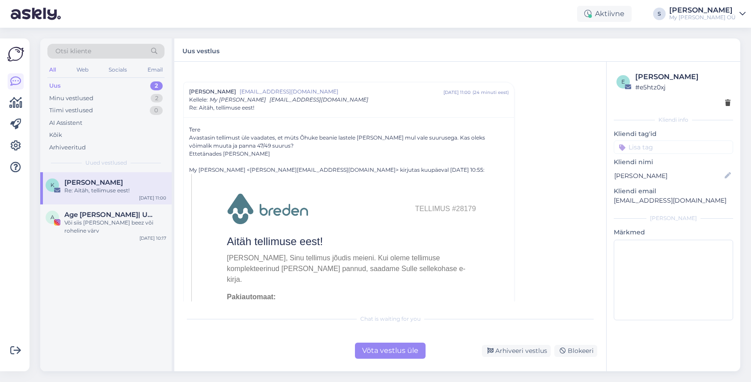
scroll to position [0, 0]
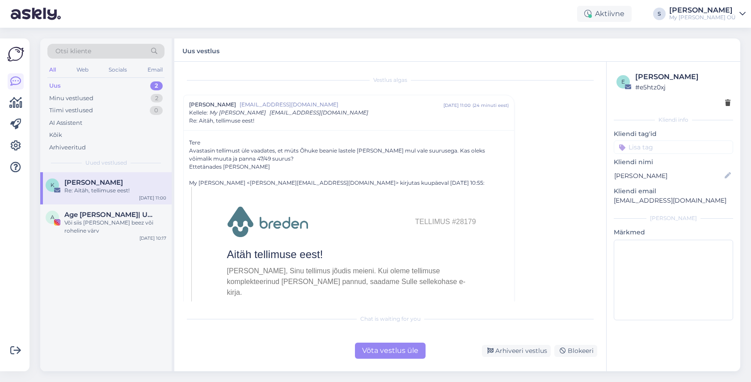
drag, startPoint x: 450, startPoint y: 218, endPoint x: 411, endPoint y: 217, distance: 38.5
click at [411, 217] on center "Tellimus #28179" at bounding box center [351, 222] width 312 height 32
copy tbody
drag, startPoint x: 438, startPoint y: 150, endPoint x: 432, endPoint y: 156, distance: 8.5
click at [432, 156] on div "Avastasin tellimust üle vaadates, et müts Õhuke beanie lastele [PERSON_NAME] mu…" at bounding box center [349, 155] width 320 height 16
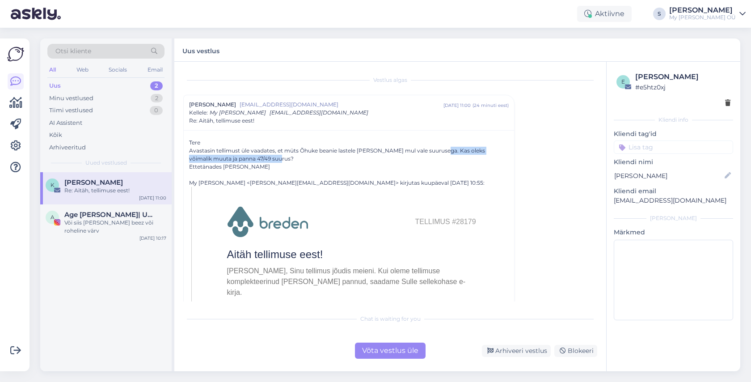
copy div "Kas oleks võimalik muuta ja panna 47/49 suurus?"
click at [159, 69] on div "Email" at bounding box center [155, 70] width 19 height 12
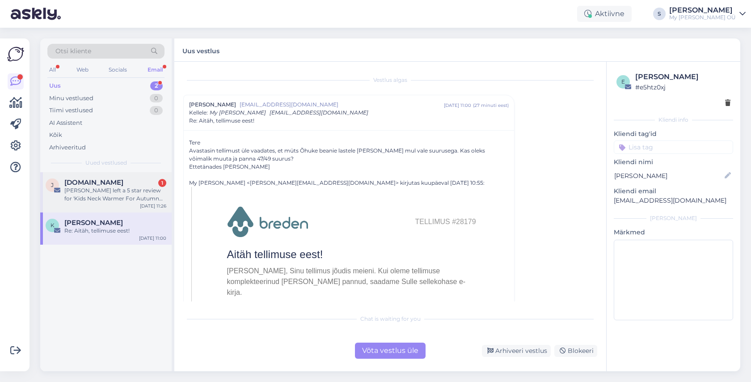
click at [100, 188] on div "[PERSON_NAME] left a 5 star review for 'Kids Neck Warmer For Autumn And Spring …" at bounding box center [115, 194] width 102 height 16
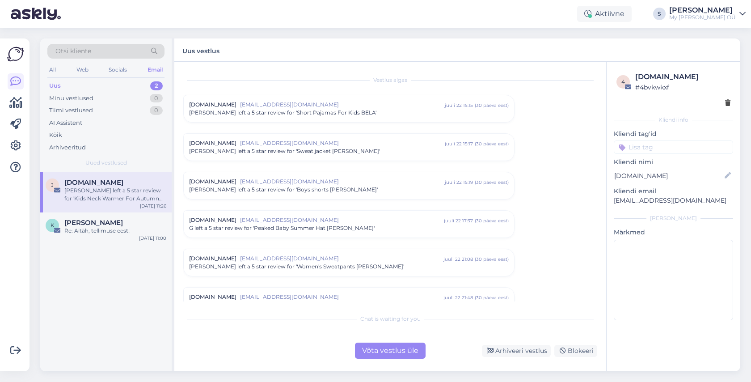
scroll to position [3663, 0]
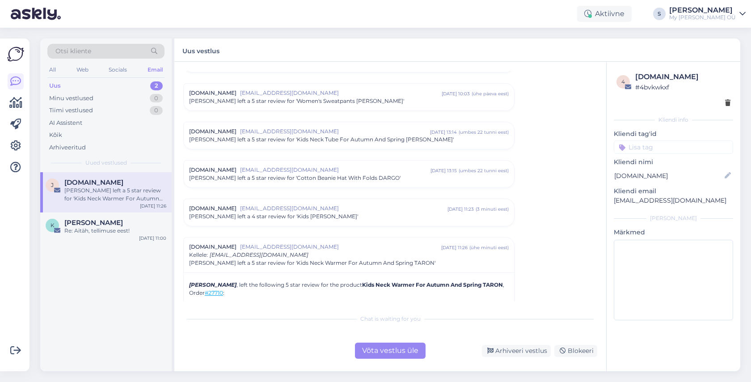
click at [381, 348] on div "Võta vestlus üle" at bounding box center [390, 350] width 71 height 16
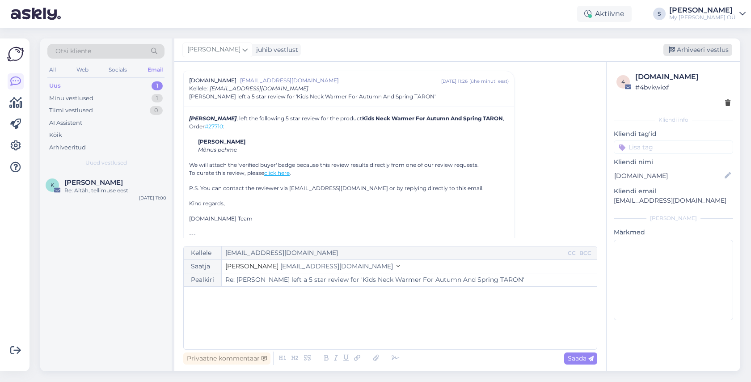
click at [701, 51] on div "Arhiveeri vestlus" at bounding box center [697, 50] width 69 height 12
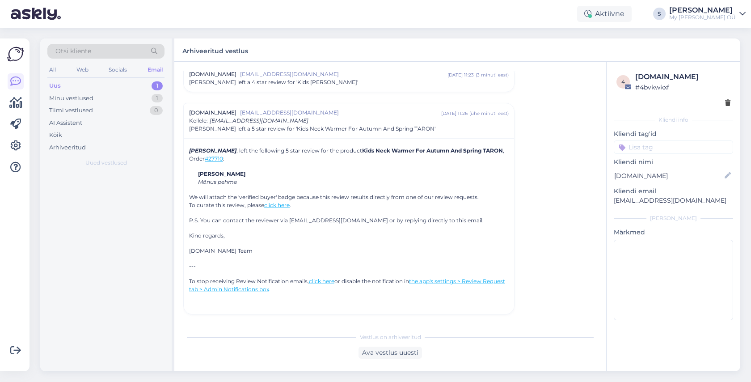
scroll to position [3797, 0]
click at [88, 181] on span "[PERSON_NAME]" at bounding box center [93, 182] width 59 height 8
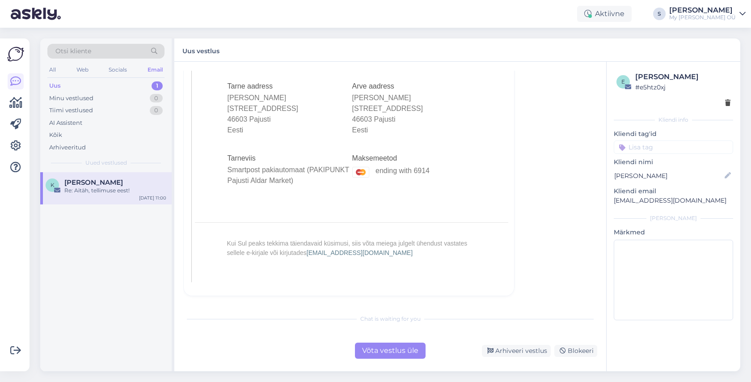
scroll to position [24, 0]
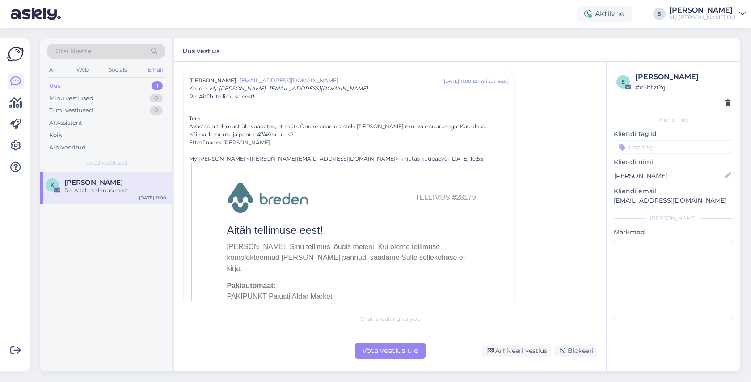
click at [385, 345] on div "Võta vestlus üle" at bounding box center [390, 350] width 71 height 16
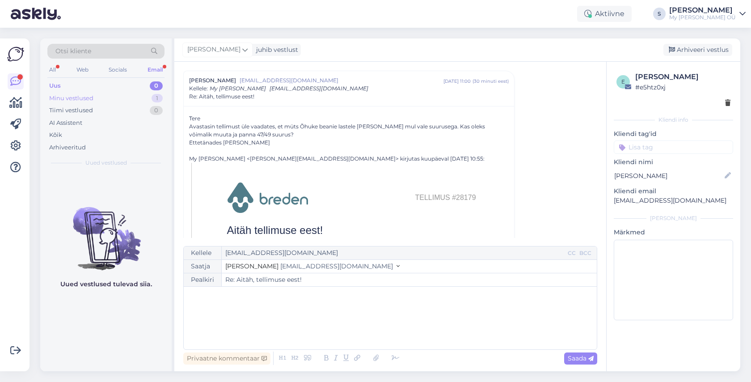
click at [62, 99] on div "Minu vestlused" at bounding box center [71, 98] width 44 height 9
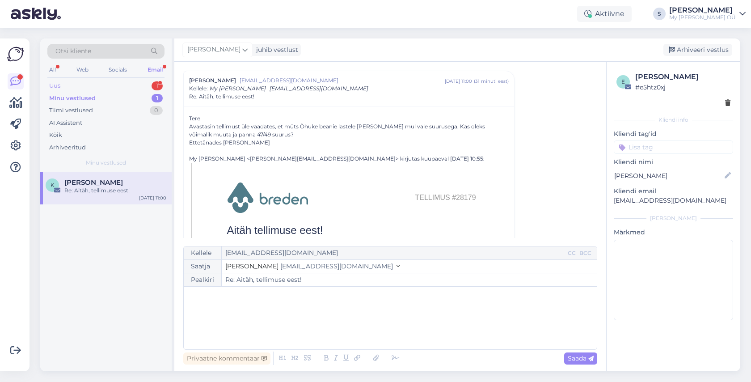
click at [65, 83] on div "Uus 1" at bounding box center [105, 86] width 117 height 13
click at [110, 190] on div "Re: Quick intro – Let's connect" at bounding box center [115, 190] width 102 height 8
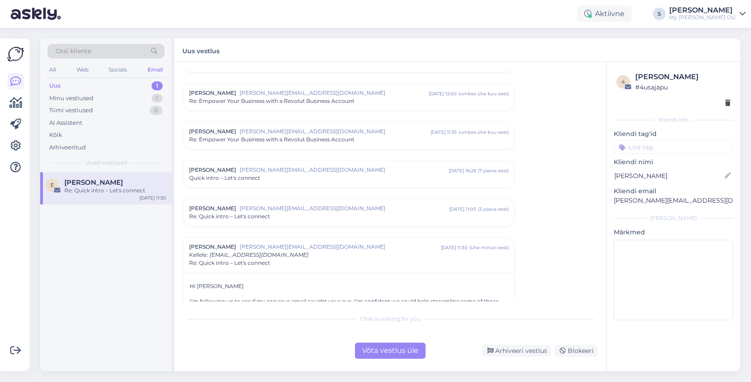
click at [392, 349] on div "Võta vestlus üle" at bounding box center [390, 350] width 71 height 16
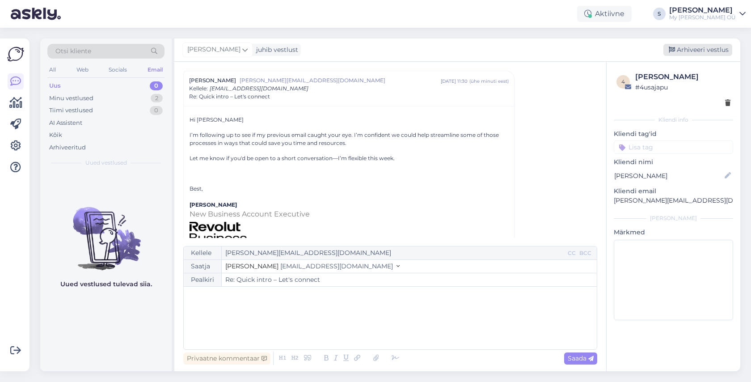
click at [690, 46] on div "Arhiveeri vestlus" at bounding box center [697, 50] width 69 height 12
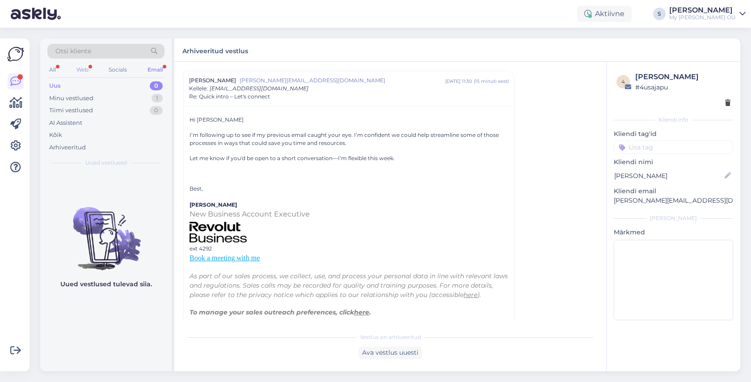
click at [82, 68] on div "Web" at bounding box center [83, 70] width 16 height 12
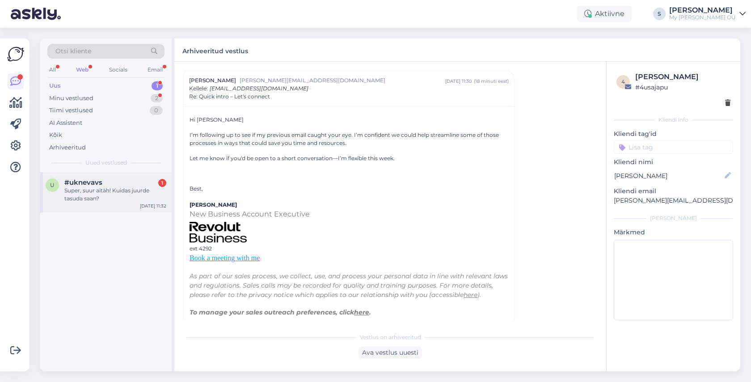
click at [140, 193] on div "Super, suur aitäh! Kuidas juurde tasuda saan?" at bounding box center [115, 194] width 102 height 16
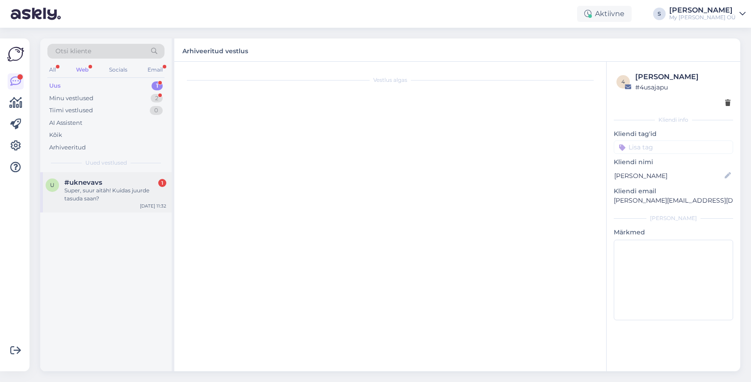
scroll to position [719, 0]
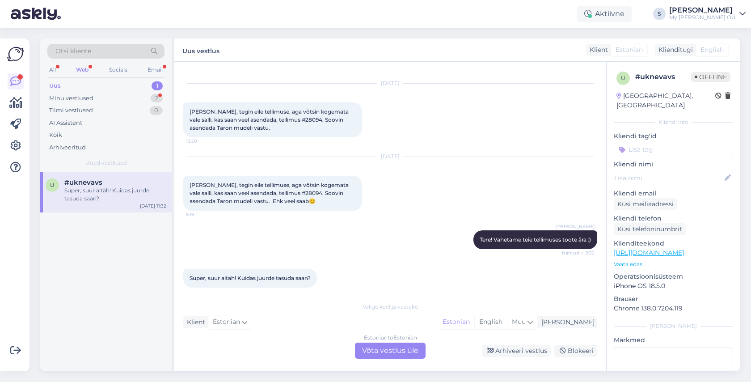
drag, startPoint x: 398, startPoint y: 351, endPoint x: 378, endPoint y: 349, distance: 20.2
click at [397, 351] on div "Estonian to Estonian Võta vestlus üle" at bounding box center [390, 350] width 71 height 16
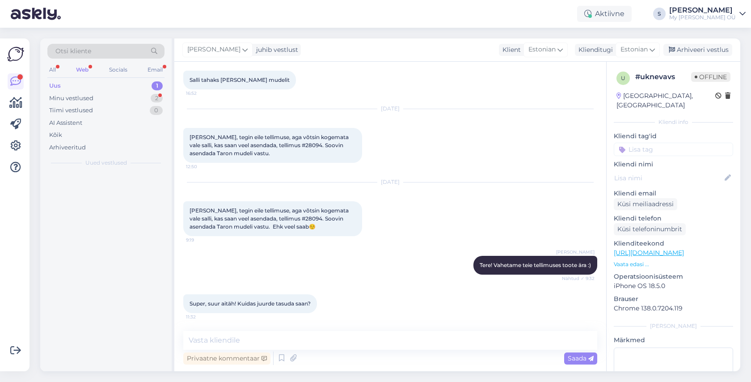
scroll to position [686, 0]
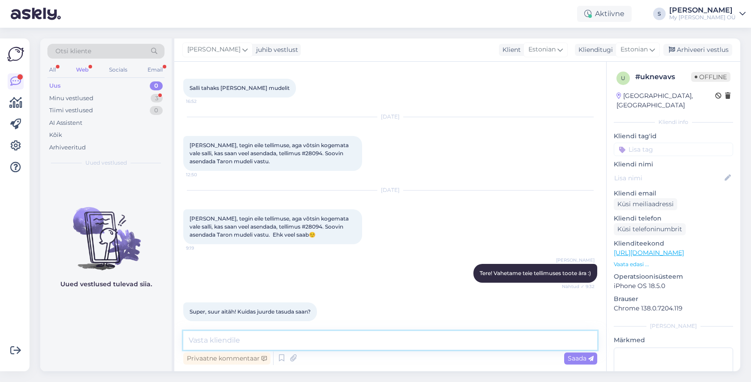
click at [273, 339] on textarea at bounding box center [390, 340] width 414 height 19
type textarea "Ei pea midagi juurde tasuma, saame kenasti hakkama ;)"
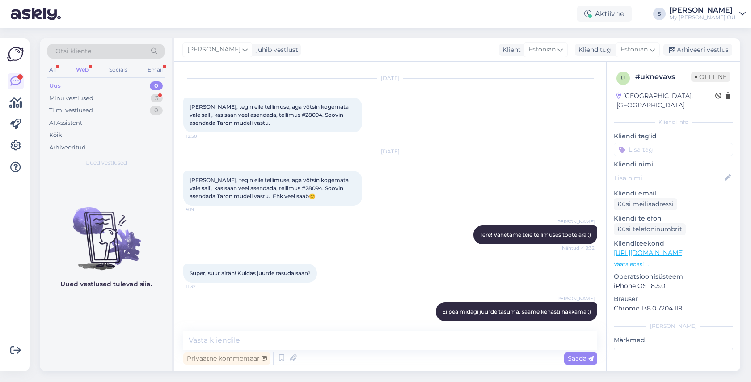
click at [81, 72] on div "Web" at bounding box center [82, 70] width 16 height 12
click at [84, 98] on div "Minu vestlused" at bounding box center [71, 98] width 44 height 9
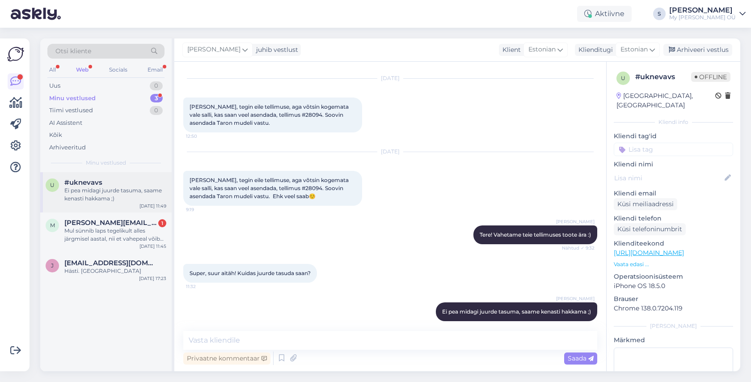
click at [102, 189] on div "Ei pea midagi juurde tasuma, saame kenasti hakkama ;)" at bounding box center [115, 194] width 102 height 16
drag, startPoint x: 701, startPoint y: 50, endPoint x: 520, endPoint y: 105, distance: 189.2
click at [701, 50] on div "Arhiveeri vestlus" at bounding box center [697, 50] width 69 height 12
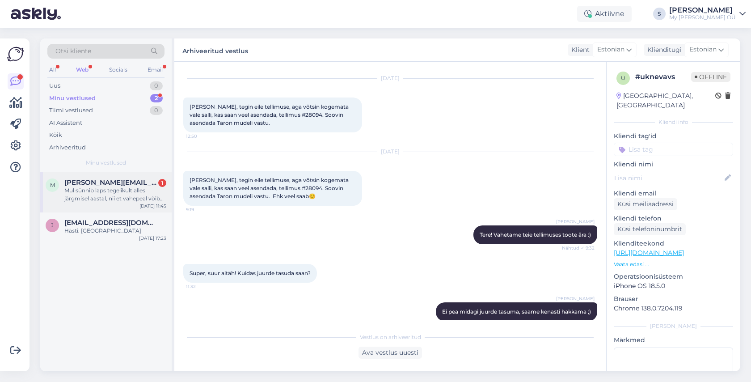
click at [116, 189] on div "Mul sünnib laps tegelikult alles järgmisel aastal, nii et vahepeal võib vist ve…" at bounding box center [115, 194] width 102 height 16
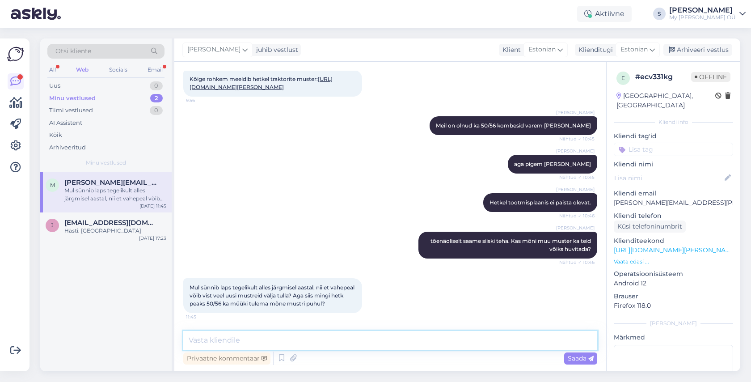
click at [246, 341] on textarea at bounding box center [390, 340] width 414 height 19
type textarea "Jaa, kindlasti selleks ajaks on meil beeidele 50/56 suuruses valik oluliselt pa…"
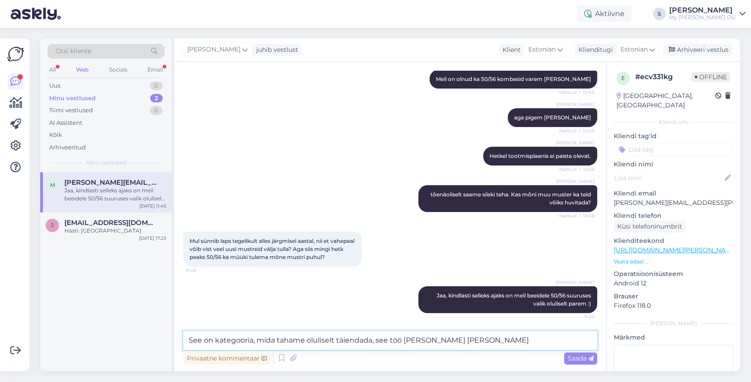
type textarea "See on kategooria, mida tahame oluliselt täiendada, see töö [PERSON_NAME] [PERS…"
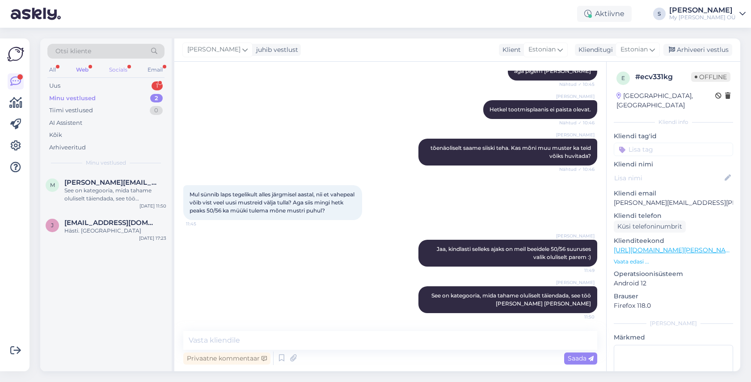
click at [121, 72] on div "Socials" at bounding box center [118, 70] width 22 height 12
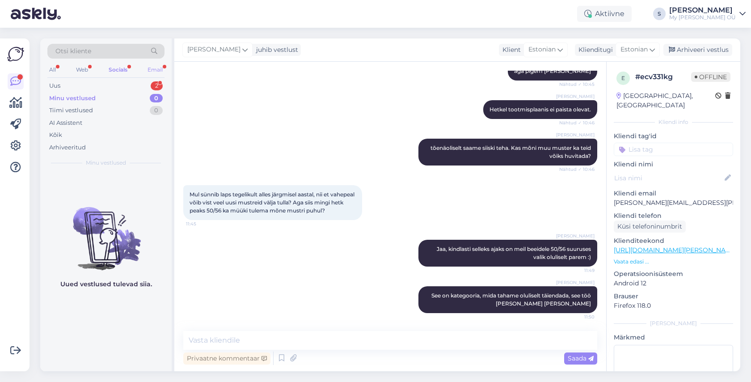
click at [155, 72] on div "Email" at bounding box center [155, 70] width 19 height 12
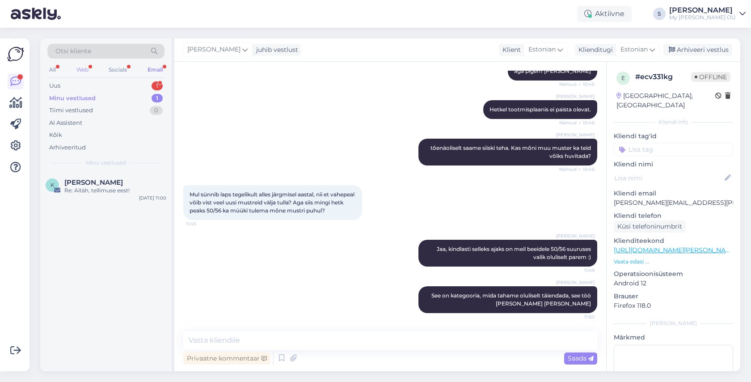
click at [87, 70] on div "Web" at bounding box center [83, 70] width 16 height 12
click at [83, 95] on div "Minu vestlused" at bounding box center [72, 98] width 46 height 9
click at [79, 88] on div "Uus 1" at bounding box center [105, 86] width 117 height 13
drag, startPoint x: 95, startPoint y: 186, endPoint x: 131, endPoint y: 194, distance: 37.5
click at [95, 186] on div "[PERSON_NAME] ikka armsad🩷" at bounding box center [115, 190] width 102 height 8
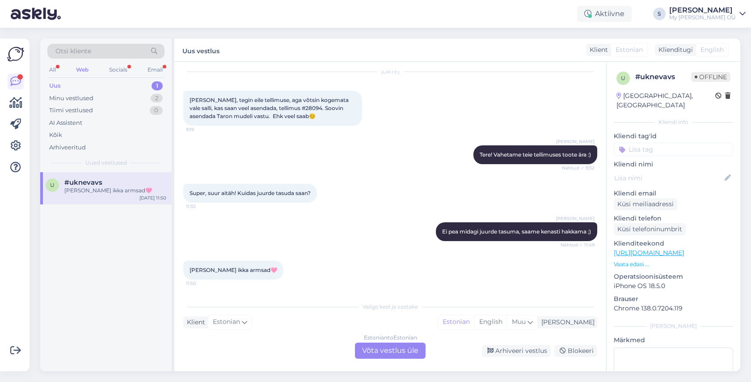
scroll to position [796, 0]
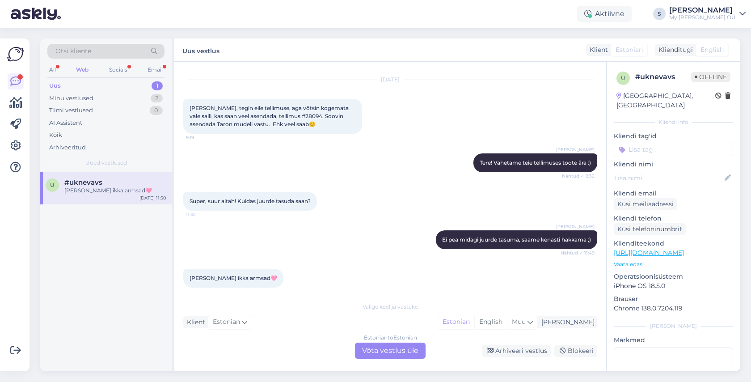
click at [376, 353] on div "Estonian to Estonian Võta vestlus üle" at bounding box center [390, 350] width 71 height 16
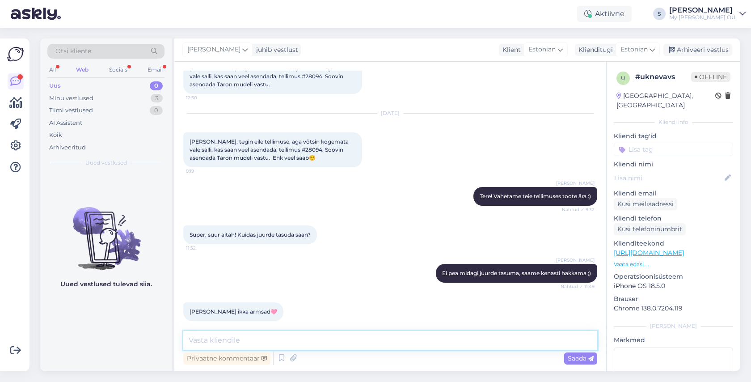
click at [258, 338] on textarea at bounding box center [390, 340] width 414 height 19
type textarea "😍"
drag, startPoint x: 578, startPoint y: 358, endPoint x: 564, endPoint y: 355, distance: 14.0
click at [578, 358] on span "Saada" at bounding box center [581, 358] width 26 height 8
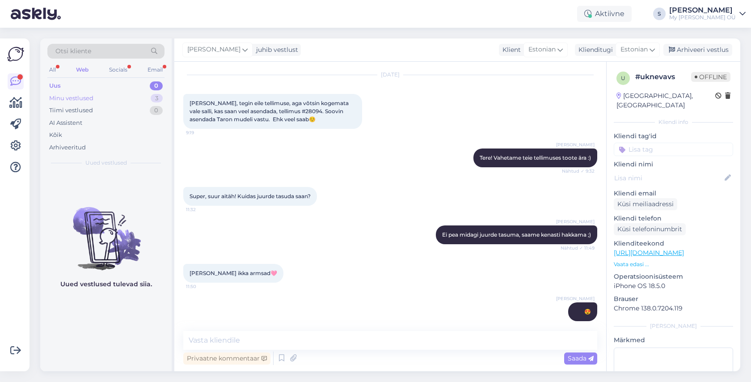
click at [81, 98] on div "Minu vestlused" at bounding box center [71, 98] width 44 height 9
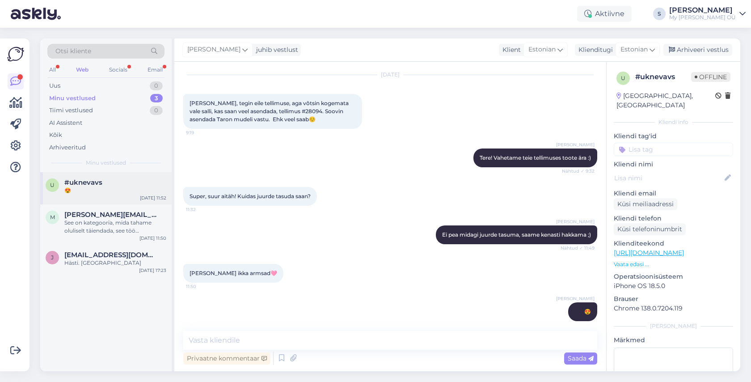
click at [94, 181] on span "#uknevavs" at bounding box center [83, 182] width 38 height 8
click at [687, 52] on div "Arhiveeri vestlus" at bounding box center [697, 50] width 69 height 12
